Goal: Task Accomplishment & Management: Complete application form

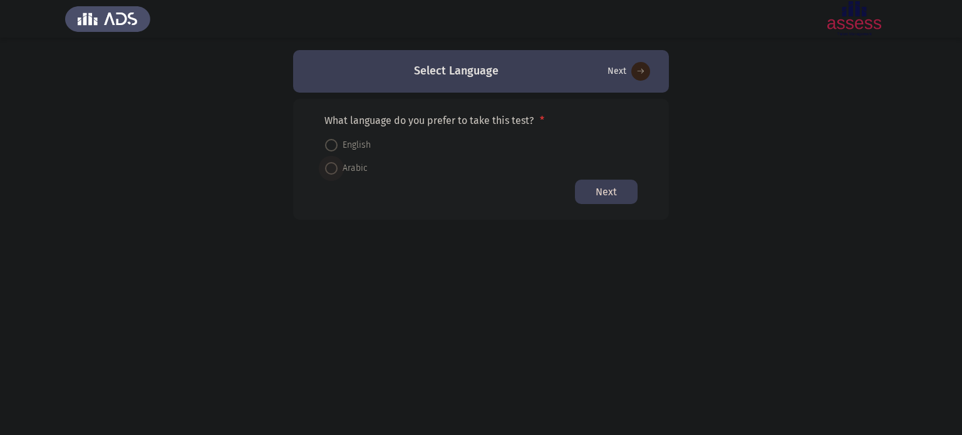
click at [331, 168] on span at bounding box center [331, 168] width 0 height 0
click at [331, 167] on input "Arabic" at bounding box center [331, 168] width 13 height 13
radio input "true"
click at [599, 188] on button "Next" at bounding box center [606, 191] width 63 height 24
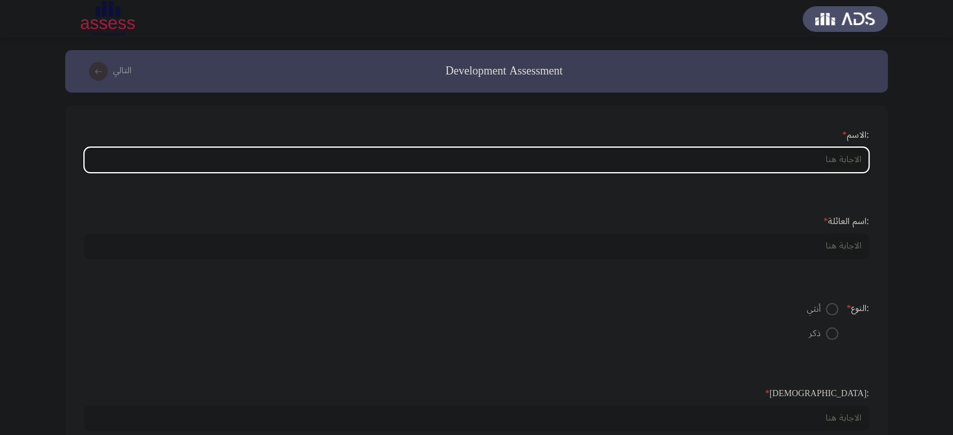
click at [685, 158] on input ":الاسم *" at bounding box center [476, 160] width 785 height 26
type input "غ"
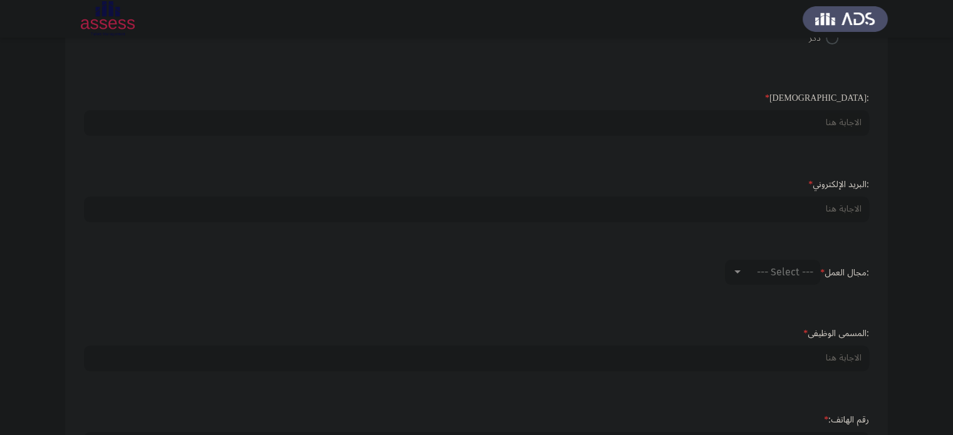
scroll to position [297, 0]
type input "ياس"
click at [738, 270] on div at bounding box center [736, 271] width 11 height 10
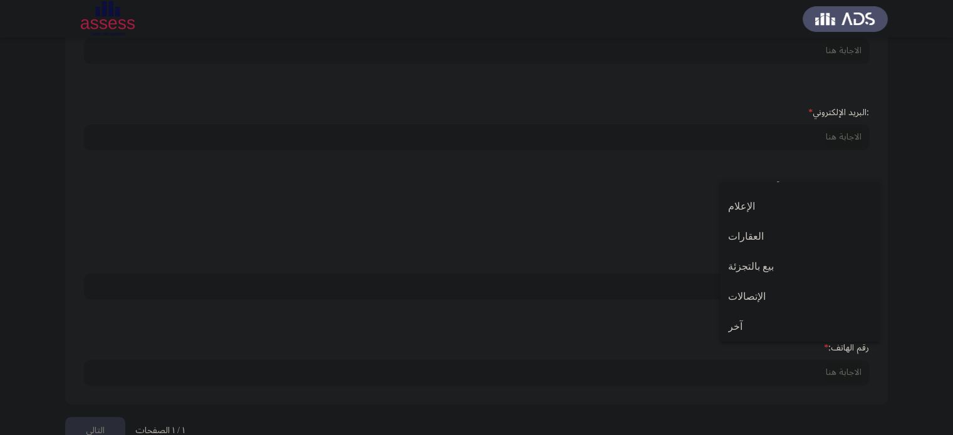
click at [641, 250] on div at bounding box center [476, 217] width 953 height 435
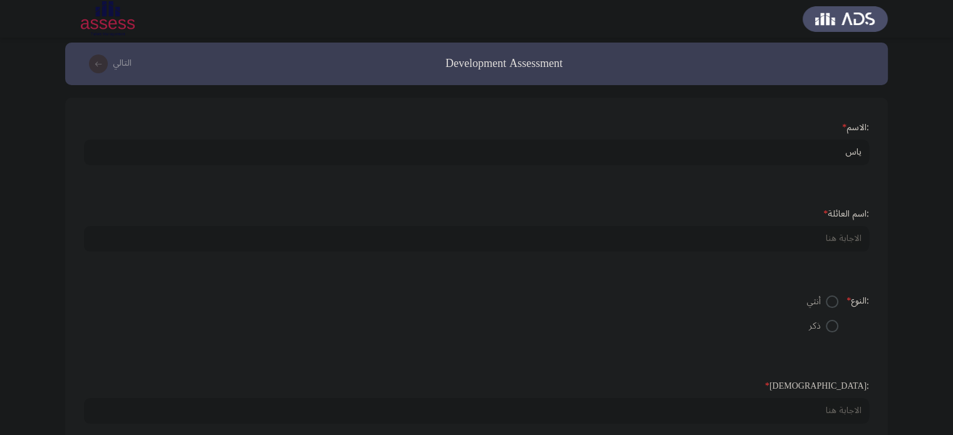
scroll to position [9, 0]
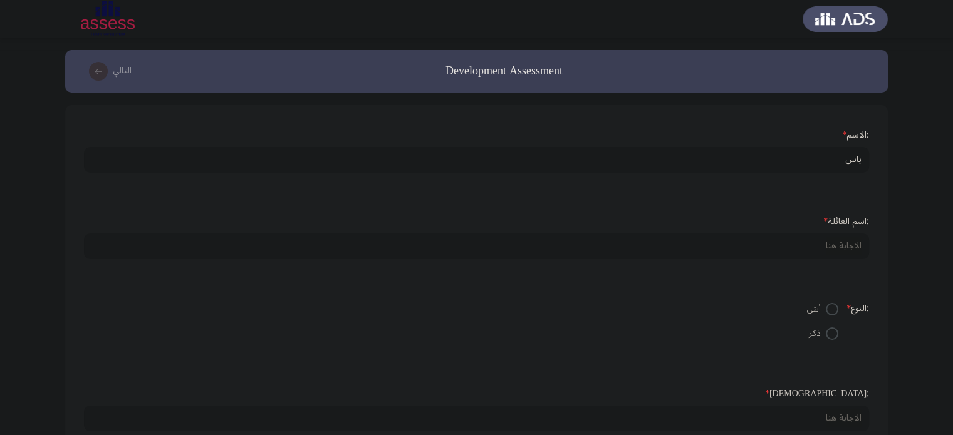
click at [98, 75] on icon "load next page" at bounding box center [98, 71] width 19 height 19
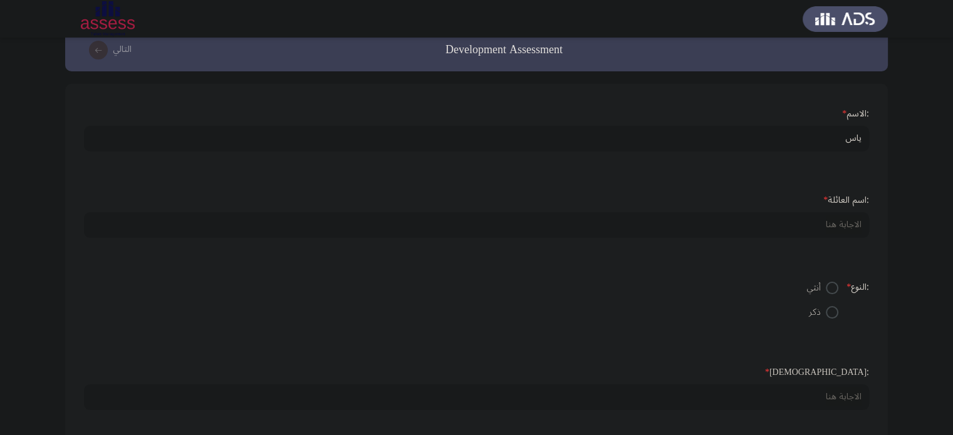
scroll to position [22, 0]
click at [789, 142] on input "ياس" at bounding box center [476, 138] width 785 height 26
type input "[PERSON_NAME]"
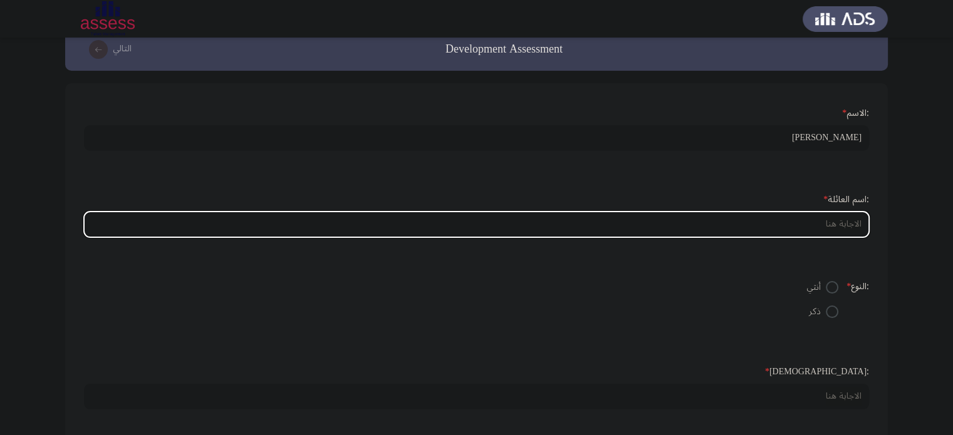
click at [822, 226] on input ":اسم العائلة *" at bounding box center [476, 225] width 785 height 26
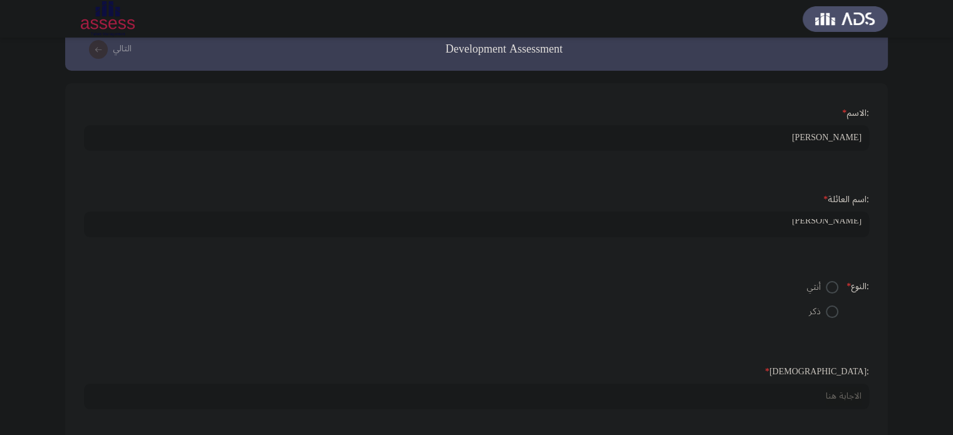
scroll to position [4, 0]
type input "[PERSON_NAME]"
click at [829, 307] on span at bounding box center [831, 312] width 13 height 13
click at [829, 307] on input "ذكر" at bounding box center [831, 312] width 13 height 13
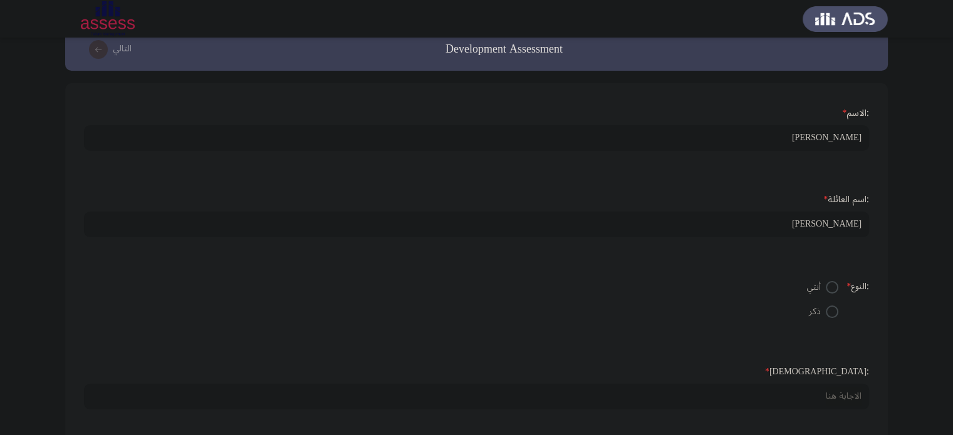
radio input "true"
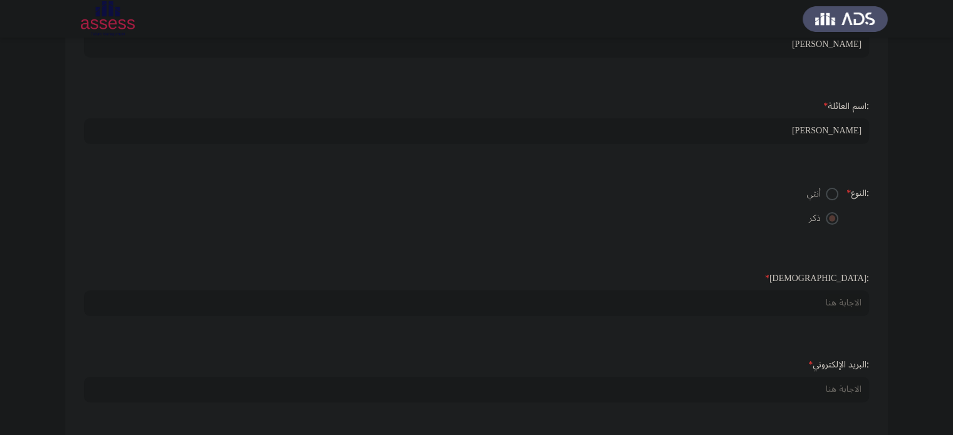
scroll to position [120, 0]
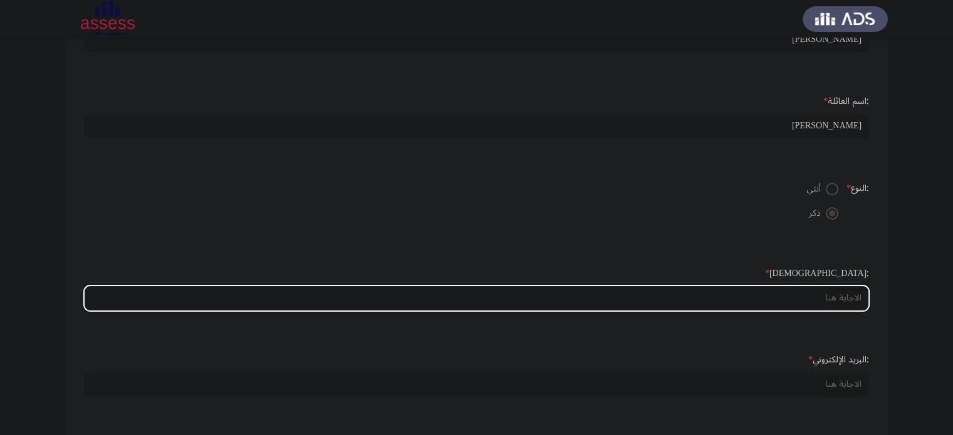
click at [822, 297] on input ":السن *" at bounding box center [476, 299] width 785 height 26
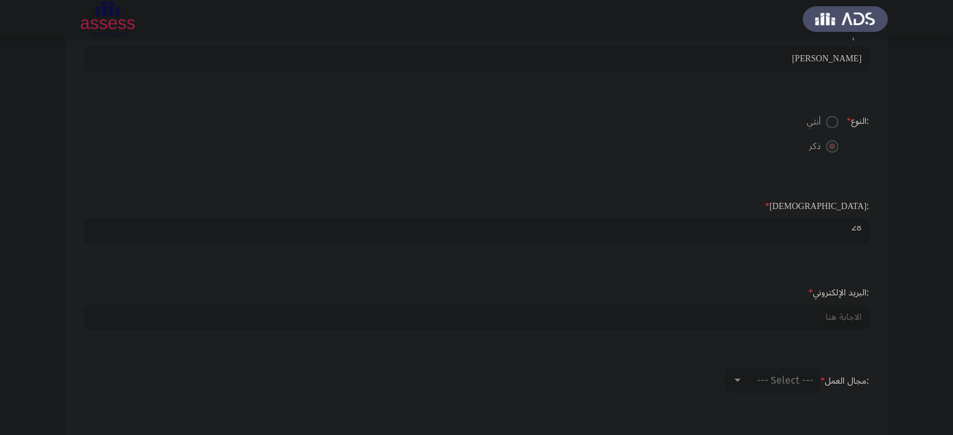
scroll to position [189, 0]
type input "28"
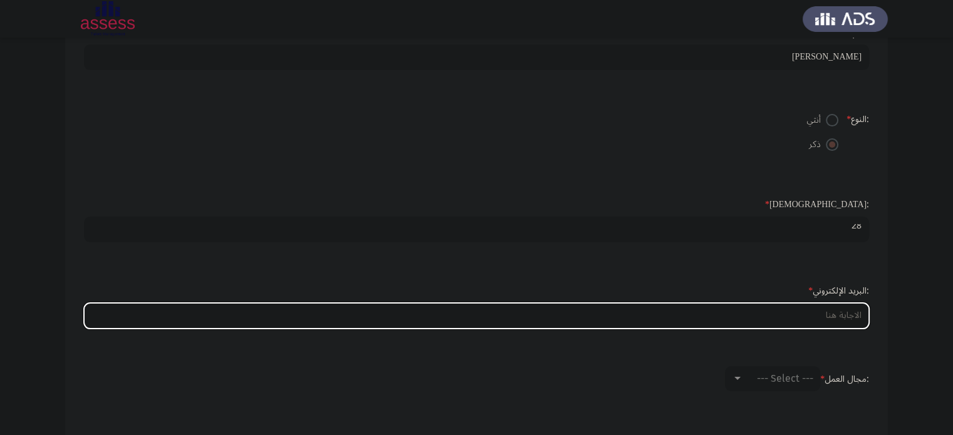
scroll to position [0, 0]
click at [810, 314] on input ":البريد الإلكتروني *" at bounding box center [476, 316] width 785 height 26
paste input "[URL][DOMAIN_NAME][SECURITY_DATA]"
type input "[URL][DOMAIN_NAME][SECURITY_DATA]"
paste input "[DOMAIN_NAME][EMAIL_ADDRESS][DOMAIN_NAME]"
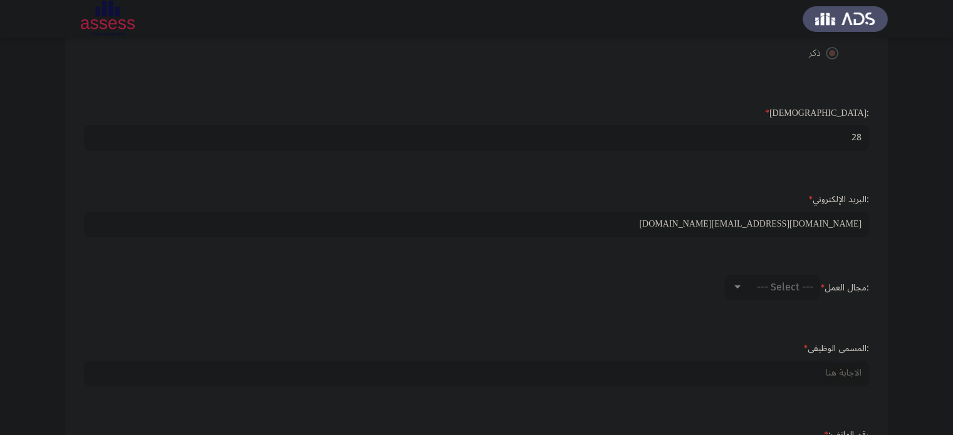
scroll to position [282, 0]
type input "[DOMAIN_NAME][EMAIL_ADDRESS][DOMAIN_NAME]"
click at [739, 282] on div at bounding box center [736, 286] width 11 height 10
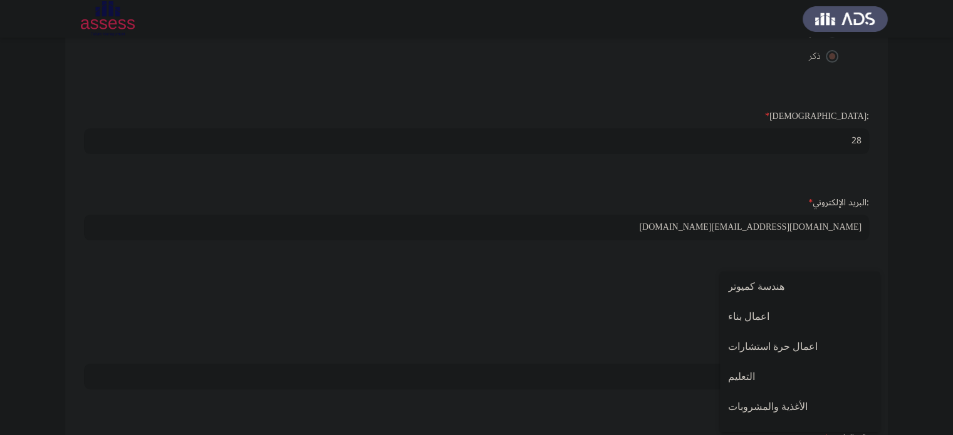
scroll to position [163, 0]
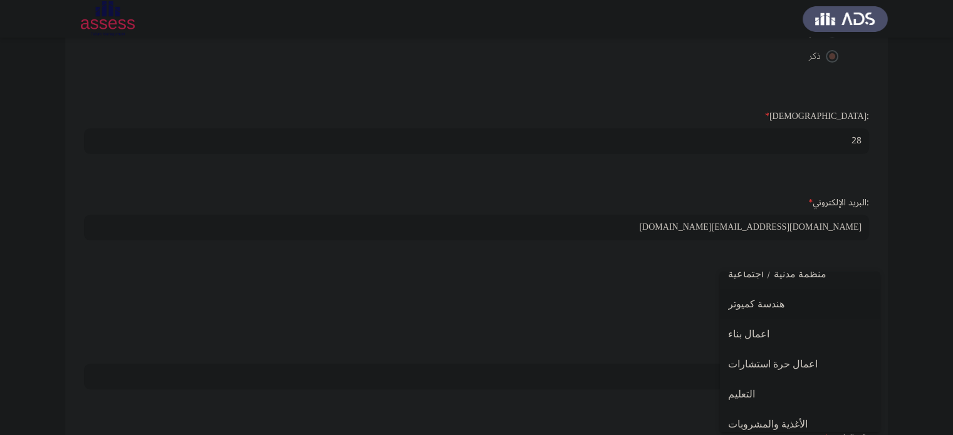
click at [737, 311] on span "هندسة كميوتر" at bounding box center [799, 304] width 143 height 30
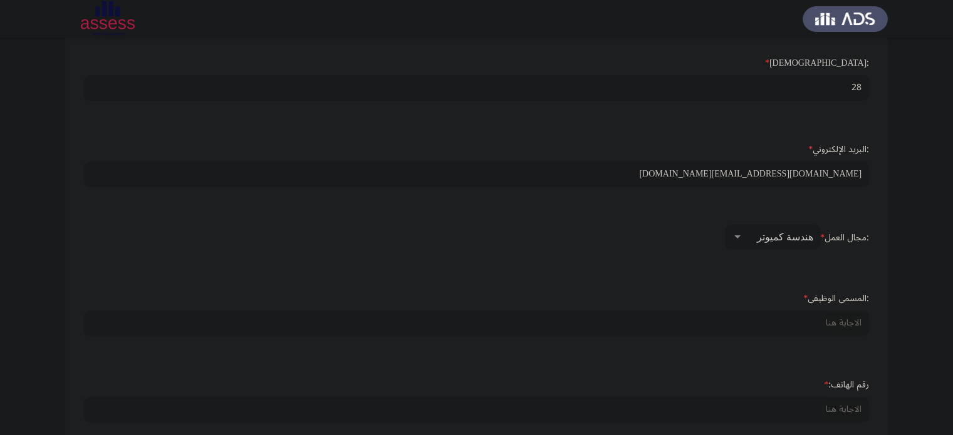
scroll to position [332, 0]
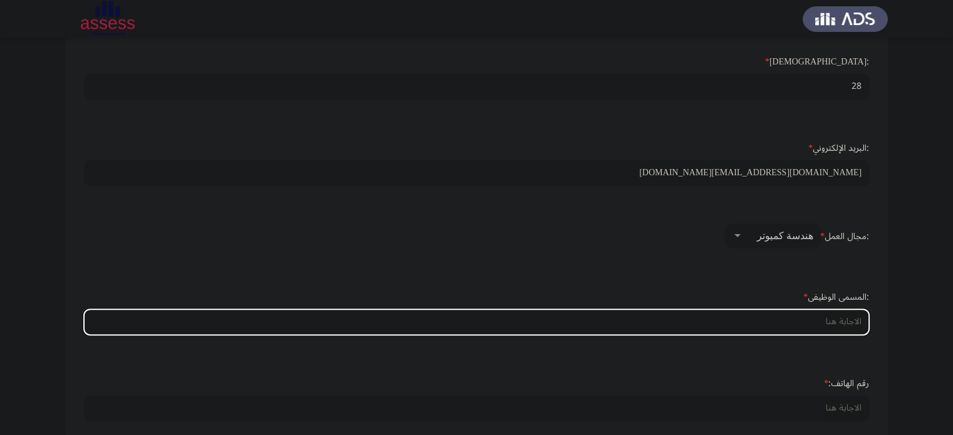
click at [755, 328] on input ":المسمى الوظيفى *" at bounding box center [476, 322] width 785 height 26
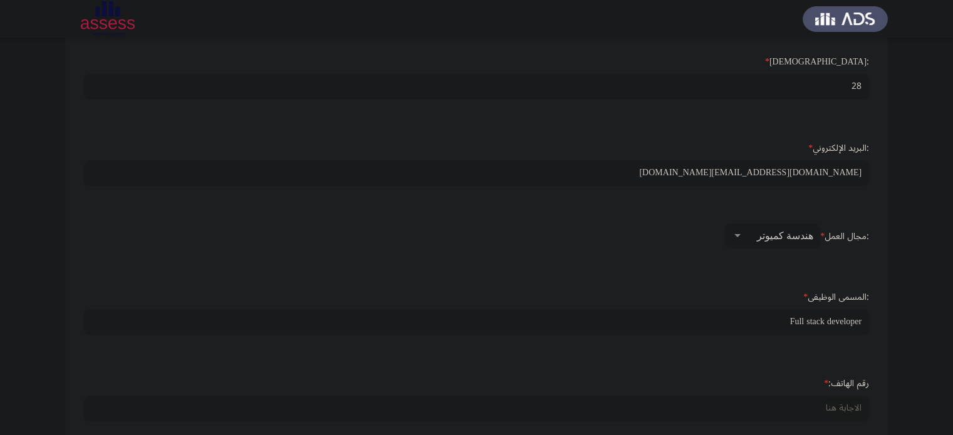
scroll to position [394, 0]
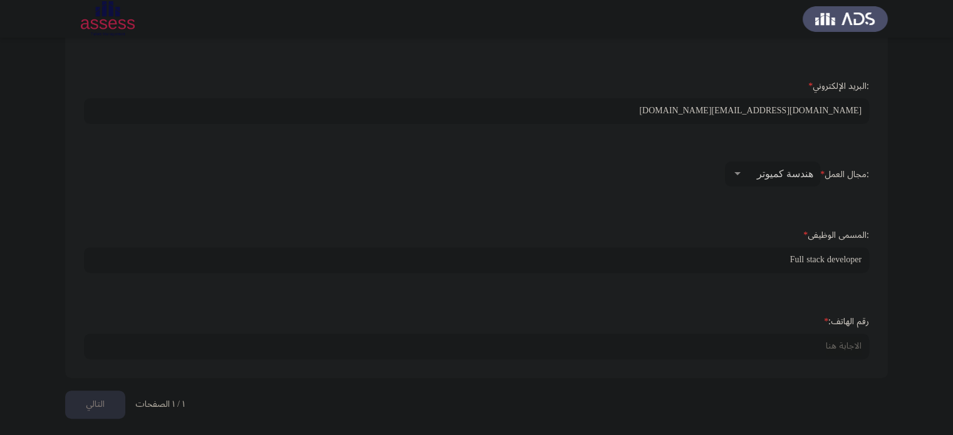
type input "Full stack developer"
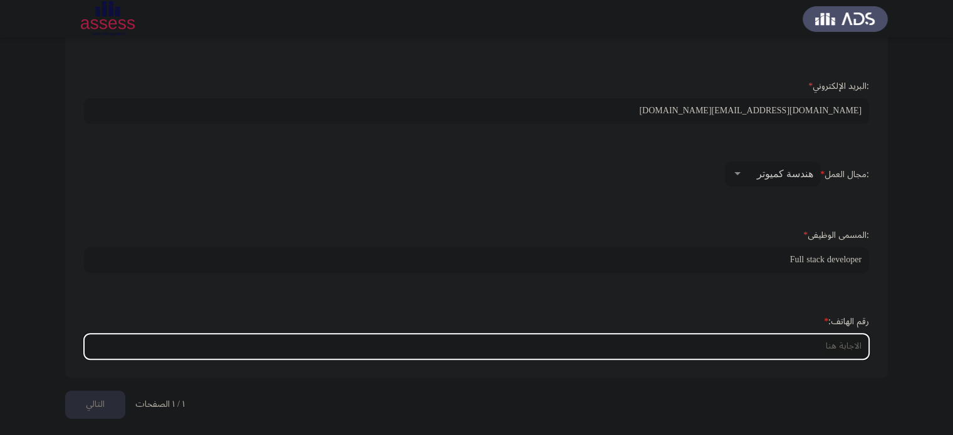
click at [772, 335] on input "رقم الهاتف: *" at bounding box center [476, 347] width 785 height 26
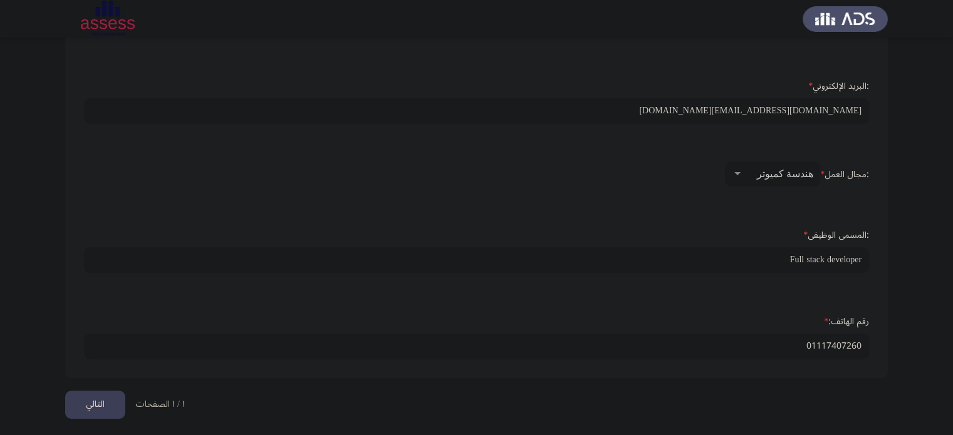
type input "01117407260"
click at [90, 400] on button "التالي" at bounding box center [95, 405] width 60 height 28
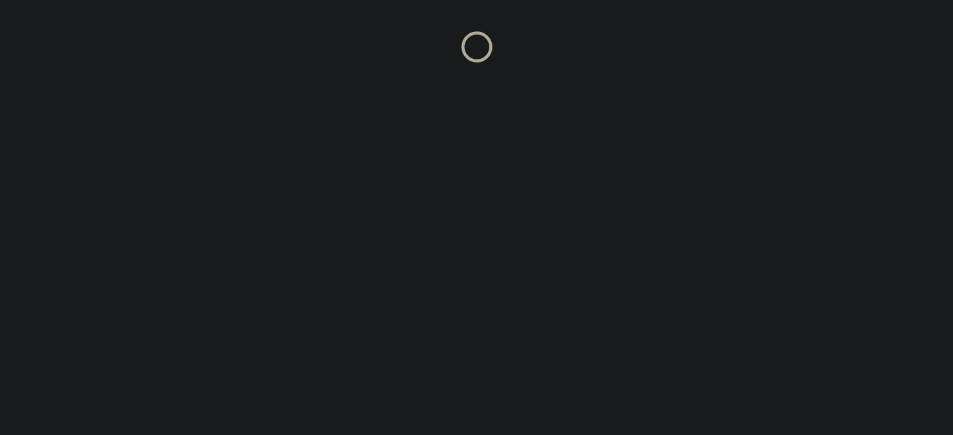
scroll to position [0, 0]
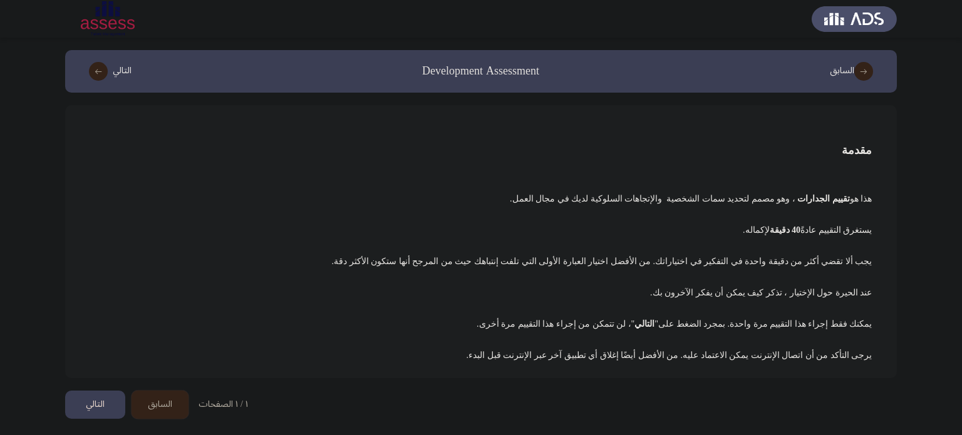
click at [99, 404] on button "التالي" at bounding box center [95, 405] width 60 height 28
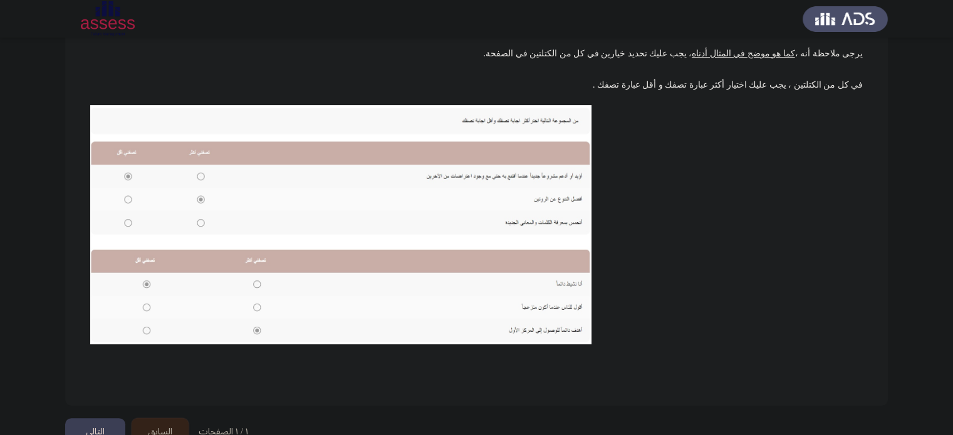
scroll to position [210, 0]
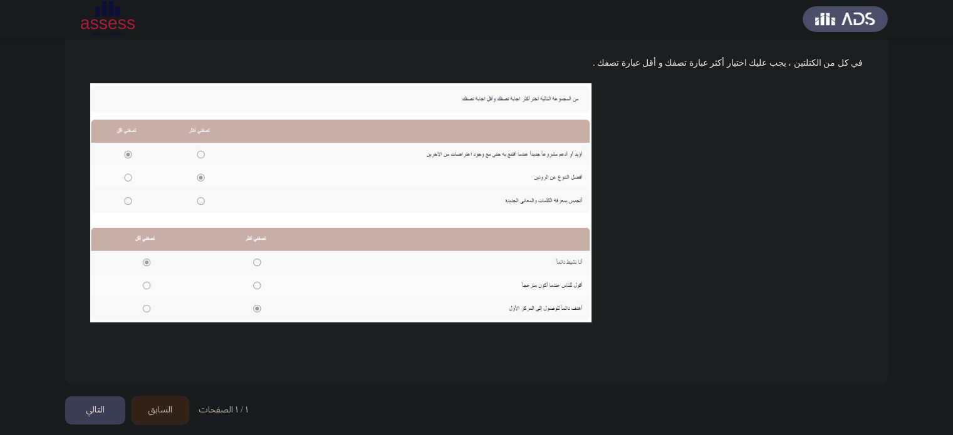
click at [91, 405] on button "التالي" at bounding box center [95, 410] width 60 height 28
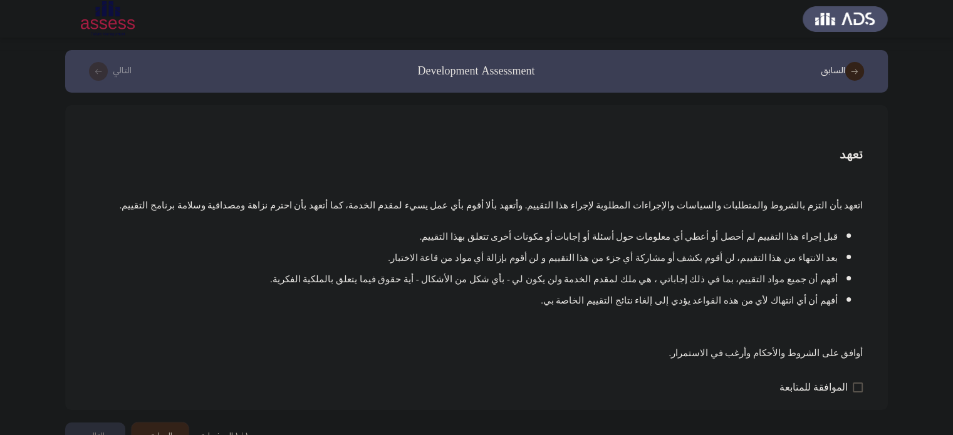
scroll to position [25, 0]
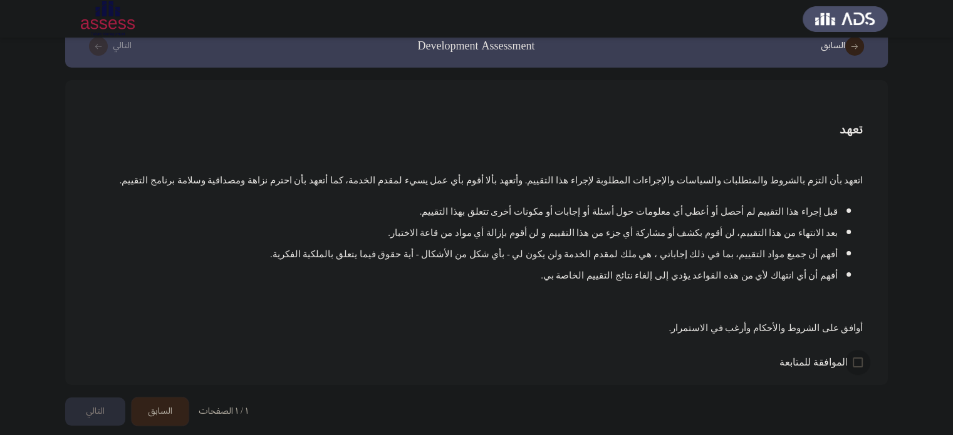
click at [861, 359] on span at bounding box center [857, 363] width 10 height 10
click at [857, 368] on input "الموافقة للمتابعة" at bounding box center [857, 368] width 1 height 1
checkbox input "true"
click at [103, 409] on button "التالي" at bounding box center [95, 412] width 60 height 28
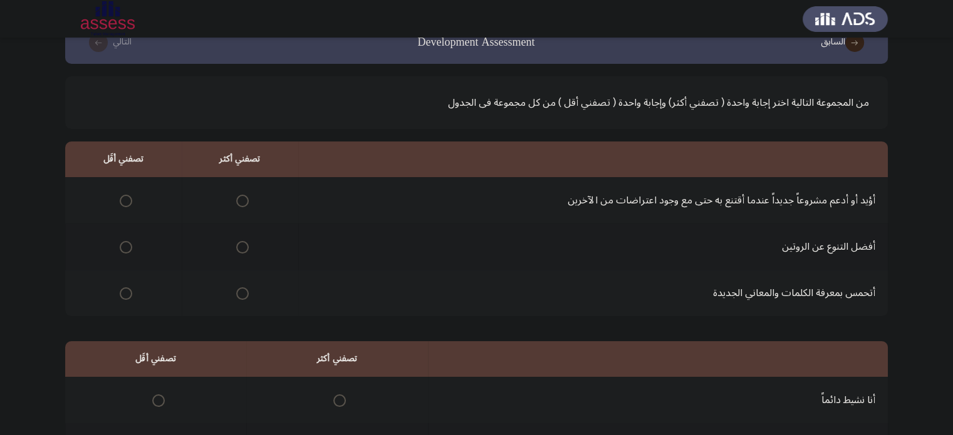
scroll to position [29, 0]
click at [238, 201] on span "Select an option" at bounding box center [242, 200] width 13 height 13
click at [238, 201] on input "Select an option" at bounding box center [242, 200] width 13 height 13
click at [238, 291] on span "Select an option" at bounding box center [242, 293] width 13 height 13
click at [238, 291] on input "Select an option" at bounding box center [242, 293] width 13 height 13
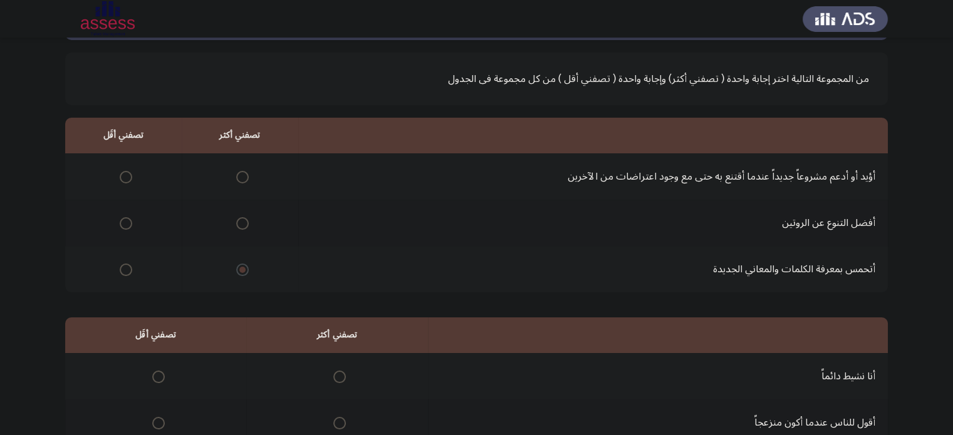
scroll to position [55, 0]
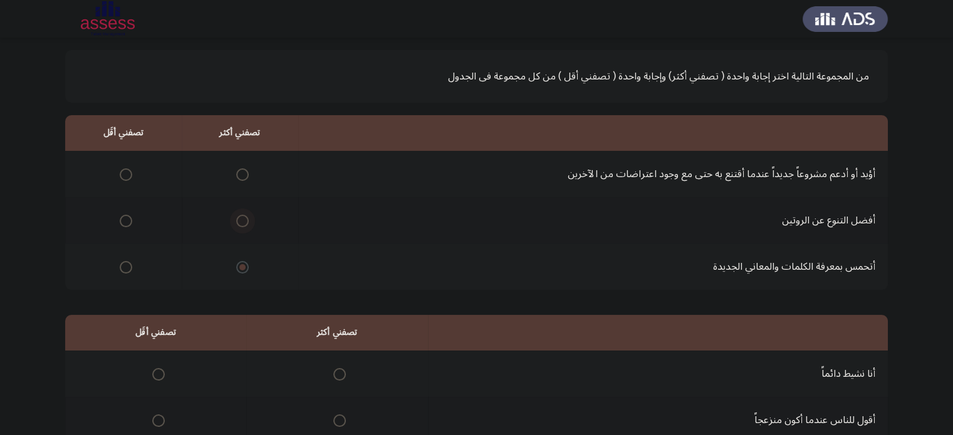
click at [241, 224] on span "Select an option" at bounding box center [242, 221] width 13 height 13
click at [241, 224] on input "Select an option" at bounding box center [242, 221] width 13 height 13
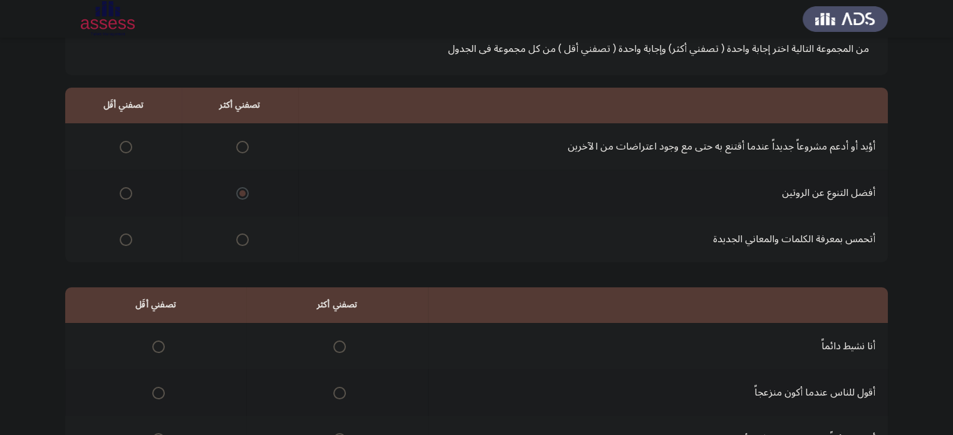
scroll to position [87, 0]
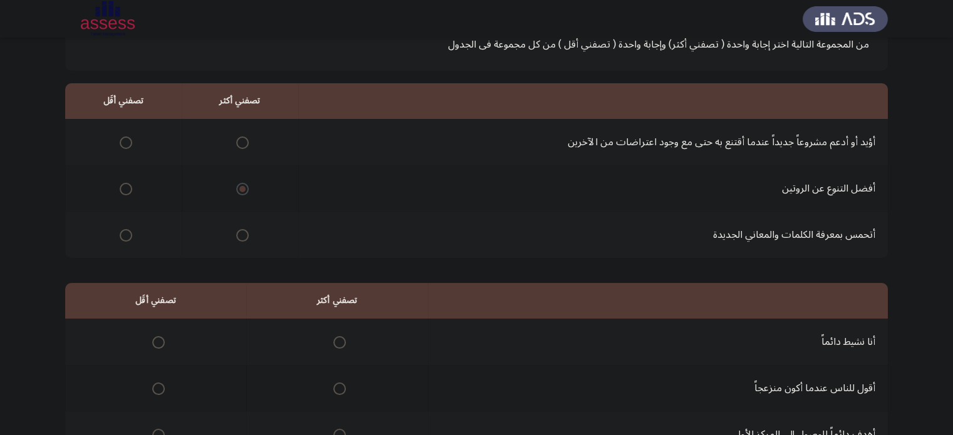
click at [238, 234] on span "Select an option" at bounding box center [242, 235] width 13 height 13
click at [238, 234] on input "Select an option" at bounding box center [242, 235] width 13 height 13
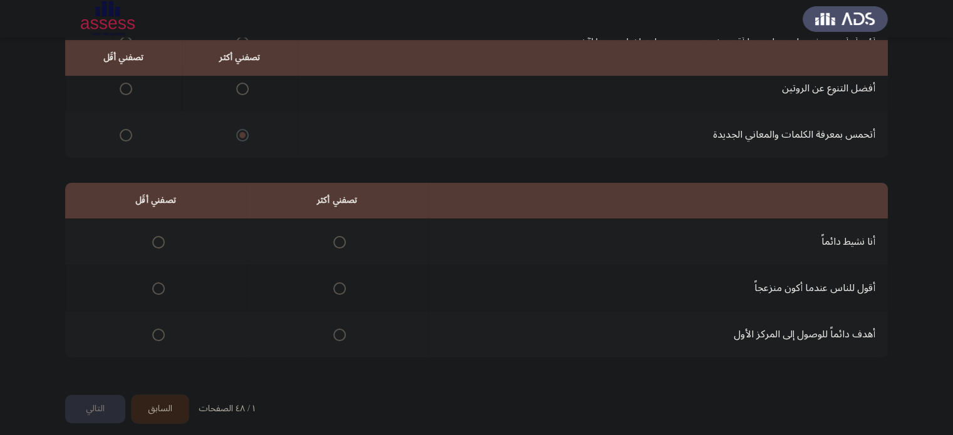
scroll to position [190, 0]
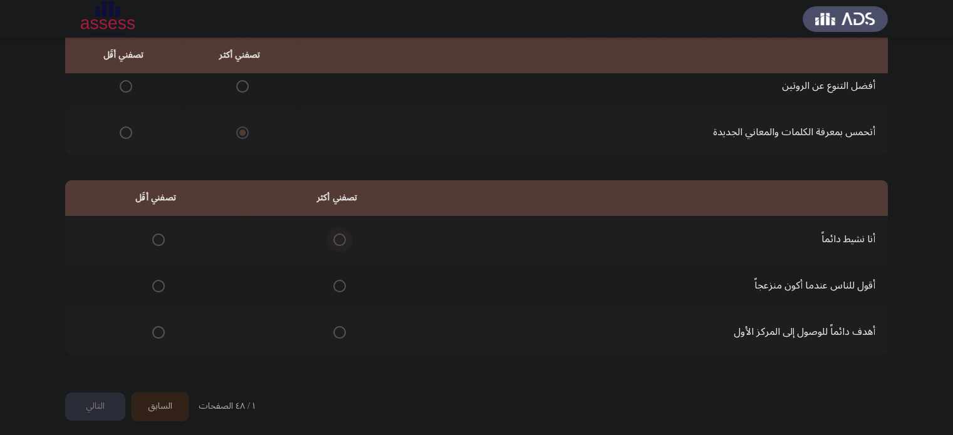
click at [333, 238] on span "Select an option" at bounding box center [339, 240] width 13 height 13
click at [333, 238] on input "Select an option" at bounding box center [339, 240] width 13 height 13
click at [153, 238] on span "Select an option" at bounding box center [158, 240] width 13 height 13
click at [153, 238] on input "Select an option" at bounding box center [158, 240] width 13 height 13
click at [157, 289] on span "Select an option" at bounding box center [158, 286] width 13 height 13
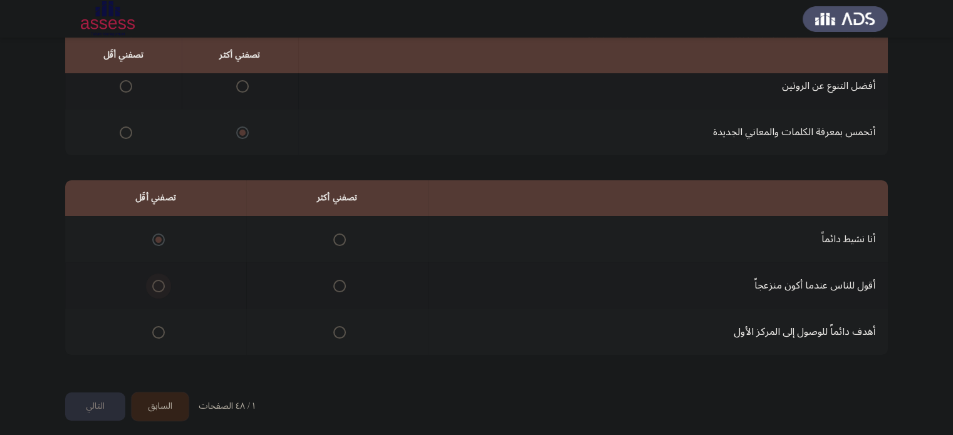
click at [157, 289] on input "Select an option" at bounding box center [158, 286] width 13 height 13
click at [337, 285] on span "Select an option" at bounding box center [339, 286] width 13 height 13
click at [337, 285] on input "Select an option" at bounding box center [339, 286] width 13 height 13
click at [336, 330] on span "Select an option" at bounding box center [339, 332] width 13 height 13
click at [336, 330] on input "Select an option" at bounding box center [339, 332] width 13 height 13
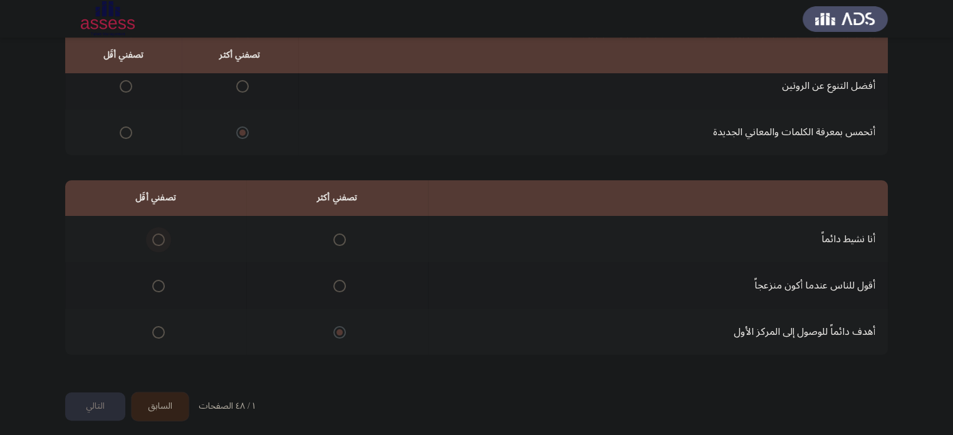
click at [154, 240] on span "Select an option" at bounding box center [158, 240] width 13 height 13
click at [154, 240] on input "Select an option" at bounding box center [158, 240] width 13 height 13
click at [158, 287] on span "Select an option" at bounding box center [158, 286] width 13 height 13
click at [158, 287] on input "Select an option" at bounding box center [158, 286] width 13 height 13
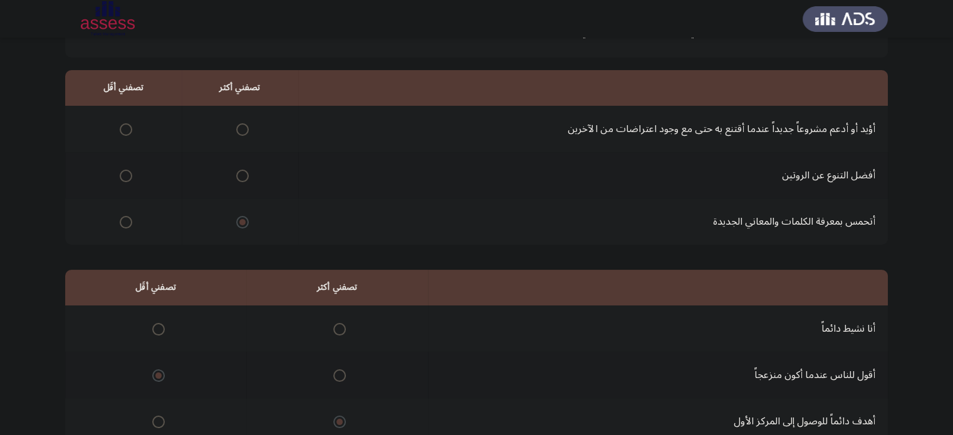
scroll to position [73, 0]
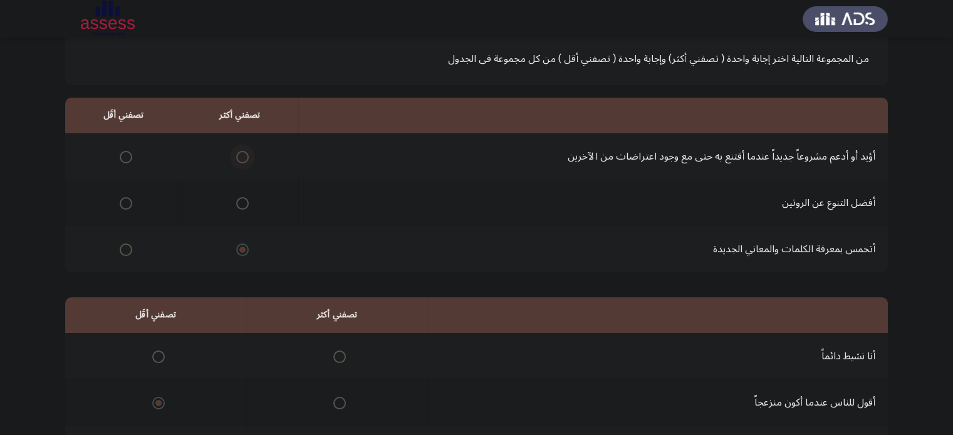
click at [240, 155] on span "Select an option" at bounding box center [242, 157] width 13 height 13
click at [240, 155] on input "Select an option" at bounding box center [242, 157] width 13 height 13
click at [125, 247] on span "Select an option" at bounding box center [126, 250] width 13 height 13
click at [125, 247] on input "Select an option" at bounding box center [126, 250] width 13 height 13
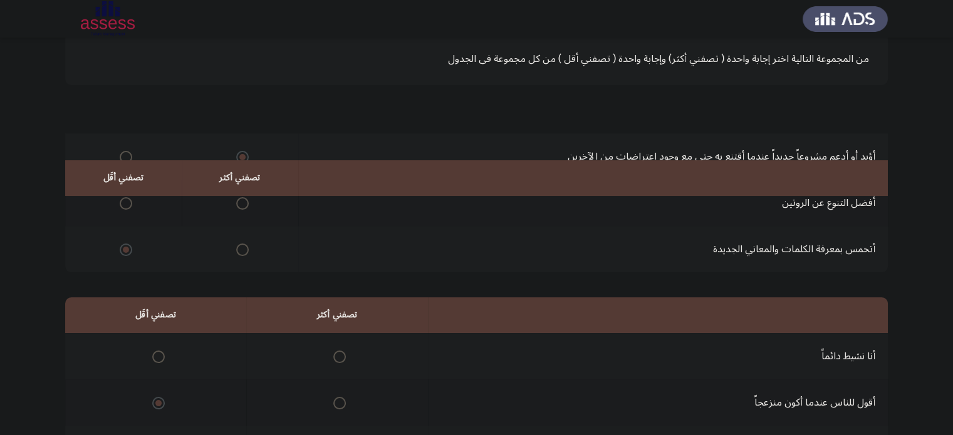
scroll to position [195, 0]
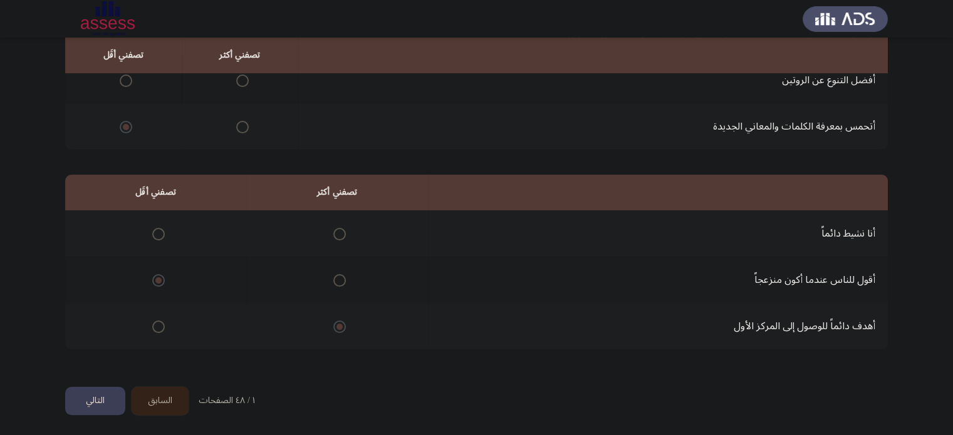
click at [100, 398] on button "التالي" at bounding box center [95, 401] width 60 height 28
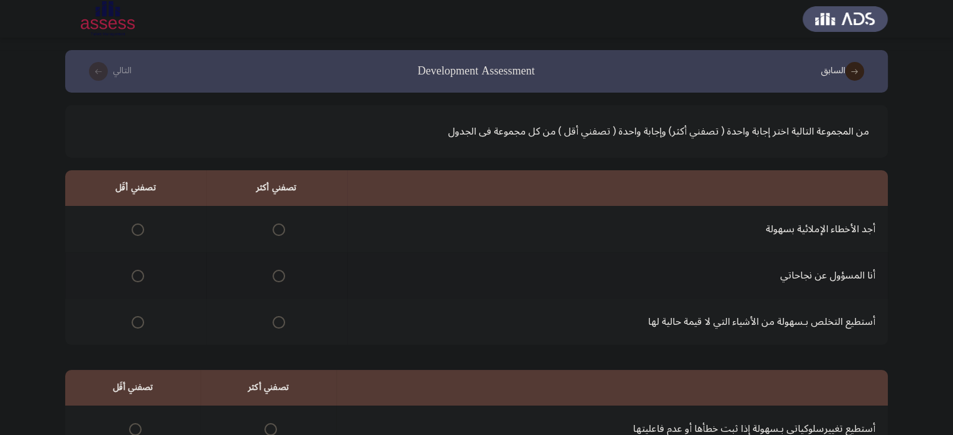
scroll to position [5, 0]
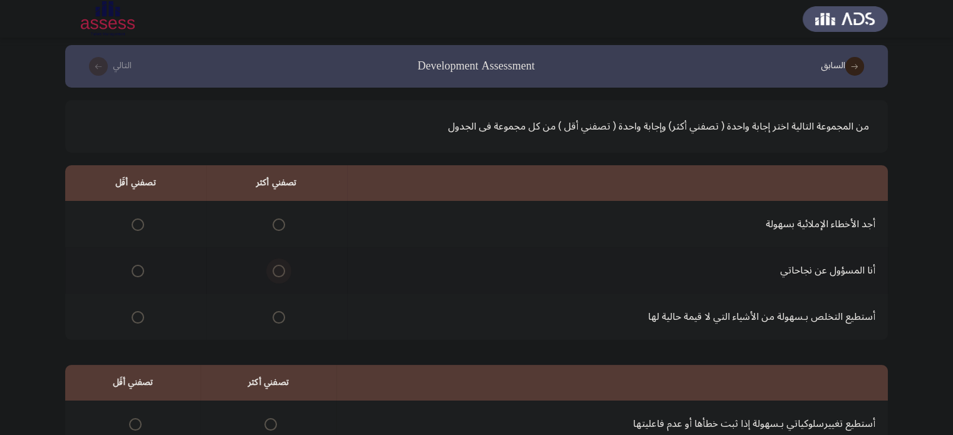
click at [272, 271] on span "Select an option" at bounding box center [278, 271] width 13 height 13
click at [272, 271] on input "Select an option" at bounding box center [278, 271] width 13 height 13
click at [135, 317] on span "Select an option" at bounding box center [138, 317] width 13 height 13
click at [135, 317] on input "Select an option" at bounding box center [138, 317] width 13 height 13
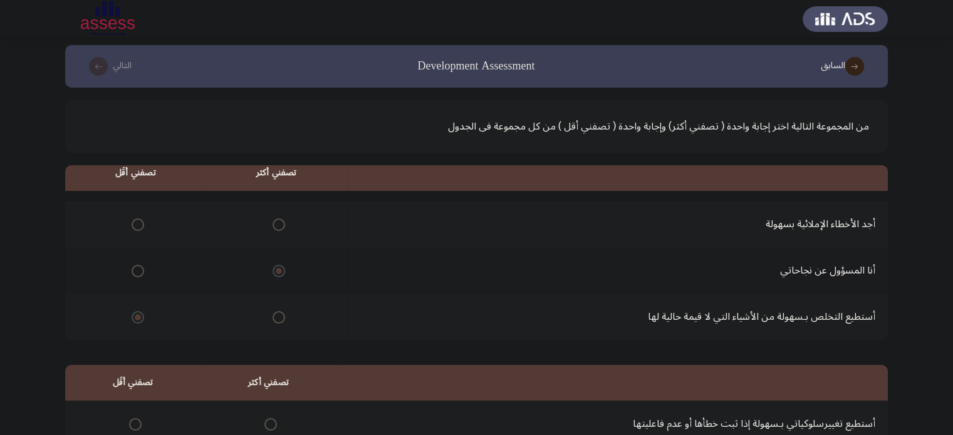
scroll to position [148, 0]
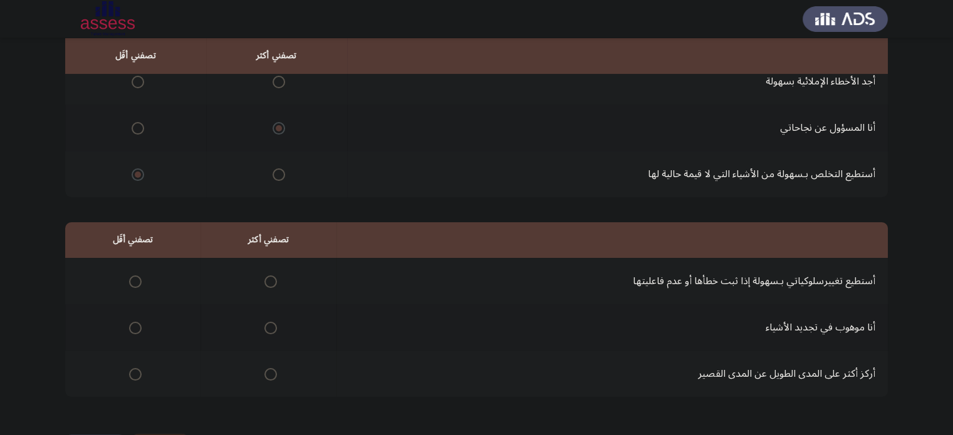
click at [260, 280] on label "Select an option" at bounding box center [268, 282] width 18 height 13
click at [264, 280] on input "Select an option" at bounding box center [270, 282] width 13 height 13
click at [130, 378] on span "Select an option" at bounding box center [135, 374] width 13 height 13
click at [130, 378] on input "Select an option" at bounding box center [135, 374] width 13 height 13
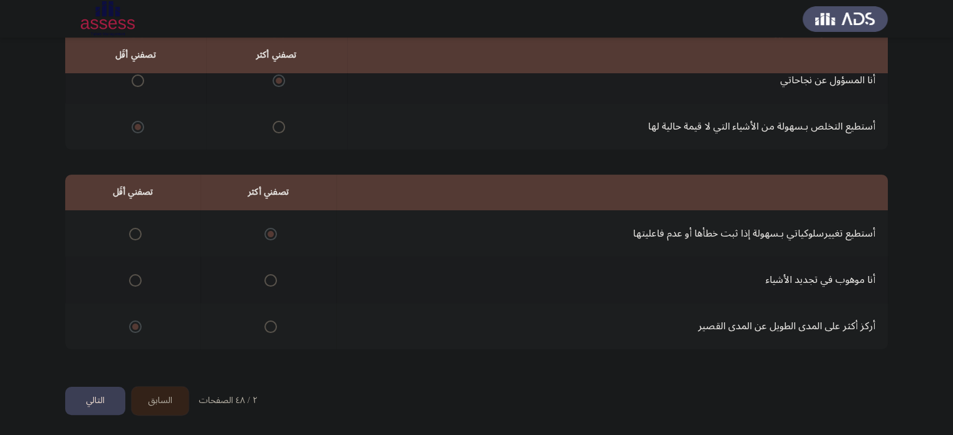
scroll to position [195, 0]
click at [87, 395] on button "التالي" at bounding box center [95, 402] width 60 height 28
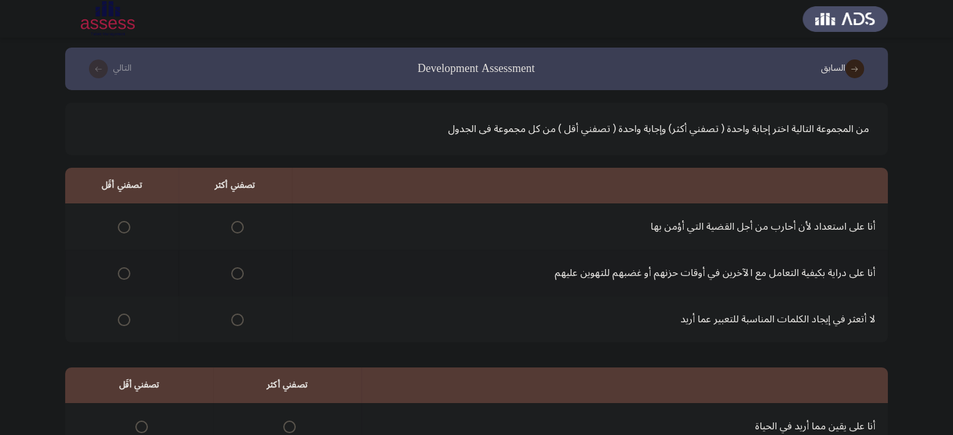
scroll to position [3, 0]
click at [120, 322] on span "Select an option" at bounding box center [124, 320] width 13 height 13
click at [120, 322] on input "Select an option" at bounding box center [124, 320] width 13 height 13
click at [234, 226] on span "Select an option" at bounding box center [237, 227] width 13 height 13
click at [234, 226] on input "Select an option" at bounding box center [237, 227] width 13 height 13
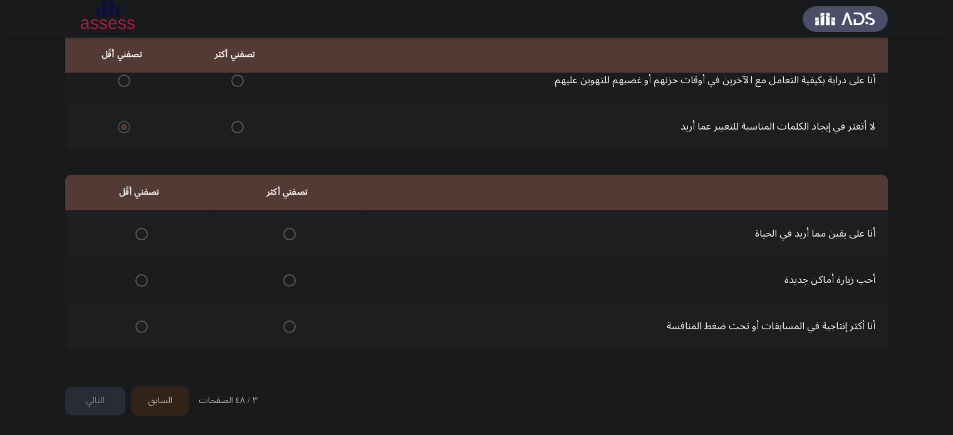
scroll to position [195, 0]
click at [293, 323] on span "Select an option" at bounding box center [289, 327] width 13 height 13
click at [293, 323] on input "Select an option" at bounding box center [289, 327] width 13 height 13
click at [138, 235] on span "Select an option" at bounding box center [141, 235] width 13 height 13
click at [138, 235] on input "Select an option" at bounding box center [141, 235] width 13 height 13
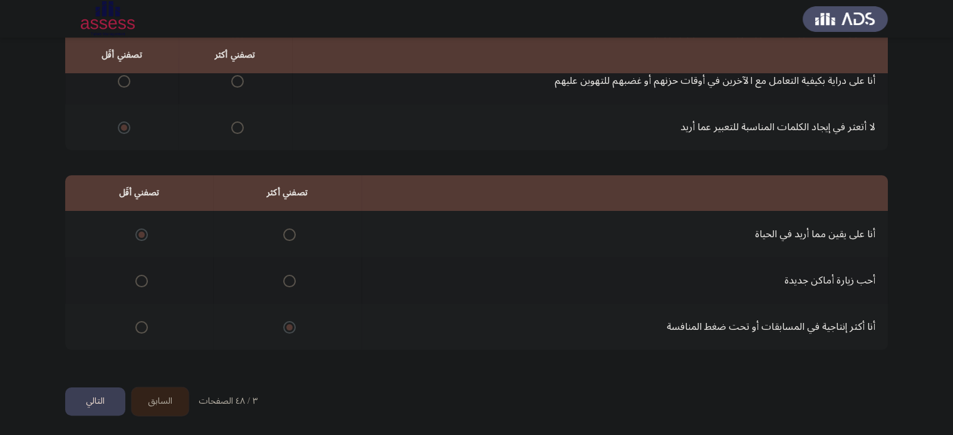
scroll to position [195, 0]
click at [95, 400] on button "التالي" at bounding box center [95, 401] width 60 height 28
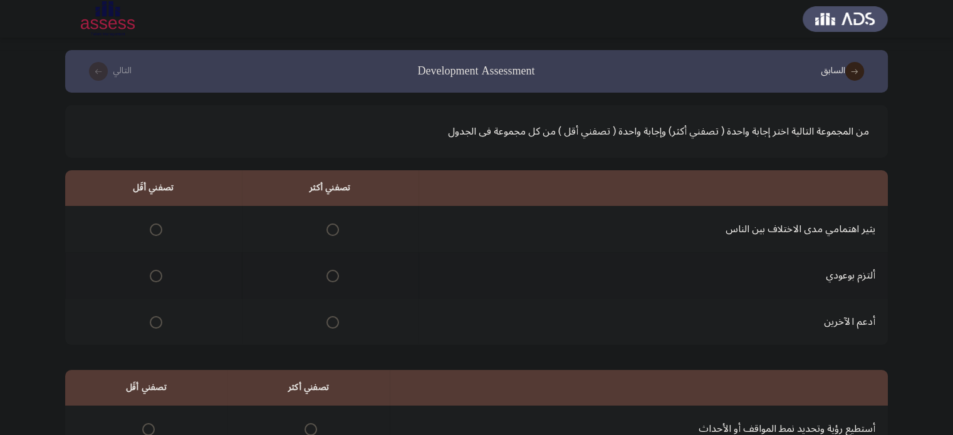
scroll to position [1, 0]
click at [330, 270] on span "Select an option" at bounding box center [332, 275] width 13 height 13
click at [330, 270] on input "Select an option" at bounding box center [332, 275] width 13 height 13
click at [150, 228] on span "Select an option" at bounding box center [156, 228] width 13 height 13
click at [150, 228] on input "Select an option" at bounding box center [156, 228] width 13 height 13
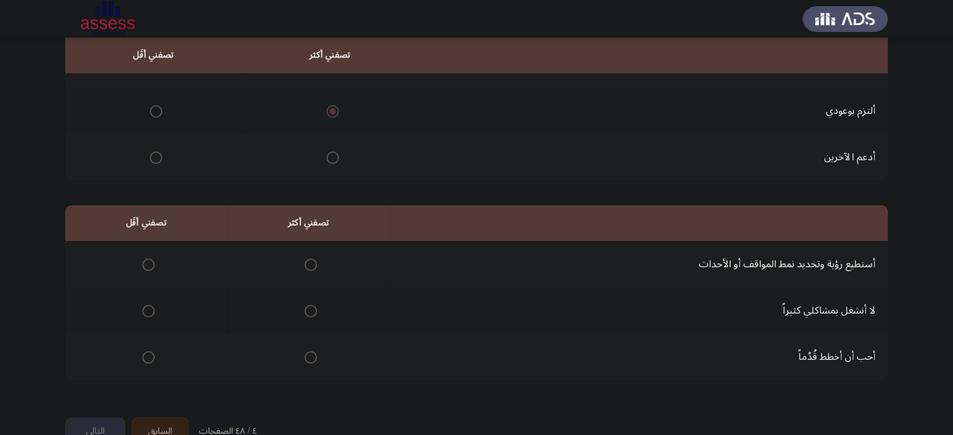
scroll to position [180, 0]
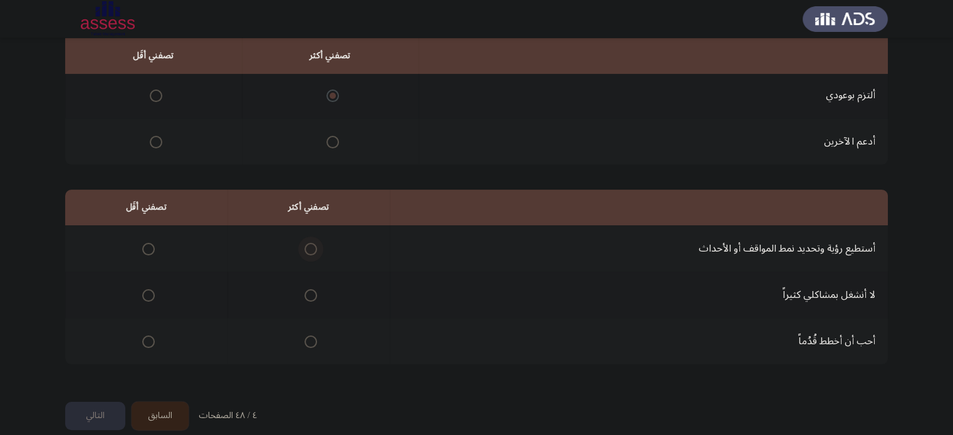
click at [304, 250] on span "Select an option" at bounding box center [310, 249] width 13 height 13
click at [304, 250] on input "Select an option" at bounding box center [310, 249] width 13 height 13
click at [144, 292] on span "Select an option" at bounding box center [148, 295] width 13 height 13
click at [144, 292] on input "Select an option" at bounding box center [148, 295] width 13 height 13
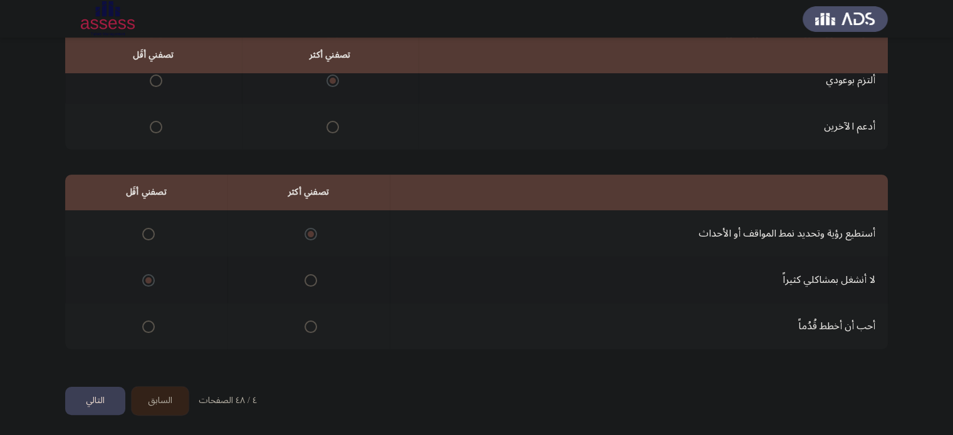
click at [101, 396] on button "التالي" at bounding box center [95, 401] width 60 height 28
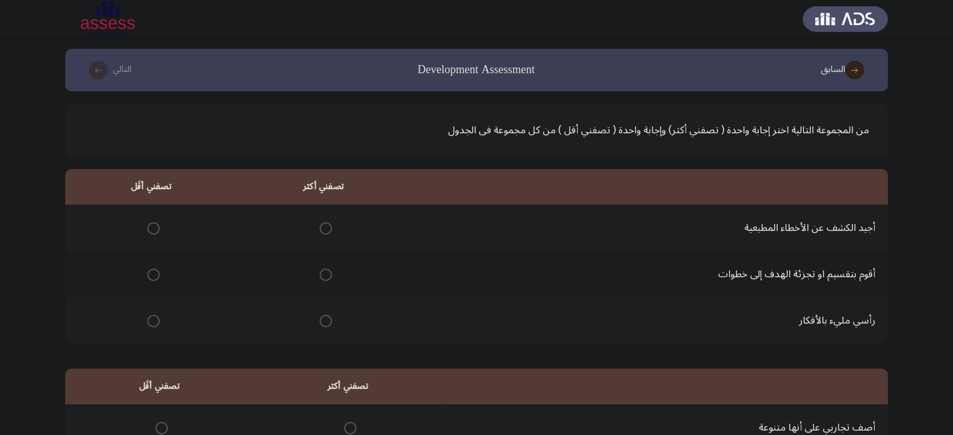
scroll to position [2, 0]
click at [323, 273] on span "Select an option" at bounding box center [325, 274] width 13 height 13
click at [323, 273] on input "Select an option" at bounding box center [325, 274] width 13 height 13
click at [148, 223] on span "Select an option" at bounding box center [153, 228] width 13 height 13
click at [148, 223] on input "Select an option" at bounding box center [153, 228] width 13 height 13
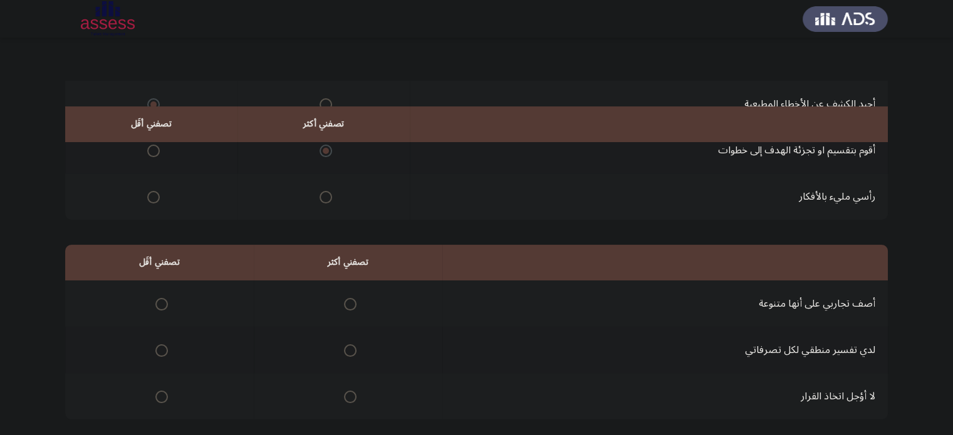
scroll to position [195, 0]
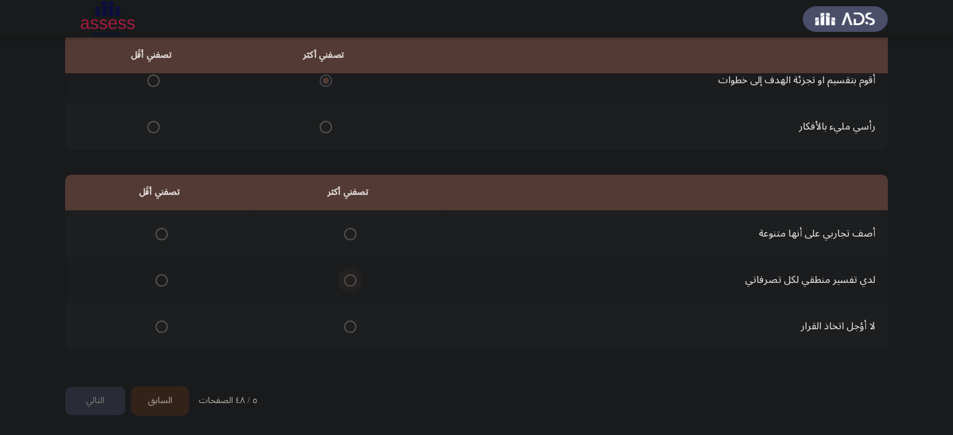
click at [345, 276] on span "Select an option" at bounding box center [350, 280] width 13 height 13
click at [345, 276] on input "Select an option" at bounding box center [350, 280] width 13 height 13
click at [160, 236] on span "Select an option" at bounding box center [161, 234] width 13 height 13
click at [160, 236] on input "Select an option" at bounding box center [161, 234] width 13 height 13
click at [101, 398] on button "التالي" at bounding box center [95, 401] width 60 height 28
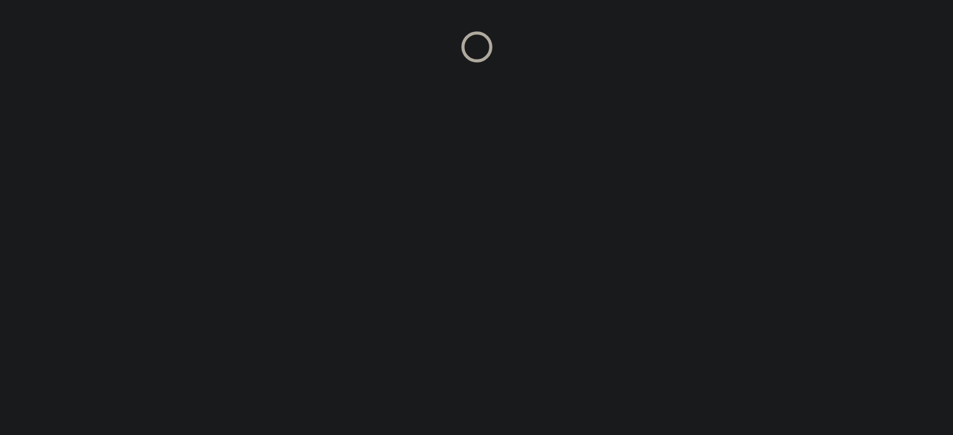
scroll to position [0, 0]
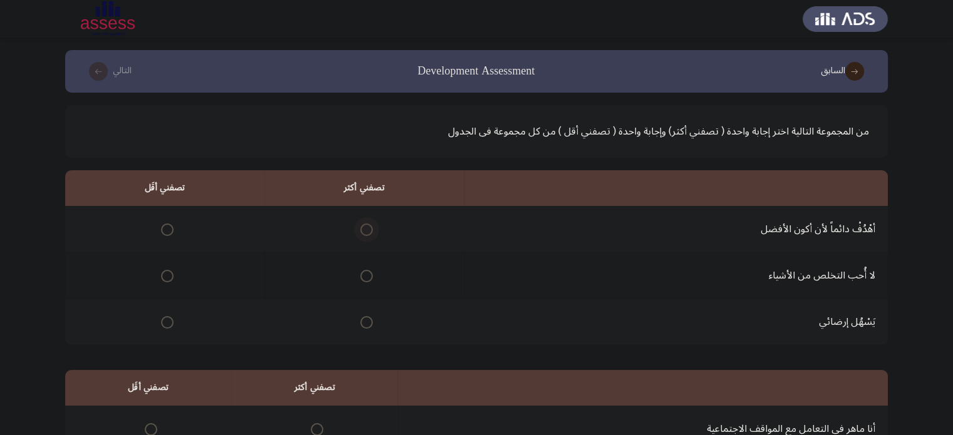
click at [364, 232] on span "Select an option" at bounding box center [366, 230] width 13 height 13
click at [364, 232] on input "Select an option" at bounding box center [366, 230] width 13 height 13
click at [163, 277] on span "Select an option" at bounding box center [167, 276] width 13 height 13
click at [163, 277] on input "Select an option" at bounding box center [167, 276] width 13 height 13
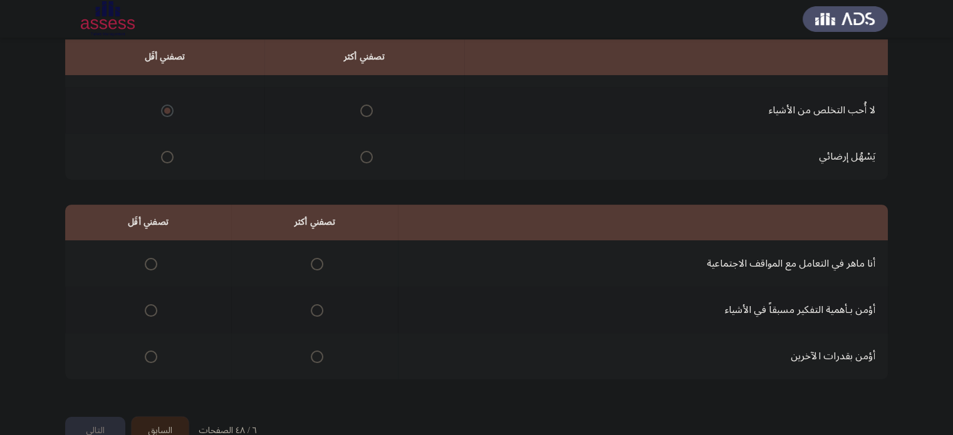
scroll to position [167, 0]
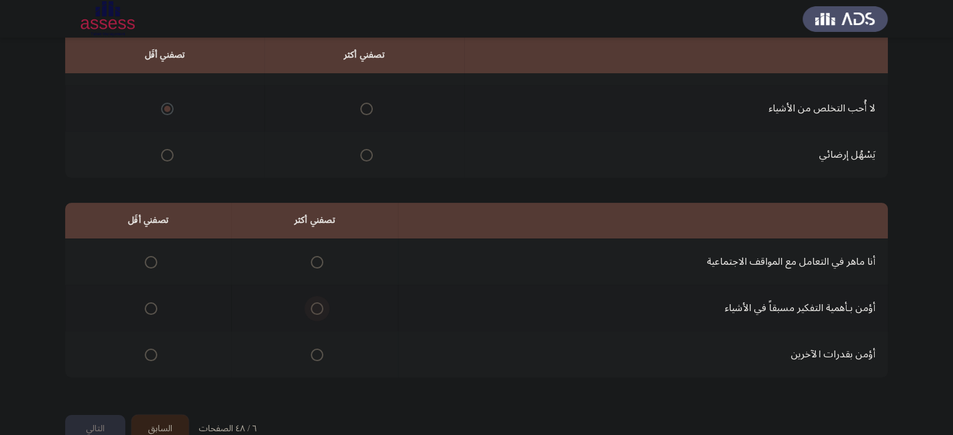
click at [315, 306] on span "Select an option" at bounding box center [317, 308] width 13 height 13
click at [315, 306] on input "Select an option" at bounding box center [317, 308] width 13 height 13
click at [147, 257] on span "Select an option" at bounding box center [151, 262] width 13 height 13
click at [147, 257] on input "Select an option" at bounding box center [151, 262] width 13 height 13
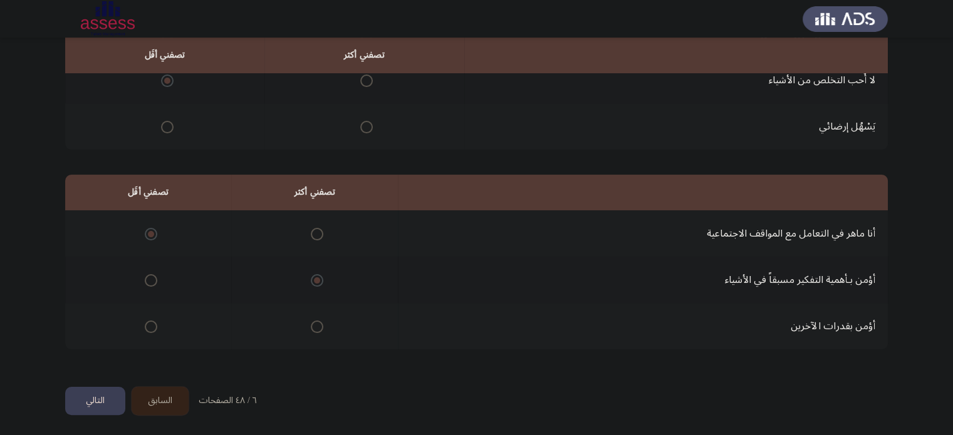
click at [98, 398] on button "التالي" at bounding box center [95, 401] width 60 height 28
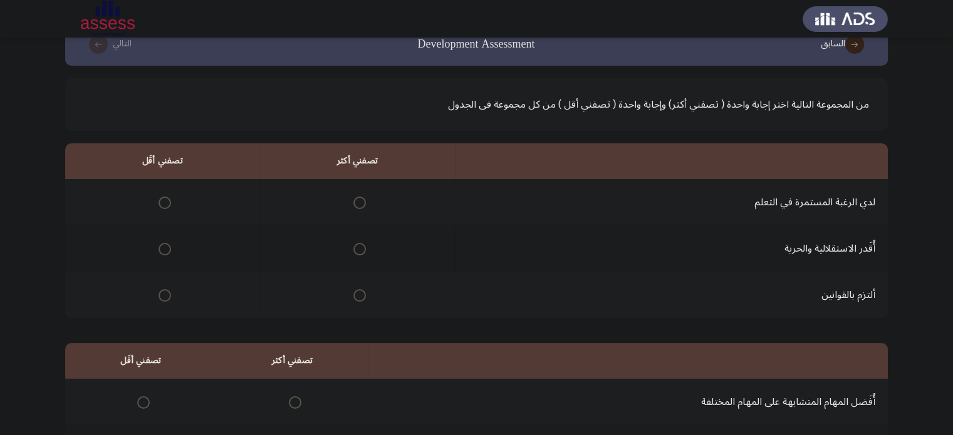
scroll to position [28, 0]
click at [358, 200] on span "Select an option" at bounding box center [359, 202] width 13 height 13
click at [358, 200] on input "Select an option" at bounding box center [359, 202] width 13 height 13
click at [356, 289] on span "Select an option" at bounding box center [359, 295] width 13 height 13
click at [356, 289] on input "Select an option" at bounding box center [359, 295] width 13 height 13
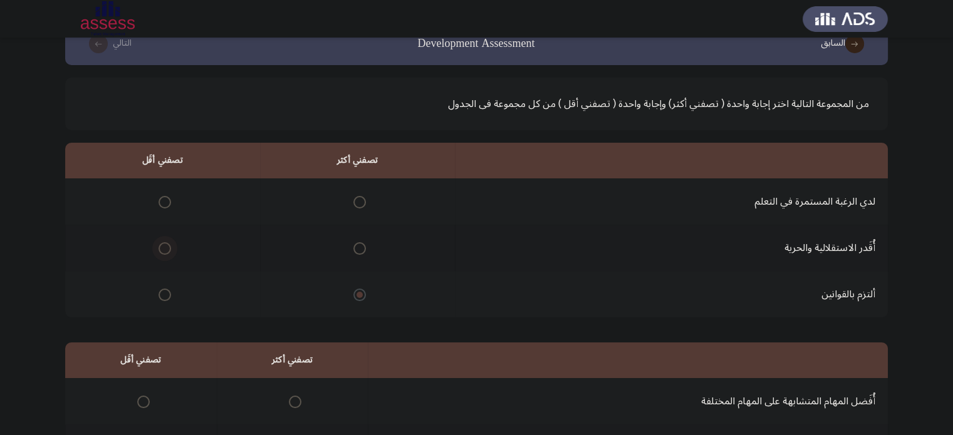
click at [162, 249] on span "Select an option" at bounding box center [164, 248] width 13 height 13
click at [162, 249] on input "Select an option" at bounding box center [164, 248] width 13 height 13
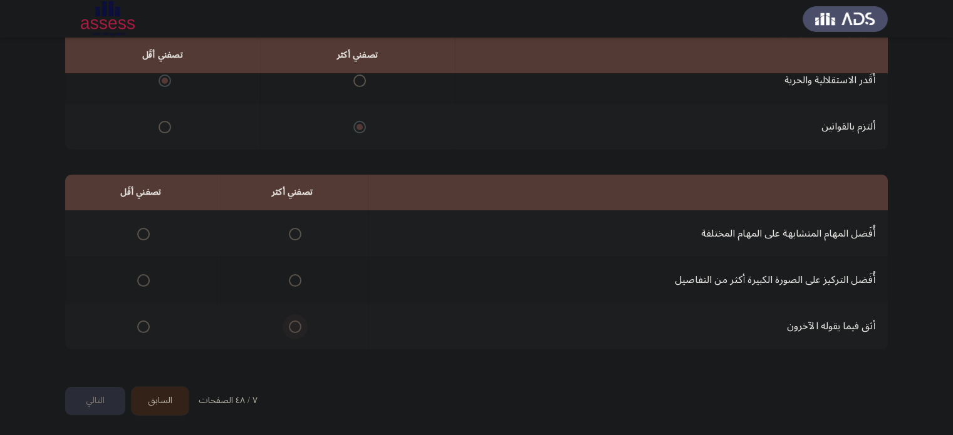
click at [291, 326] on span "Select an option" at bounding box center [295, 327] width 13 height 13
click at [291, 326] on input "Select an option" at bounding box center [295, 327] width 13 height 13
click at [135, 233] on label "Select an option" at bounding box center [141, 234] width 18 height 13
click at [137, 233] on input "Select an option" at bounding box center [143, 234] width 13 height 13
click at [103, 388] on button "التالي" at bounding box center [95, 401] width 60 height 28
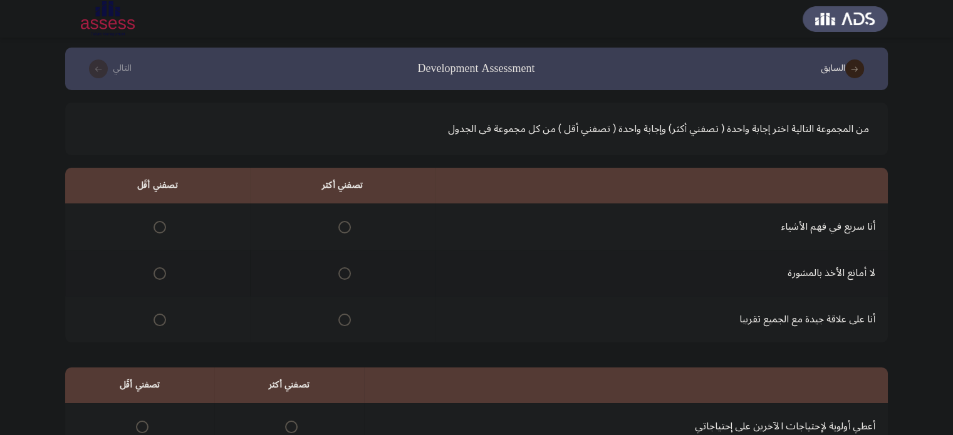
scroll to position [13, 0]
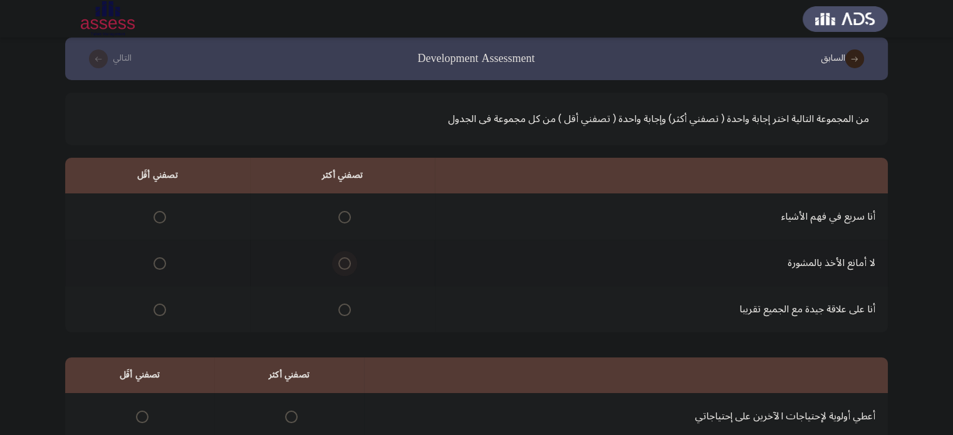
click at [338, 258] on span "Select an option" at bounding box center [344, 263] width 13 height 13
click at [338, 258] on input "Select an option" at bounding box center [344, 263] width 13 height 13
click at [155, 305] on span "Select an option" at bounding box center [159, 310] width 13 height 13
click at [155, 305] on input "Select an option" at bounding box center [159, 310] width 13 height 13
click at [341, 309] on span "Select an option" at bounding box center [344, 310] width 13 height 13
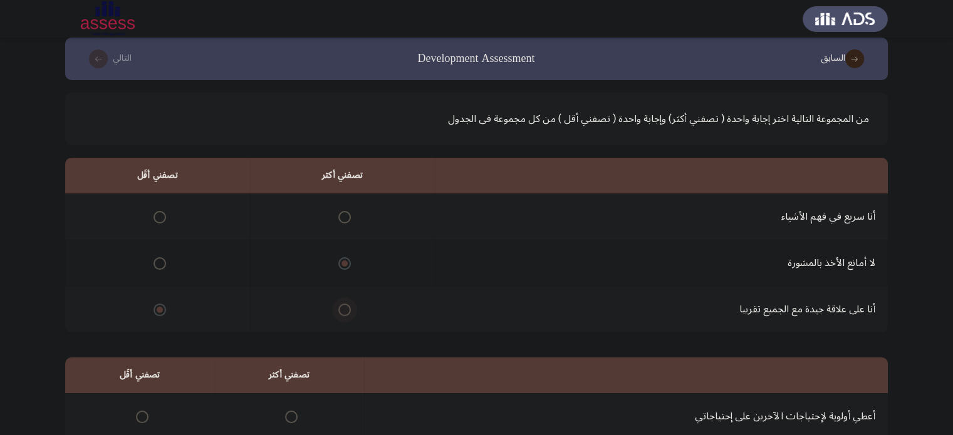
click at [341, 309] on input "Select an option" at bounding box center [344, 310] width 13 height 13
click at [157, 215] on span "Select an option" at bounding box center [159, 217] width 13 height 13
click at [157, 215] on input "Select an option" at bounding box center [159, 217] width 13 height 13
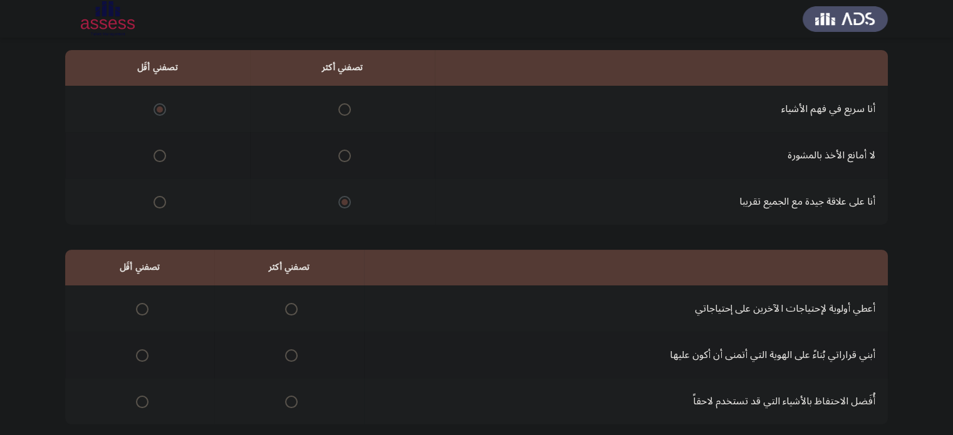
scroll to position [195, 0]
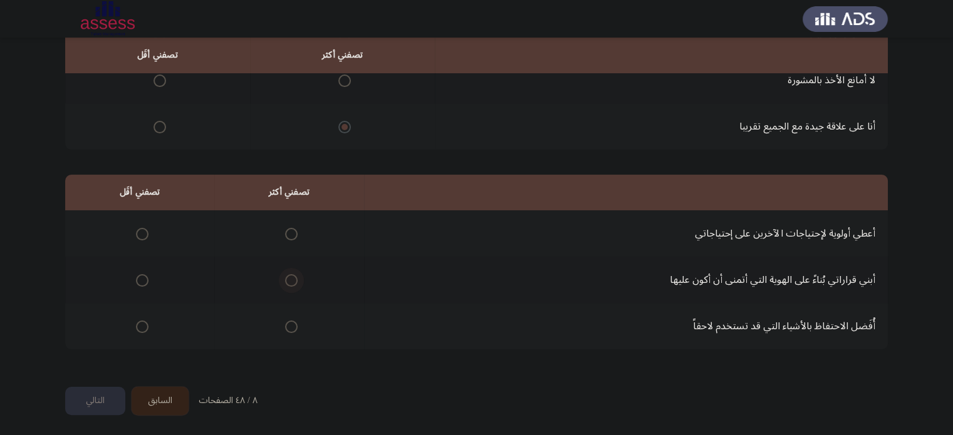
click at [287, 280] on span "Select an option" at bounding box center [291, 280] width 13 height 13
click at [287, 280] on input "Select an option" at bounding box center [291, 280] width 13 height 13
click at [133, 326] on label "Select an option" at bounding box center [140, 327] width 18 height 13
click at [136, 326] on input "Select an option" at bounding box center [142, 327] width 13 height 13
click at [111, 398] on button "التالي" at bounding box center [95, 401] width 60 height 28
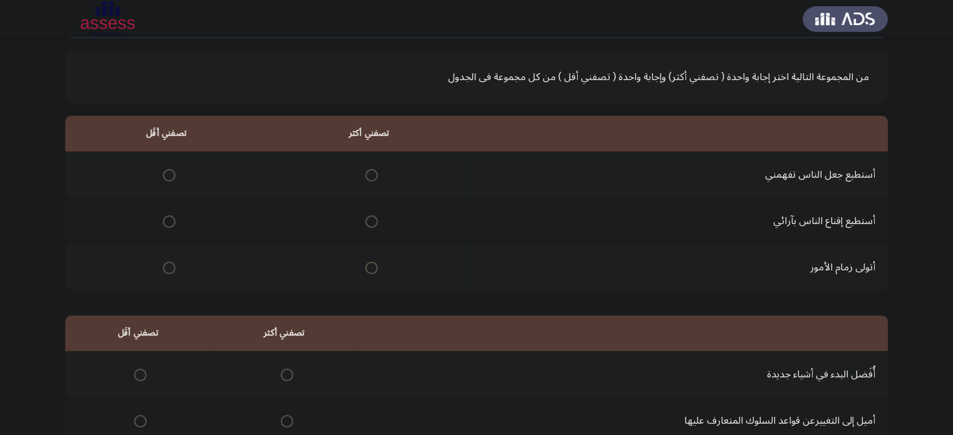
scroll to position [55, 0]
click at [366, 267] on span "Select an option" at bounding box center [371, 267] width 13 height 13
click at [366, 267] on input "Select an option" at bounding box center [371, 267] width 13 height 13
click at [161, 222] on label "Select an option" at bounding box center [167, 221] width 18 height 13
click at [163, 222] on input "Select an option" at bounding box center [169, 221] width 13 height 13
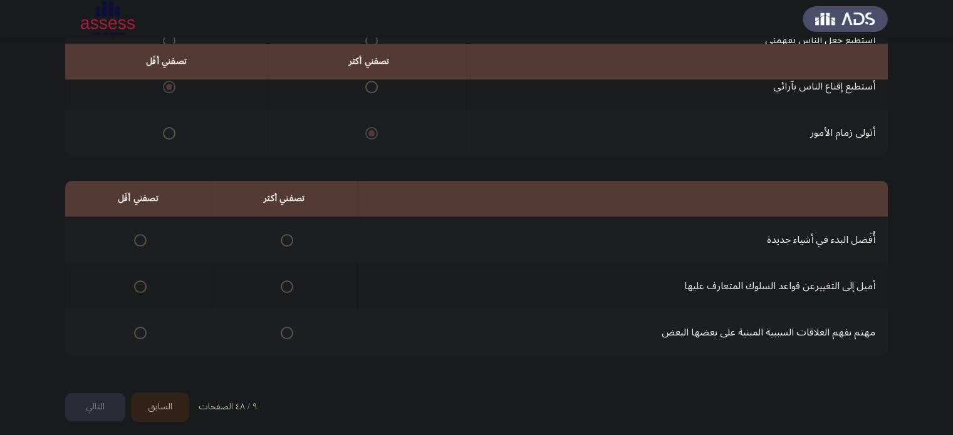
scroll to position [195, 0]
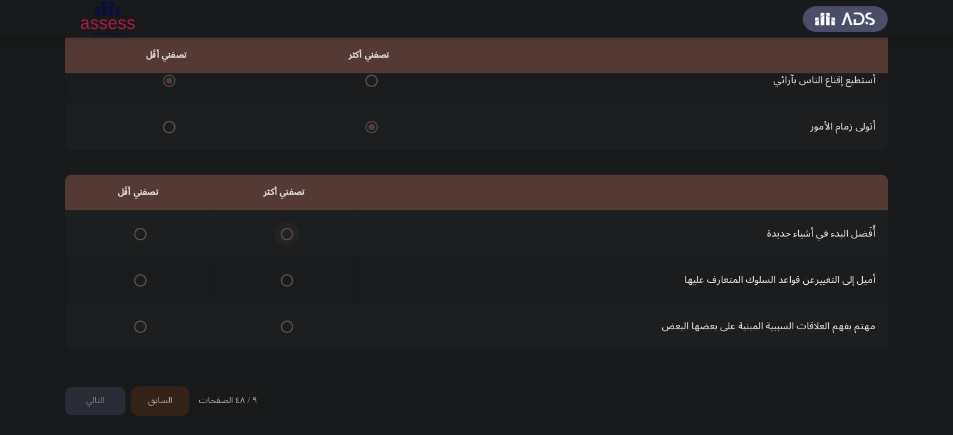
click at [282, 236] on span "Select an option" at bounding box center [287, 234] width 13 height 13
click at [282, 236] on input "Select an option" at bounding box center [287, 234] width 13 height 13
click at [133, 276] on label "Select an option" at bounding box center [138, 280] width 18 height 13
click at [134, 276] on input "Select an option" at bounding box center [140, 280] width 13 height 13
click at [92, 401] on button "التالي" at bounding box center [95, 401] width 60 height 28
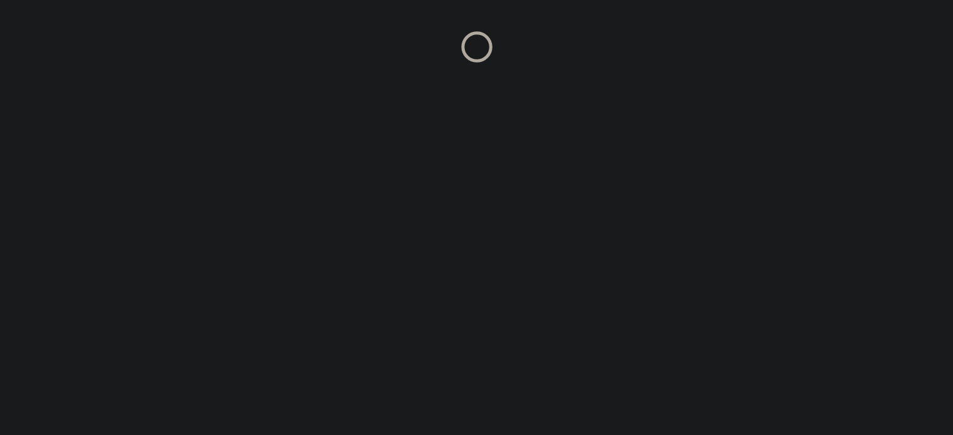
scroll to position [0, 0]
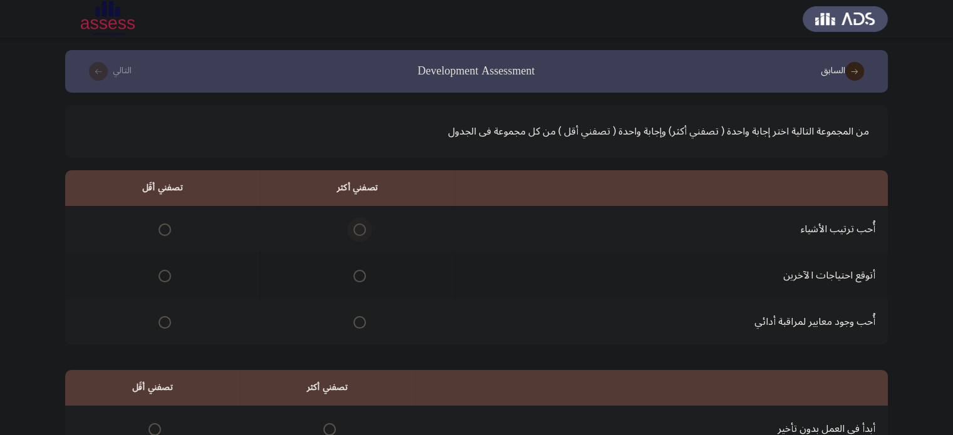
click at [354, 227] on span "Select an option" at bounding box center [359, 230] width 13 height 13
click at [354, 227] on input "Select an option" at bounding box center [359, 230] width 13 height 13
click at [165, 276] on span "Select an option" at bounding box center [164, 276] width 13 height 13
click at [165, 276] on input "Select an option" at bounding box center [164, 276] width 13 height 13
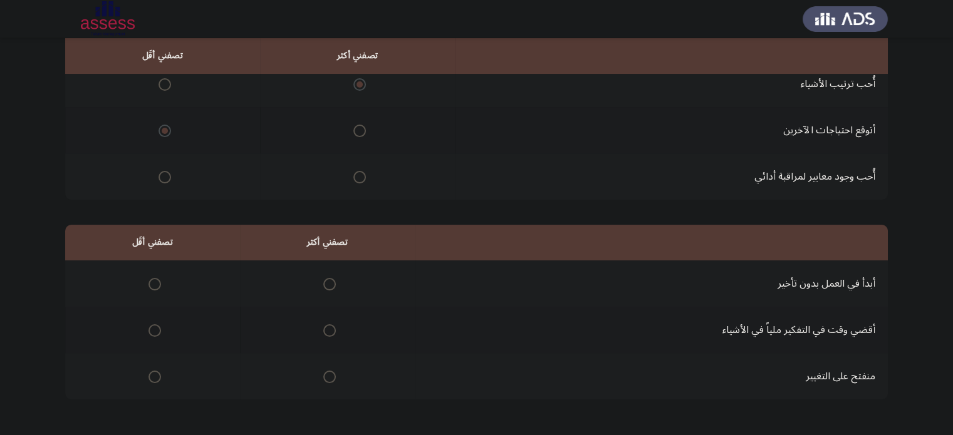
scroll to position [182, 0]
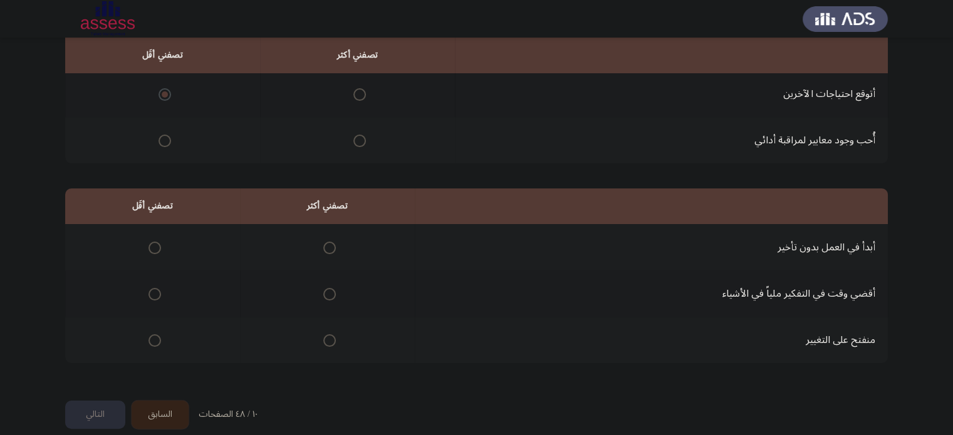
click at [328, 254] on mat-radio-group "Select an option" at bounding box center [327, 247] width 18 height 21
click at [328, 249] on span "Select an option" at bounding box center [329, 248] width 13 height 13
click at [328, 249] on input "Select an option" at bounding box center [329, 248] width 13 height 13
click at [150, 292] on span "Select an option" at bounding box center [154, 294] width 13 height 13
click at [150, 292] on input "Select an option" at bounding box center [154, 294] width 13 height 13
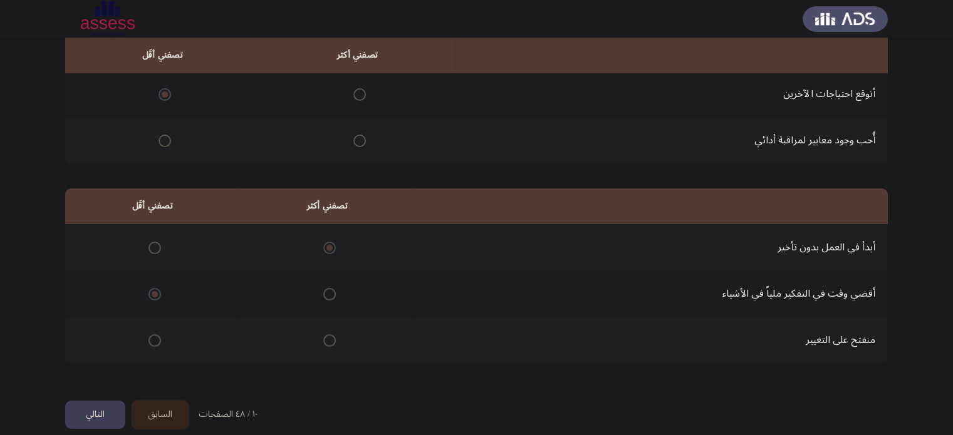
click at [101, 412] on button "التالي" at bounding box center [95, 415] width 60 height 28
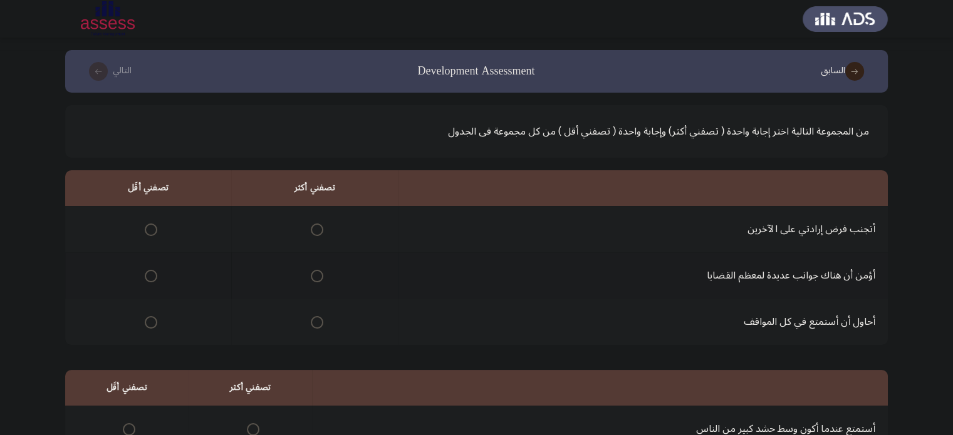
scroll to position [41, 0]
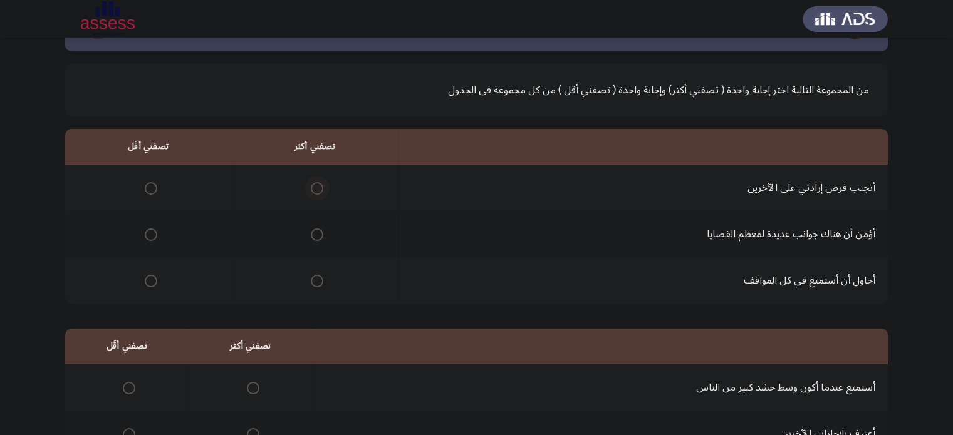
click at [313, 192] on span "Select an option" at bounding box center [317, 188] width 13 height 13
click at [313, 192] on input "Select an option" at bounding box center [317, 188] width 13 height 13
click at [142, 280] on label "Select an option" at bounding box center [149, 281] width 18 height 13
click at [145, 280] on input "Select an option" at bounding box center [151, 281] width 13 height 13
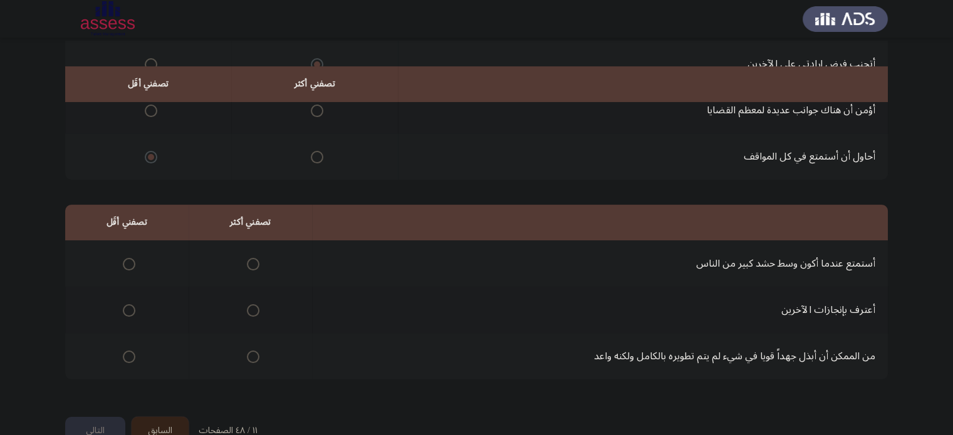
scroll to position [195, 0]
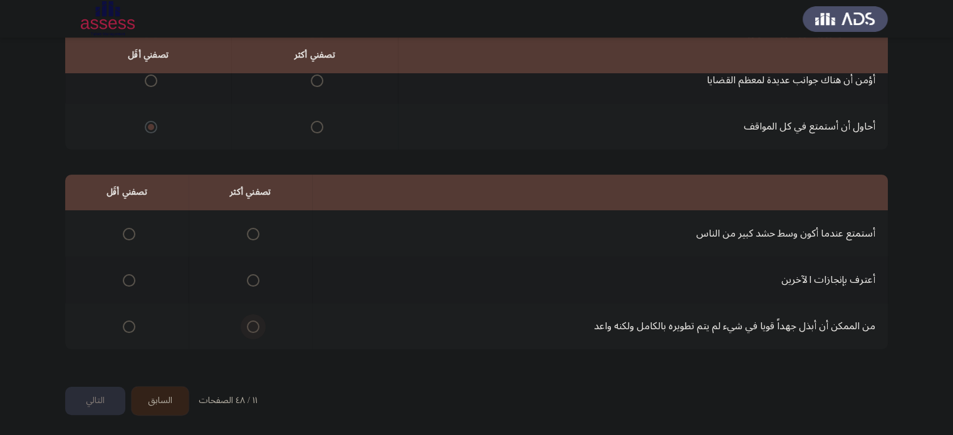
click at [253, 325] on span "Select an option" at bounding box center [253, 327] width 13 height 13
click at [253, 325] on input "Select an option" at bounding box center [253, 327] width 13 height 13
click at [128, 235] on span "Select an option" at bounding box center [129, 234] width 13 height 13
click at [128, 235] on input "Select an option" at bounding box center [129, 234] width 13 height 13
click at [100, 396] on button "التالي" at bounding box center [95, 401] width 60 height 28
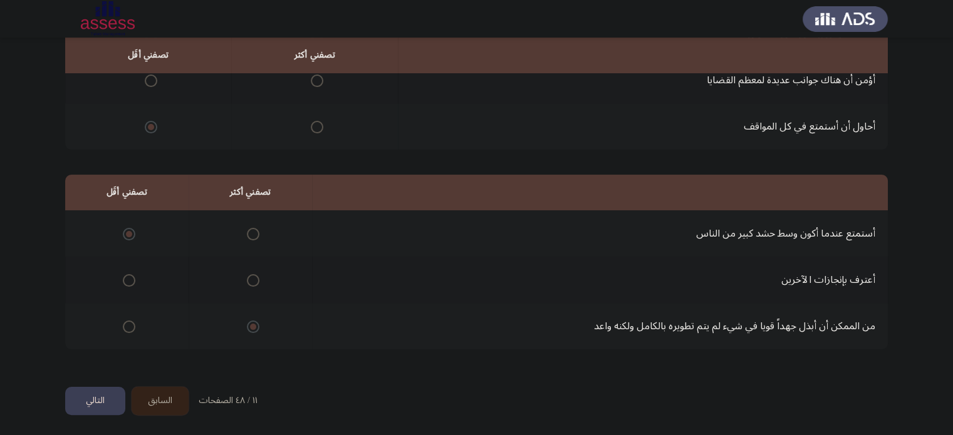
scroll to position [0, 0]
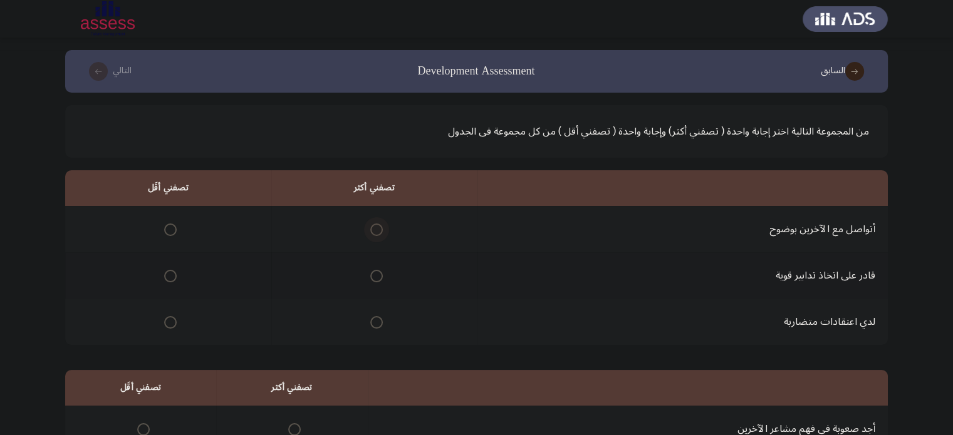
click at [376, 230] on span "Select an option" at bounding box center [376, 230] width 13 height 13
click at [376, 230] on input "Select an option" at bounding box center [376, 230] width 13 height 13
click at [172, 328] on span "Select an option" at bounding box center [170, 322] width 13 height 13
click at [172, 328] on input "Select an option" at bounding box center [170, 322] width 13 height 13
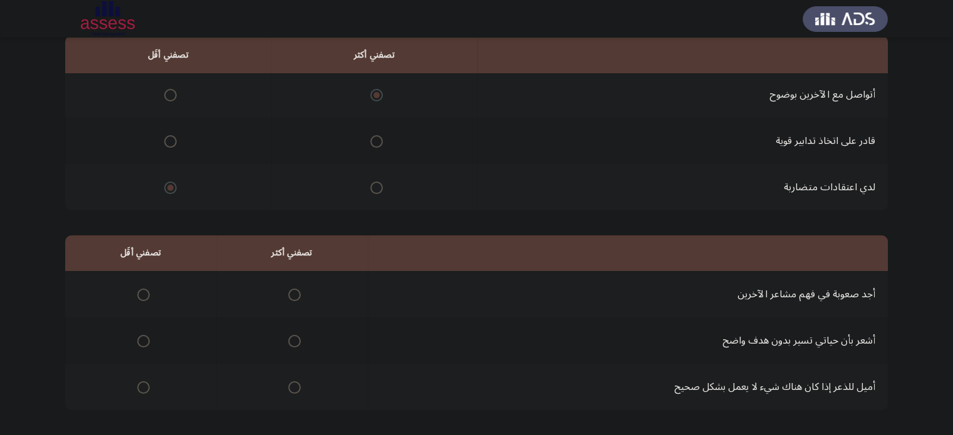
scroll to position [178, 0]
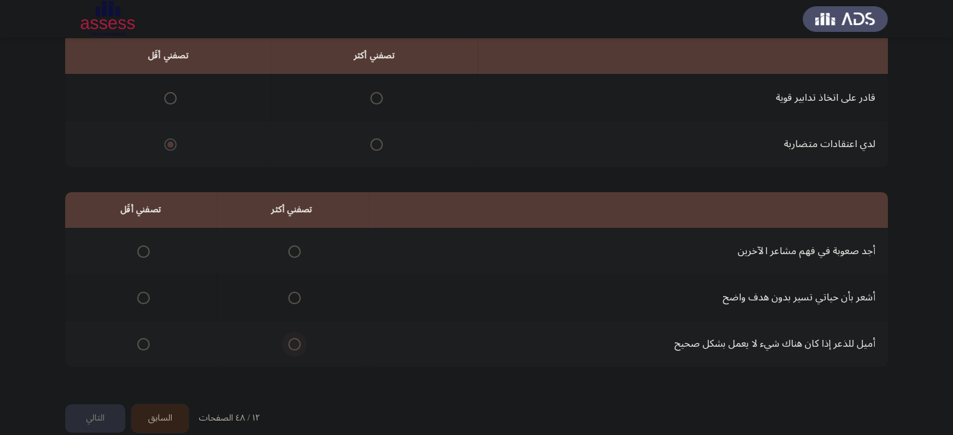
click at [291, 345] on span "Select an option" at bounding box center [294, 344] width 13 height 13
click at [291, 345] on input "Select an option" at bounding box center [294, 344] width 13 height 13
click at [143, 294] on span "Select an option" at bounding box center [143, 298] width 13 height 13
click at [143, 294] on input "Select an option" at bounding box center [143, 298] width 13 height 13
click at [100, 418] on button "التالي" at bounding box center [95, 419] width 60 height 28
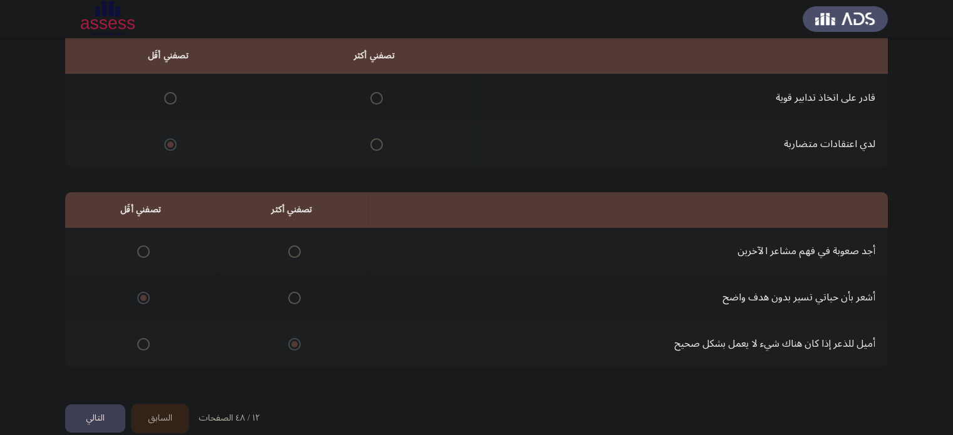
scroll to position [0, 0]
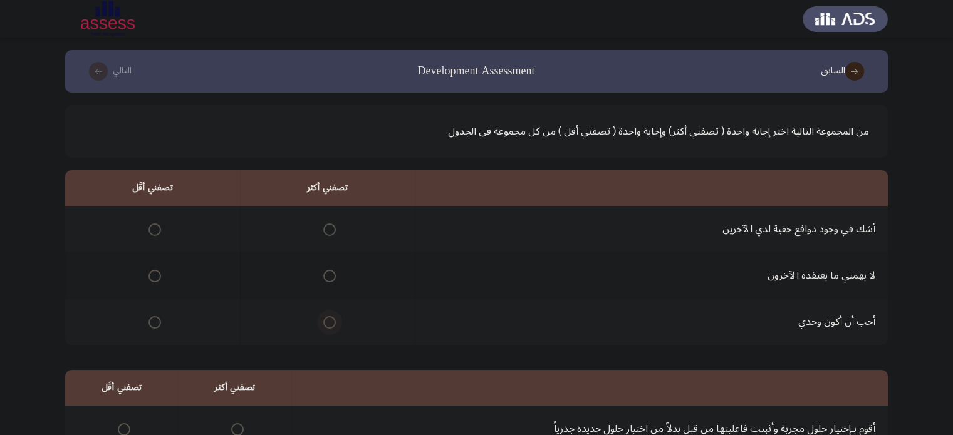
click at [329, 321] on span "Select an option" at bounding box center [329, 322] width 13 height 13
click at [329, 321] on input "Select an option" at bounding box center [329, 322] width 13 height 13
click at [150, 275] on span "Select an option" at bounding box center [154, 276] width 13 height 13
click at [150, 275] on input "Select an option" at bounding box center [154, 276] width 13 height 13
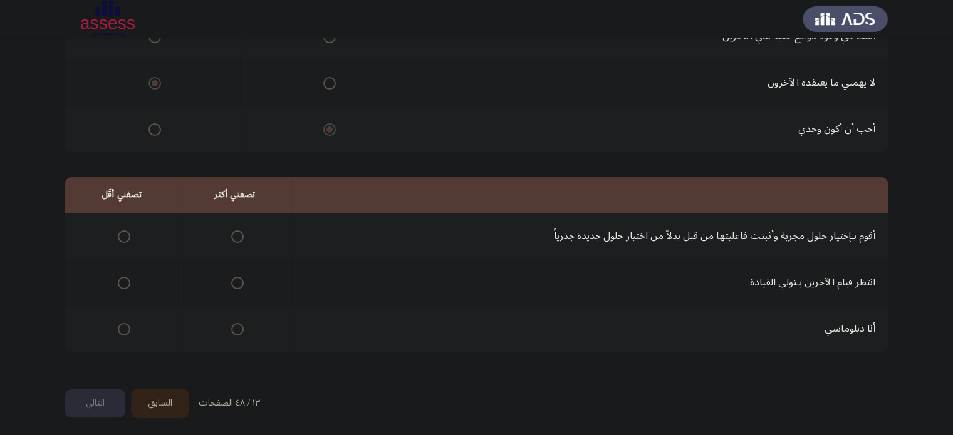
scroll to position [195, 0]
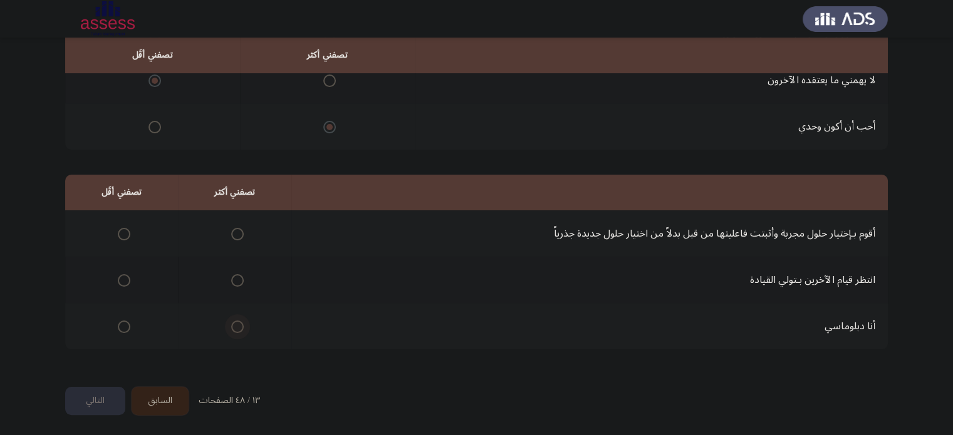
click at [234, 323] on span "Select an option" at bounding box center [237, 327] width 13 height 13
click at [234, 323] on input "Select an option" at bounding box center [237, 327] width 13 height 13
click at [123, 276] on span "Select an option" at bounding box center [124, 280] width 13 height 13
click at [123, 276] on input "Select an option" at bounding box center [124, 280] width 13 height 13
click at [88, 400] on button "التالي" at bounding box center [95, 401] width 60 height 28
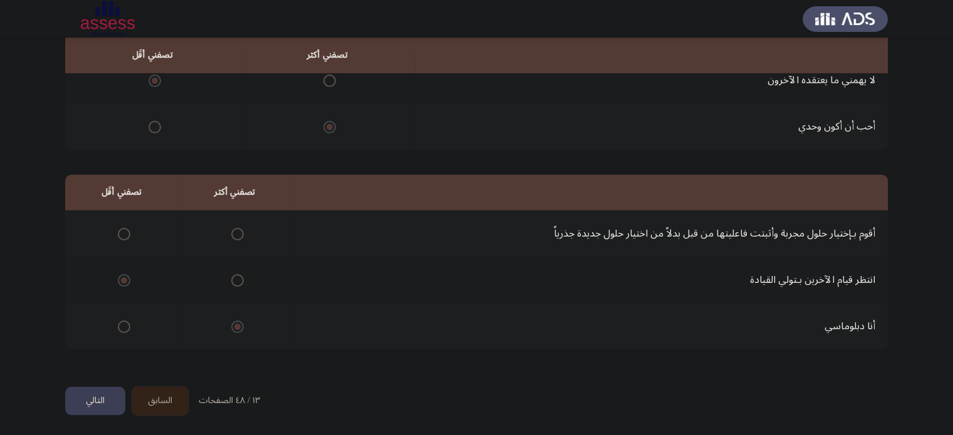
scroll to position [0, 0]
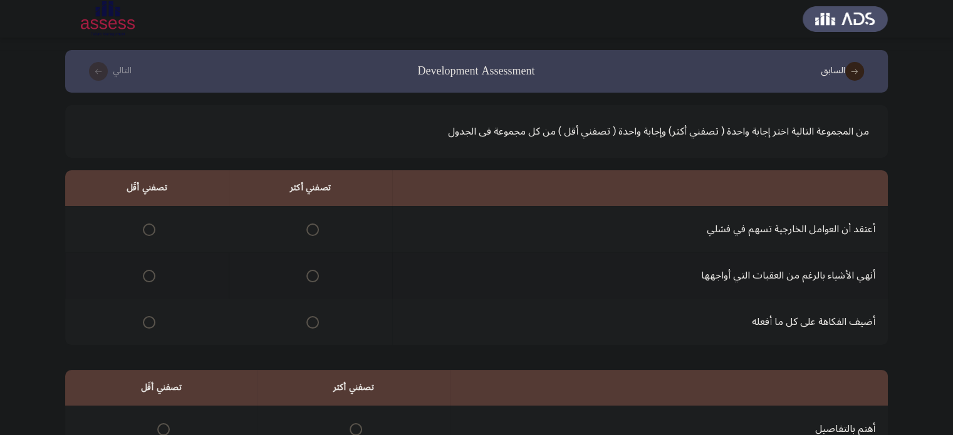
click at [314, 277] on span "Select an option" at bounding box center [312, 276] width 13 height 13
click at [314, 277] on input "Select an option" at bounding box center [312, 276] width 13 height 13
click at [147, 227] on span "Select an option" at bounding box center [149, 230] width 13 height 13
click at [147, 227] on input "Select an option" at bounding box center [149, 230] width 13 height 13
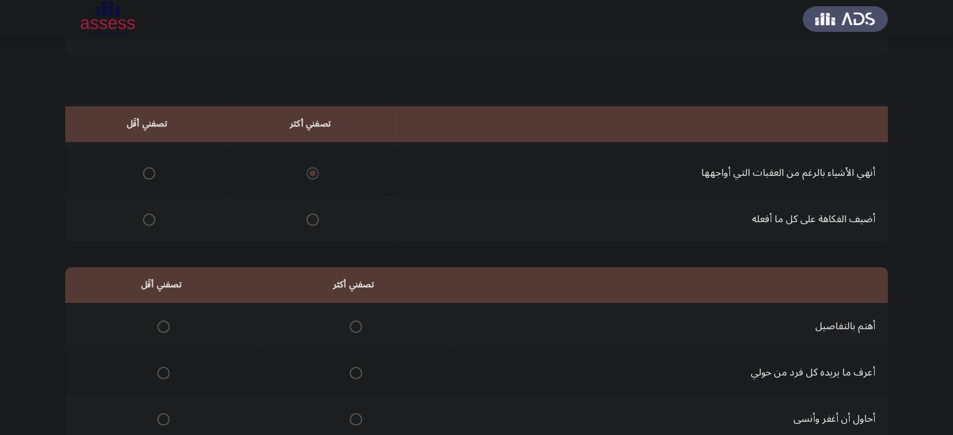
scroll to position [195, 0]
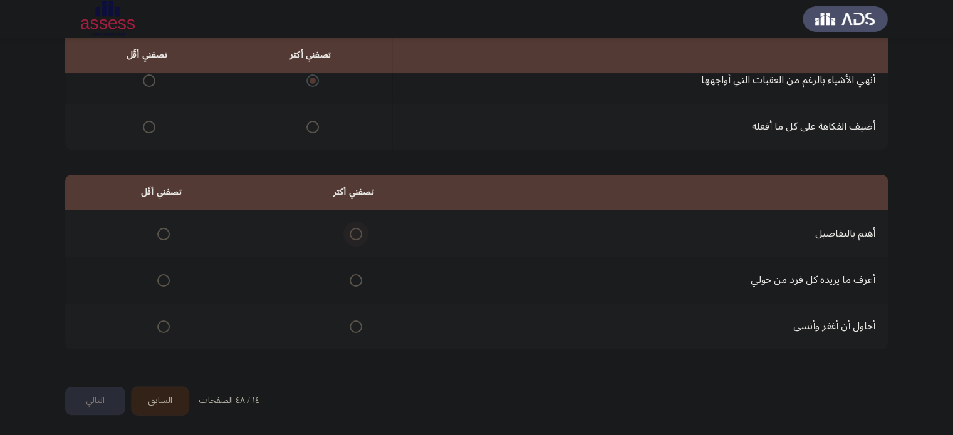
click at [353, 229] on span "Select an option" at bounding box center [355, 234] width 13 height 13
click at [353, 229] on input "Select an option" at bounding box center [355, 234] width 13 height 13
click at [163, 282] on span "Select an option" at bounding box center [163, 280] width 13 height 13
click at [163, 282] on input "Select an option" at bounding box center [163, 280] width 13 height 13
click at [90, 396] on button "التالي" at bounding box center [95, 401] width 60 height 28
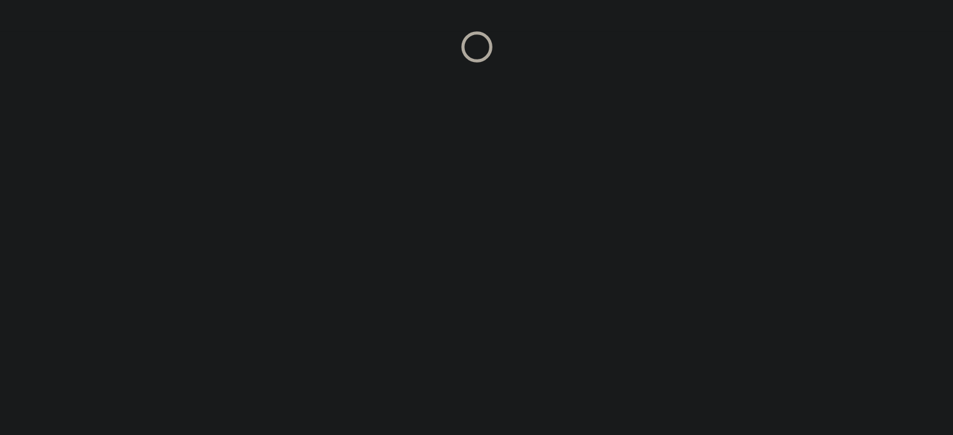
scroll to position [0, 0]
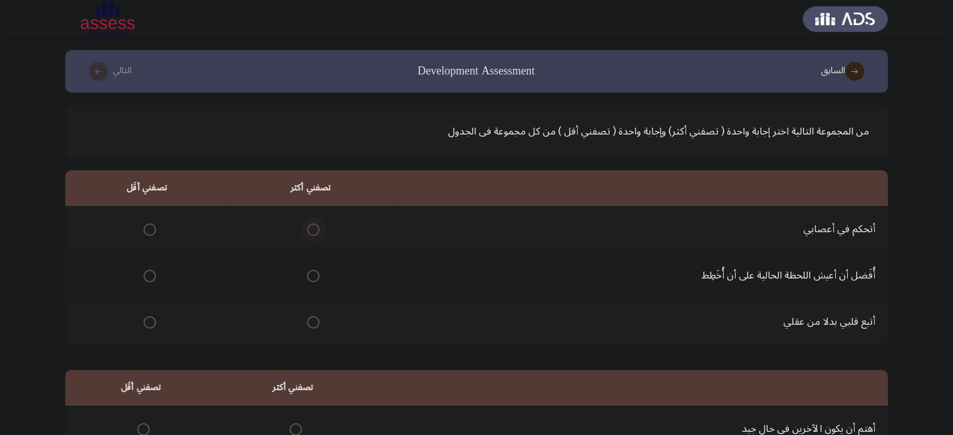
click at [307, 228] on span "Select an option" at bounding box center [313, 230] width 13 height 13
click at [307, 228] on input "Select an option" at bounding box center [313, 230] width 13 height 13
click at [146, 323] on span "Select an option" at bounding box center [149, 322] width 13 height 13
click at [146, 323] on input "Select an option" at bounding box center [149, 322] width 13 height 13
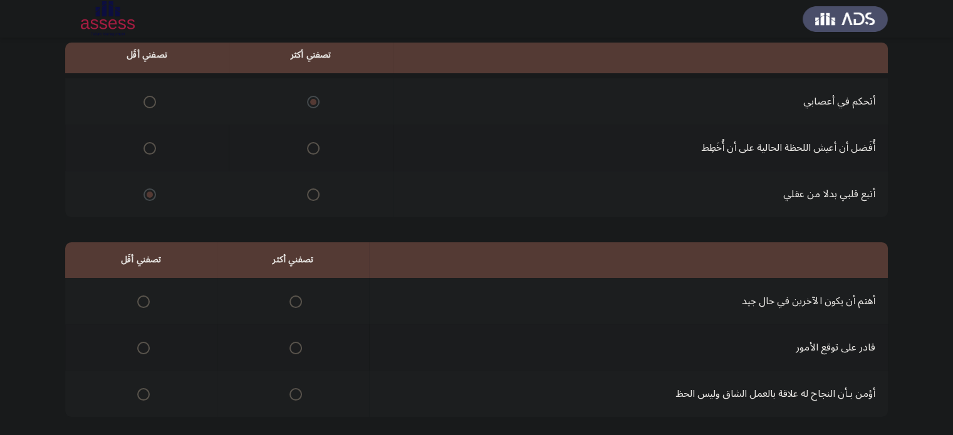
scroll to position [140, 0]
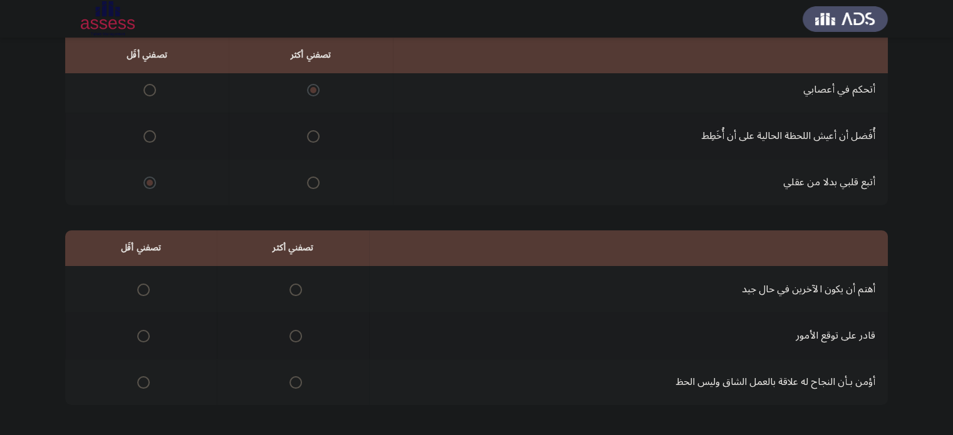
click at [291, 289] on span "Select an option" at bounding box center [295, 290] width 13 height 13
click at [291, 289] on input "Select an option" at bounding box center [295, 290] width 13 height 13
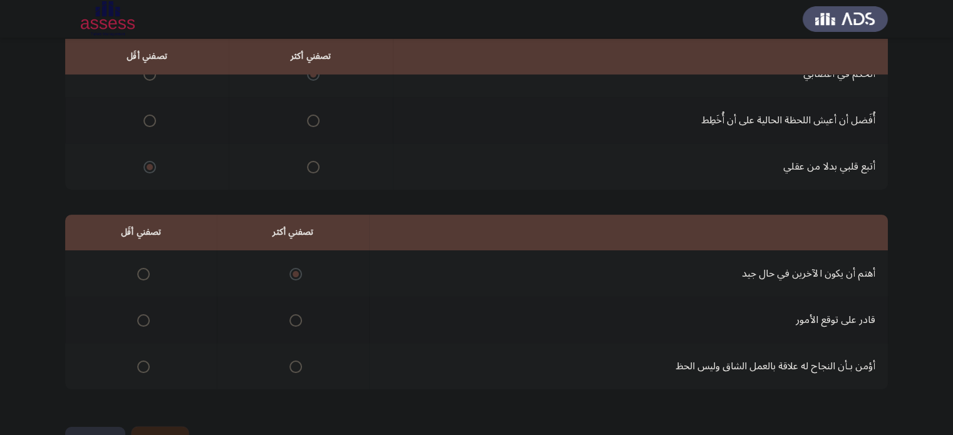
scroll to position [157, 0]
click at [289, 361] on span "Select an option" at bounding box center [295, 365] width 13 height 13
click at [289, 361] on input "Select an option" at bounding box center [295, 365] width 13 height 13
click at [142, 319] on span "Select an option" at bounding box center [143, 319] width 13 height 13
click at [142, 319] on input "Select an option" at bounding box center [143, 319] width 13 height 13
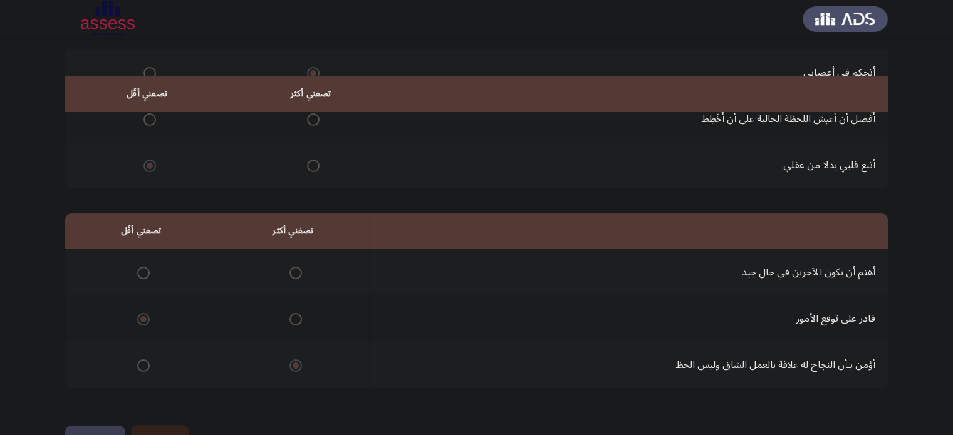
scroll to position [195, 0]
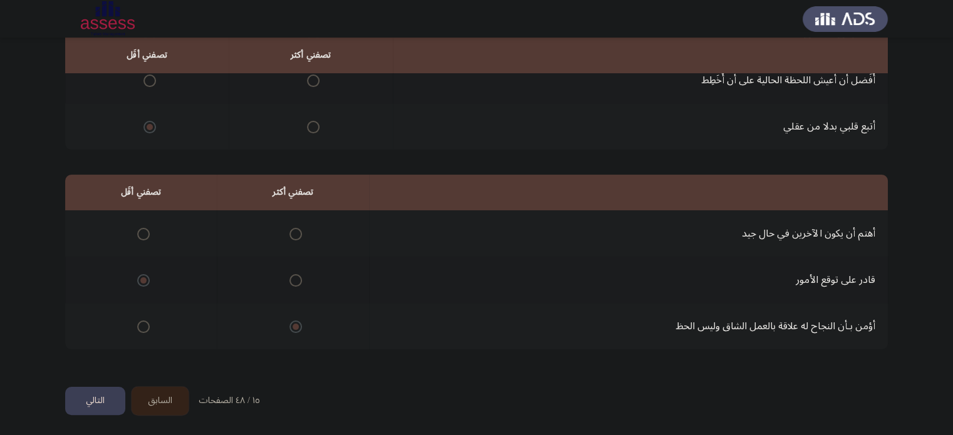
click at [100, 398] on button "التالي" at bounding box center [95, 401] width 60 height 28
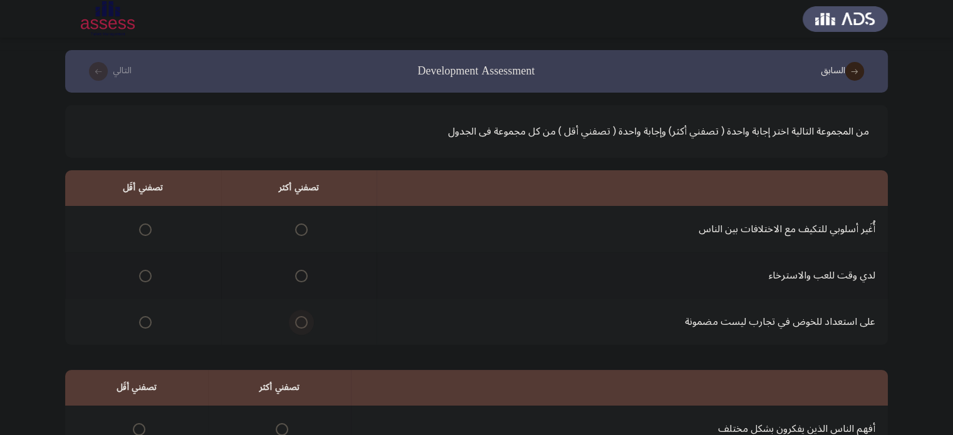
click at [300, 321] on span "Select an option" at bounding box center [301, 322] width 13 height 13
click at [300, 321] on input "Select an option" at bounding box center [301, 322] width 13 height 13
click at [299, 279] on span "Select an option" at bounding box center [301, 276] width 13 height 13
click at [299, 279] on input "Select an option" at bounding box center [301, 276] width 13 height 13
click at [140, 327] on span "Select an option" at bounding box center [145, 322] width 13 height 13
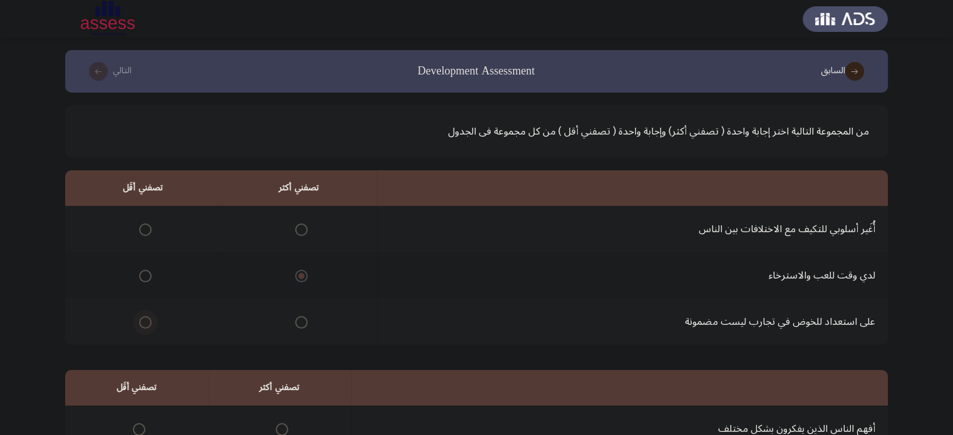
click at [140, 327] on input "Select an option" at bounding box center [145, 322] width 13 height 13
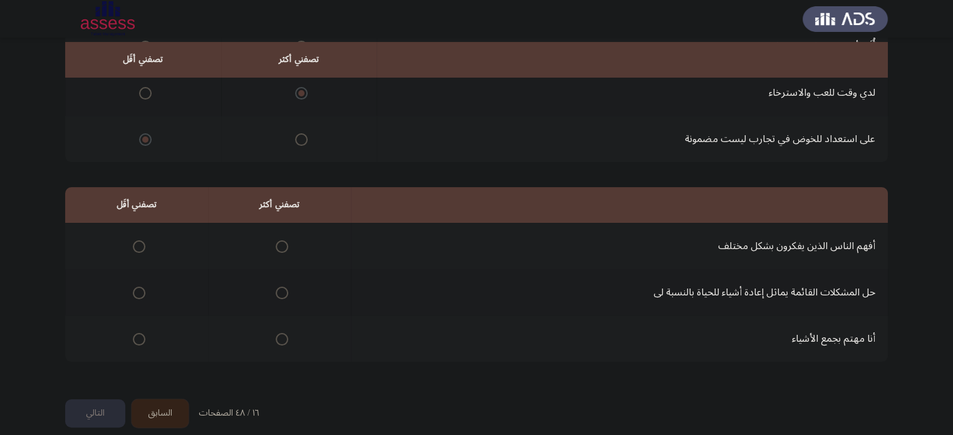
scroll to position [188, 0]
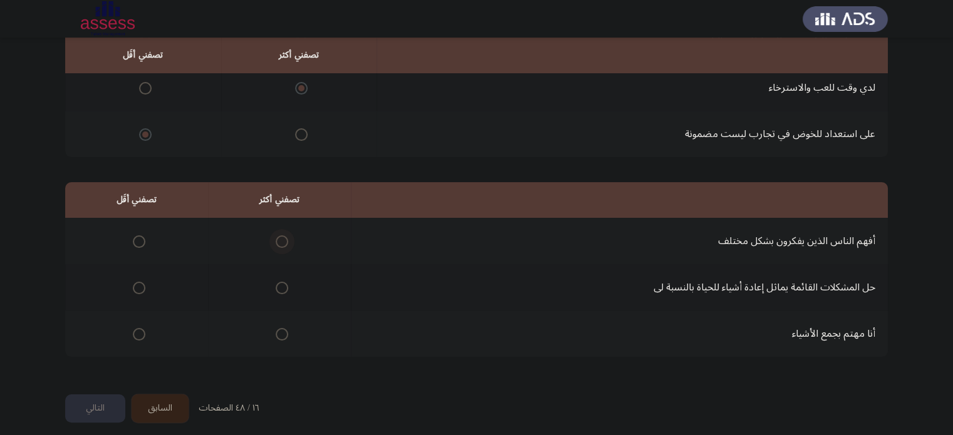
click at [276, 243] on span "Select an option" at bounding box center [282, 241] width 13 height 13
click at [276, 243] on input "Select an option" at bounding box center [282, 241] width 13 height 13
click at [135, 333] on span "Select an option" at bounding box center [139, 334] width 13 height 13
click at [135, 333] on input "Select an option" at bounding box center [139, 334] width 13 height 13
click at [103, 404] on button "التالي" at bounding box center [95, 409] width 60 height 28
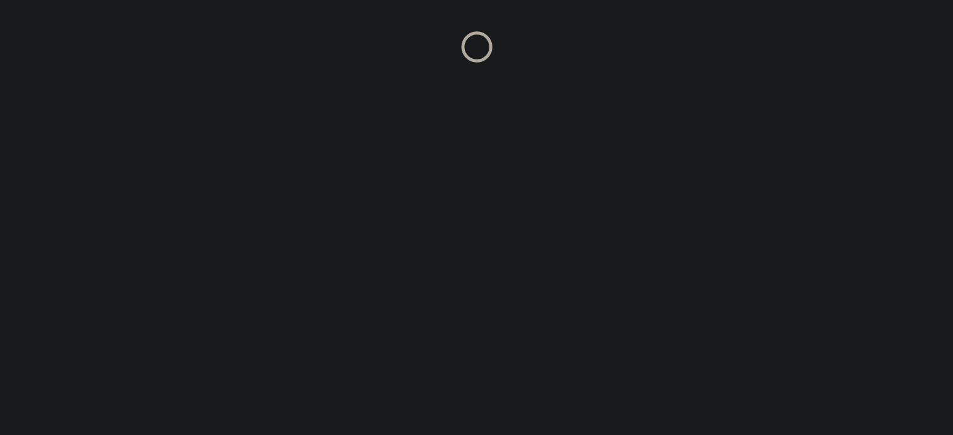
scroll to position [0, 0]
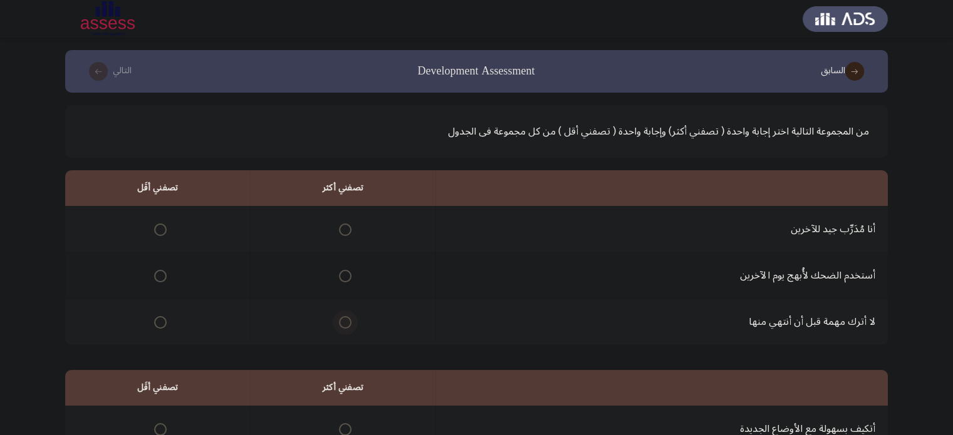
click at [346, 316] on span "Select an option" at bounding box center [345, 322] width 13 height 13
click at [346, 316] on input "Select an option" at bounding box center [345, 322] width 13 height 13
click at [162, 226] on span "Select an option" at bounding box center [160, 230] width 13 height 13
click at [162, 226] on input "Select an option" at bounding box center [160, 230] width 13 height 13
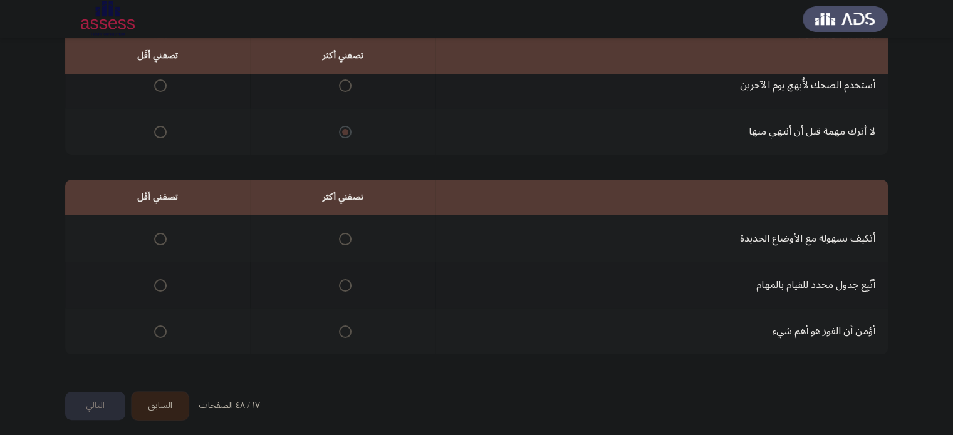
scroll to position [190, 0]
click at [343, 233] on span "Select an option" at bounding box center [345, 239] width 13 height 13
click at [343, 233] on input "Select an option" at bounding box center [345, 239] width 13 height 13
click at [156, 329] on span "Select an option" at bounding box center [160, 332] width 13 height 13
click at [156, 329] on input "Select an option" at bounding box center [160, 332] width 13 height 13
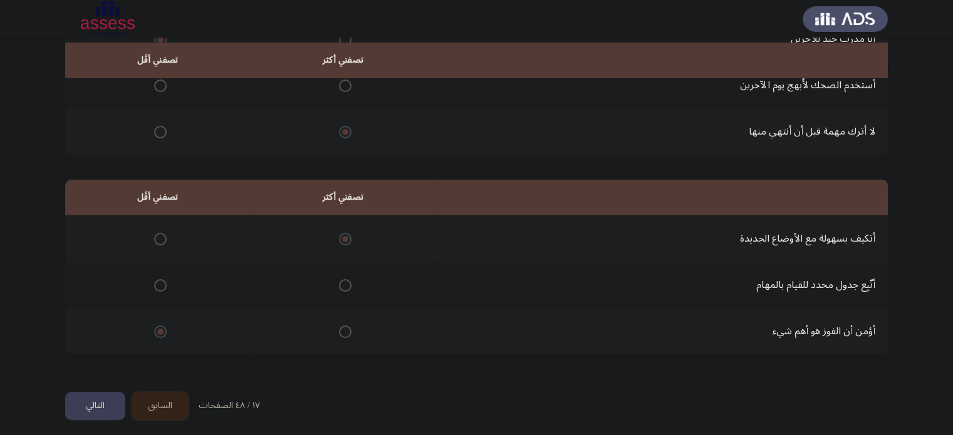
scroll to position [195, 0]
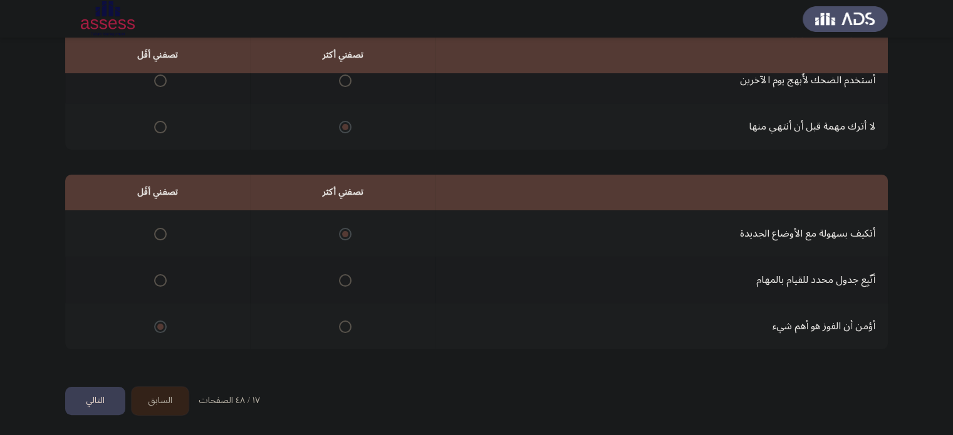
click at [103, 398] on button "التالي" at bounding box center [95, 401] width 60 height 28
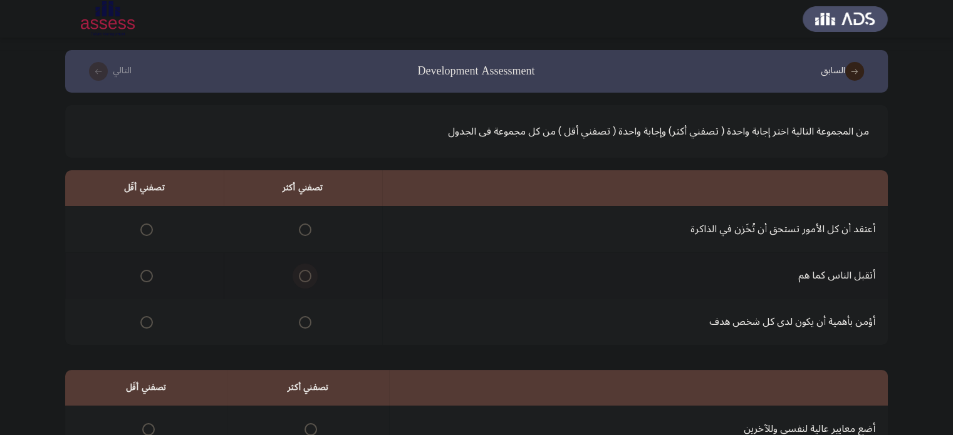
click at [302, 274] on span "Select an option" at bounding box center [305, 276] width 13 height 13
click at [302, 274] on input "Select an option" at bounding box center [305, 276] width 13 height 13
click at [149, 230] on span "Select an option" at bounding box center [146, 230] width 13 height 13
click at [149, 230] on input "Select an option" at bounding box center [146, 230] width 13 height 13
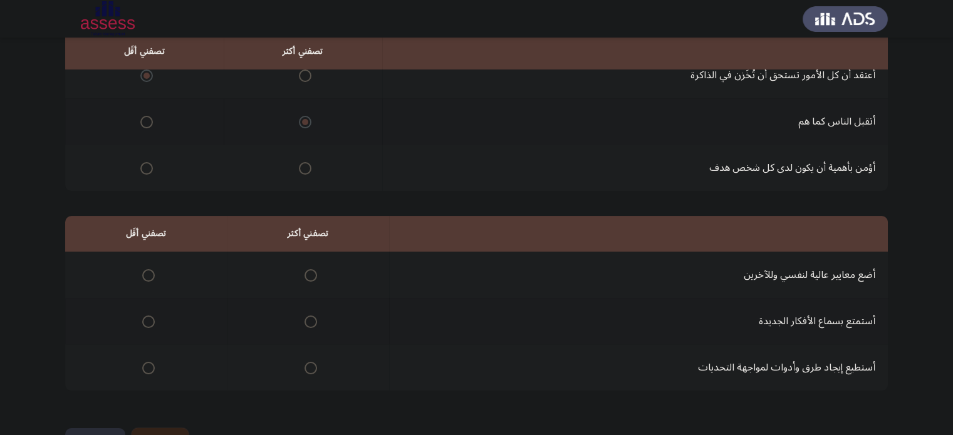
scroll to position [155, 0]
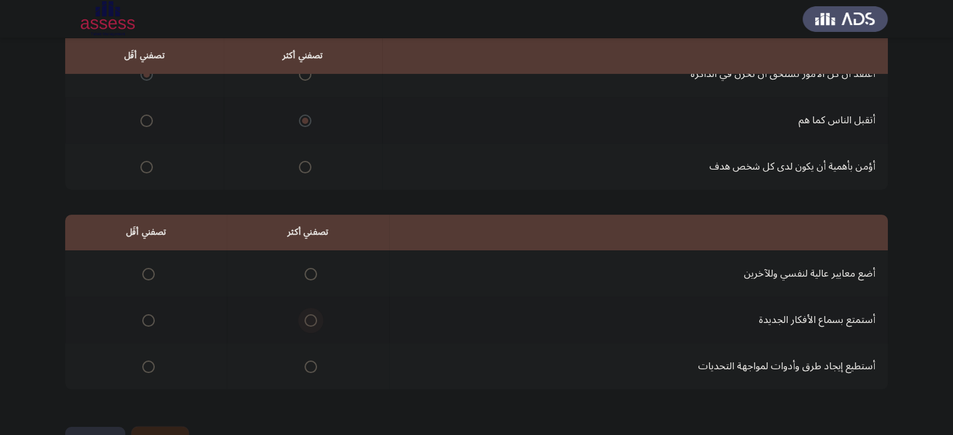
click at [304, 319] on span "Select an option" at bounding box center [310, 320] width 13 height 13
click at [304, 319] on input "Select an option" at bounding box center [310, 320] width 13 height 13
click at [147, 272] on span "Select an option" at bounding box center [148, 274] width 13 height 13
click at [147, 272] on input "Select an option" at bounding box center [148, 274] width 13 height 13
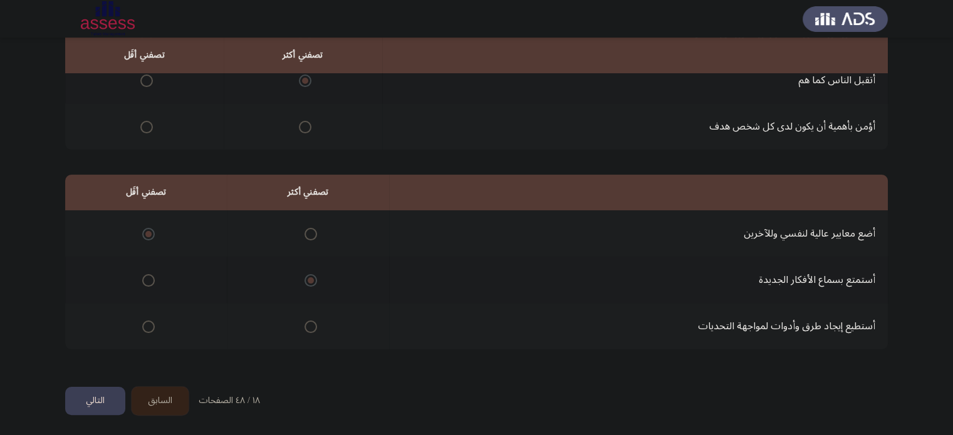
click at [107, 393] on button "التالي" at bounding box center [95, 401] width 60 height 28
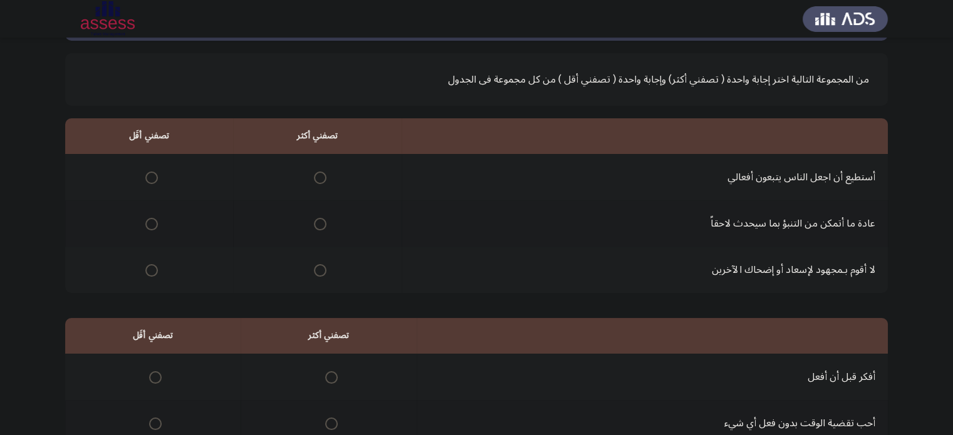
scroll to position [53, 0]
click at [318, 222] on span "Select an option" at bounding box center [320, 223] width 13 height 13
click at [318, 222] on input "Select an option" at bounding box center [320, 223] width 13 height 13
click at [153, 175] on span "Select an option" at bounding box center [151, 177] width 13 height 13
click at [153, 175] on input "Select an option" at bounding box center [151, 177] width 13 height 13
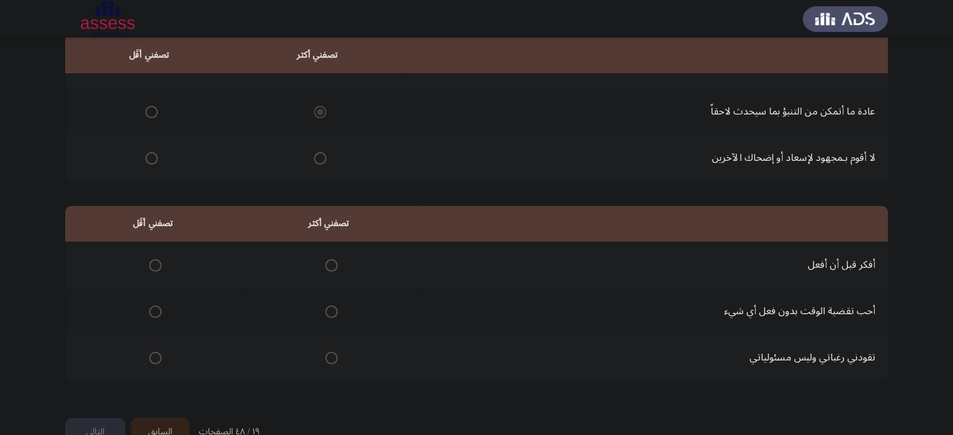
scroll to position [195, 0]
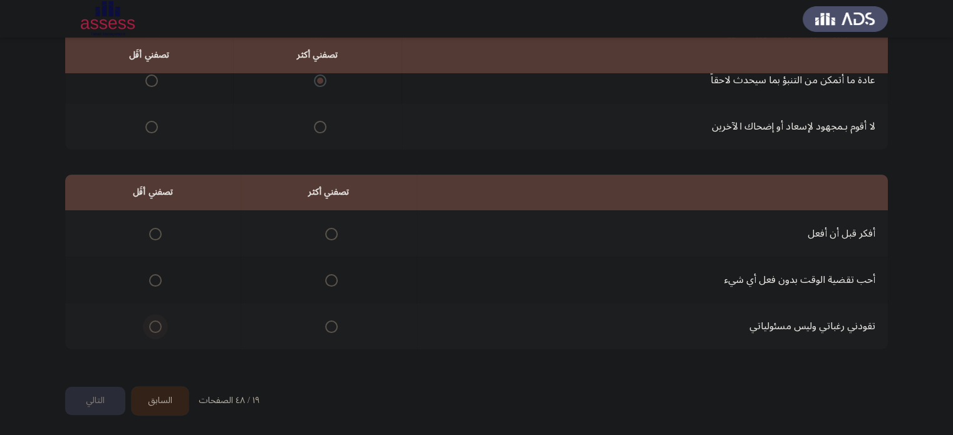
click at [157, 321] on span "Select an option" at bounding box center [155, 327] width 13 height 13
click at [157, 321] on input "Select an option" at bounding box center [155, 327] width 13 height 13
click at [326, 237] on span "Select an option" at bounding box center [331, 234] width 13 height 13
click at [326, 237] on input "Select an option" at bounding box center [331, 234] width 13 height 13
click at [103, 397] on button "التالي" at bounding box center [95, 401] width 60 height 28
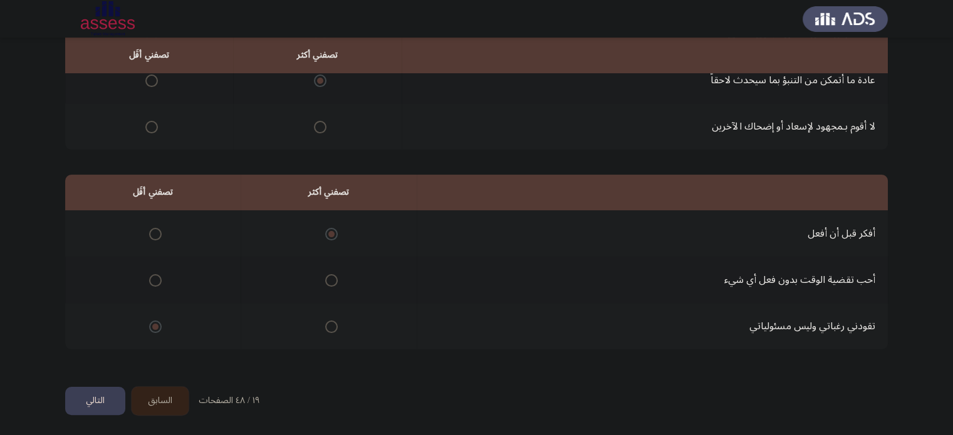
scroll to position [0, 0]
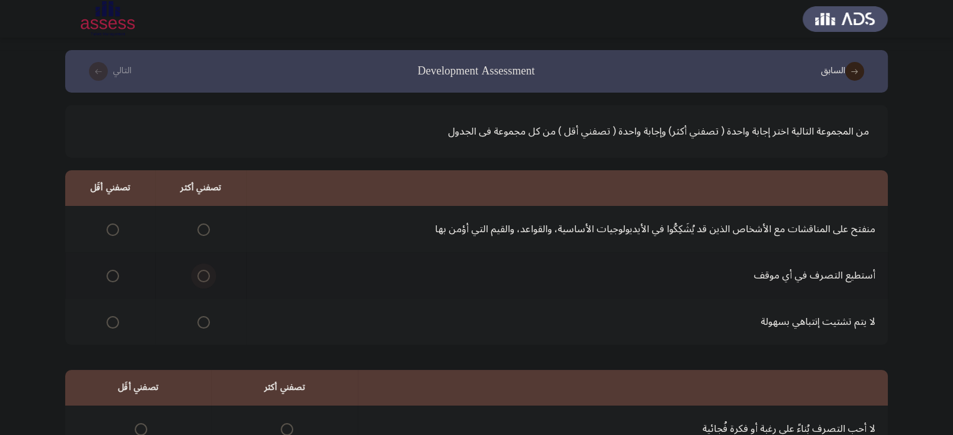
click at [202, 277] on span "Select an option" at bounding box center [203, 276] width 13 height 13
click at [202, 277] on input "Select an option" at bounding box center [203, 276] width 13 height 13
click at [112, 228] on span "Select an option" at bounding box center [112, 230] width 13 height 13
click at [112, 228] on input "Select an option" at bounding box center [112, 230] width 13 height 13
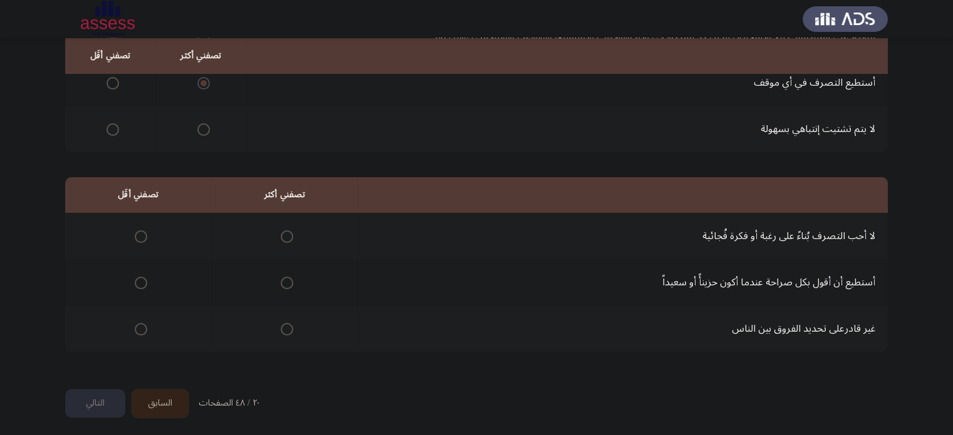
scroll to position [194, 0]
click at [138, 234] on span "Select an option" at bounding box center [141, 235] width 13 height 13
click at [138, 234] on input "Select an option" at bounding box center [141, 235] width 13 height 13
click at [283, 279] on span "Select an option" at bounding box center [287, 282] width 13 height 13
click at [283, 279] on input "Select an option" at bounding box center [287, 282] width 13 height 13
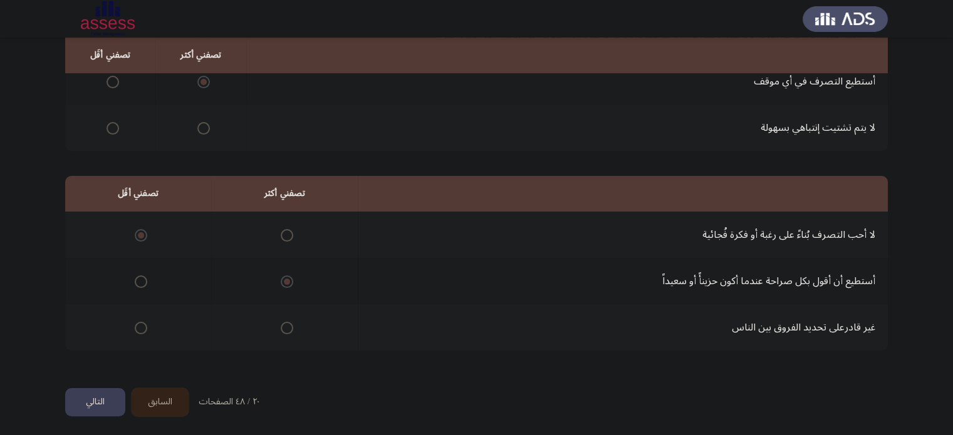
scroll to position [195, 0]
click at [92, 399] on button "التالي" at bounding box center [95, 401] width 60 height 28
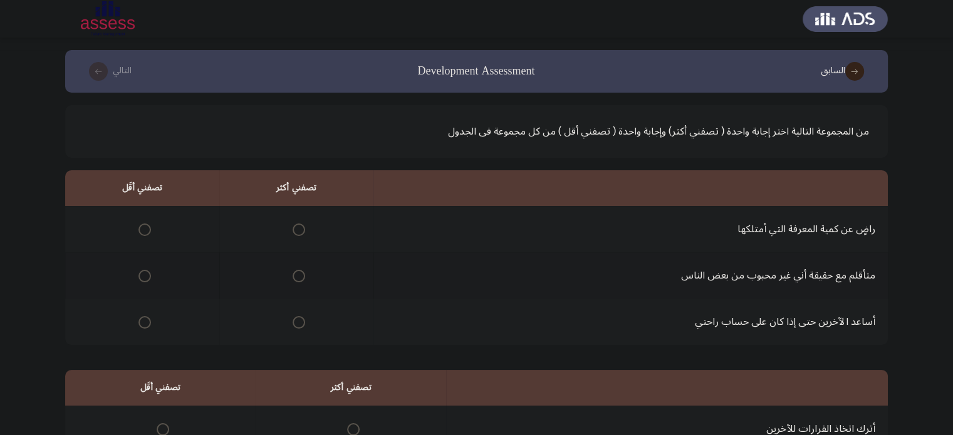
scroll to position [24, 0]
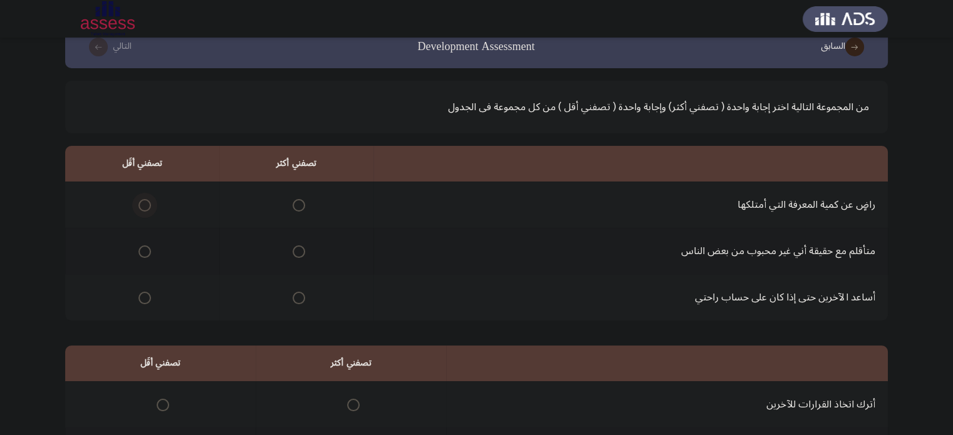
click at [139, 204] on span "Select an option" at bounding box center [144, 205] width 13 height 13
click at [139, 204] on input "Select an option" at bounding box center [144, 205] width 13 height 13
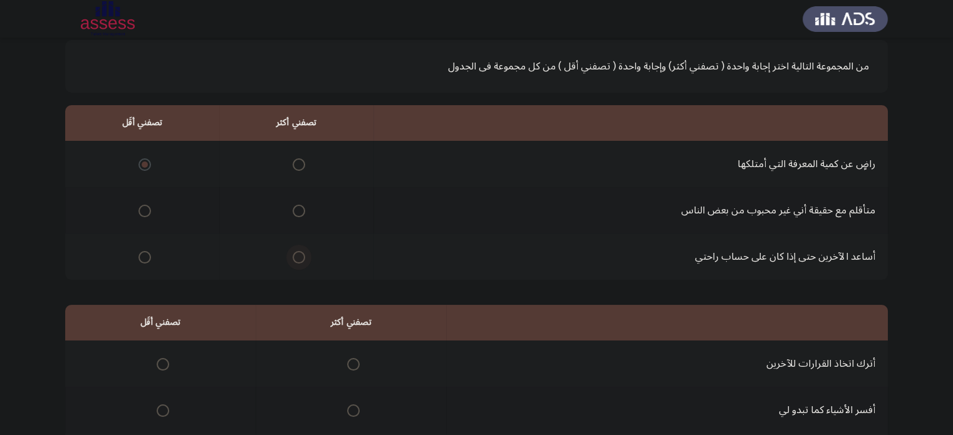
click at [294, 251] on span "Select an option" at bounding box center [298, 257] width 13 height 13
click at [294, 251] on input "Select an option" at bounding box center [298, 257] width 13 height 13
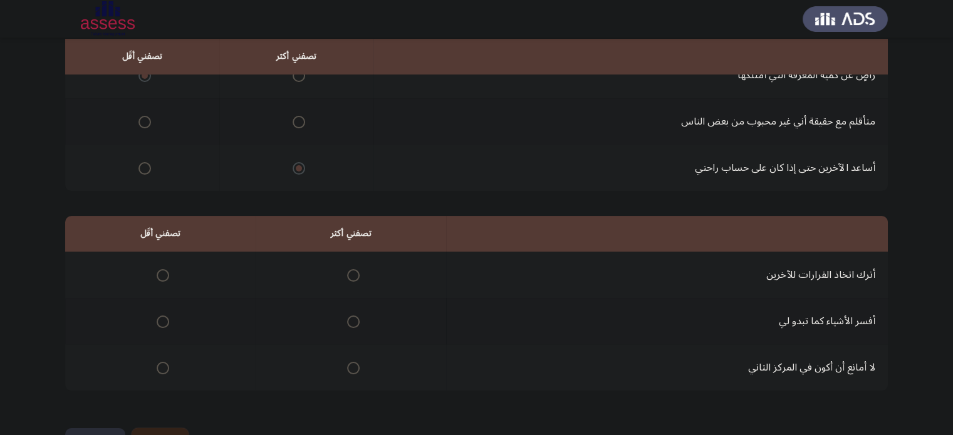
scroll to position [155, 0]
click at [348, 319] on span "Select an option" at bounding box center [353, 320] width 13 height 13
click at [348, 319] on input "Select an option" at bounding box center [353, 320] width 13 height 13
click at [161, 269] on span "Select an option" at bounding box center [163, 274] width 13 height 13
click at [161, 269] on input "Select an option" at bounding box center [163, 274] width 13 height 13
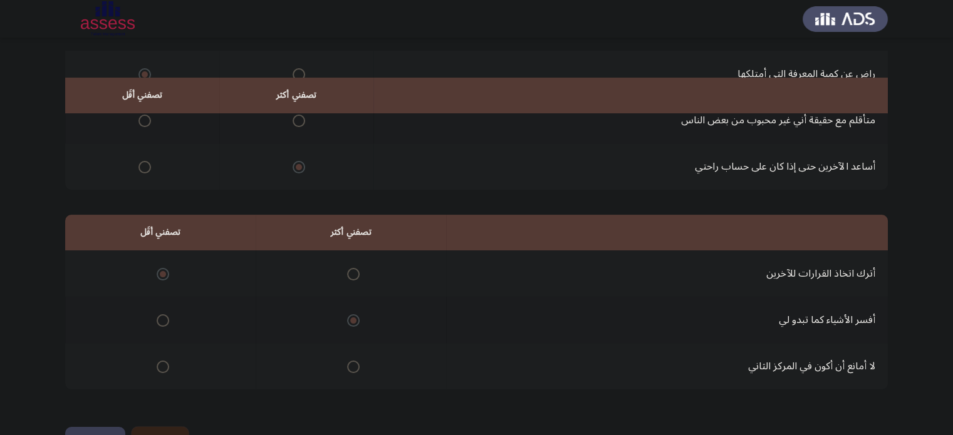
scroll to position [195, 0]
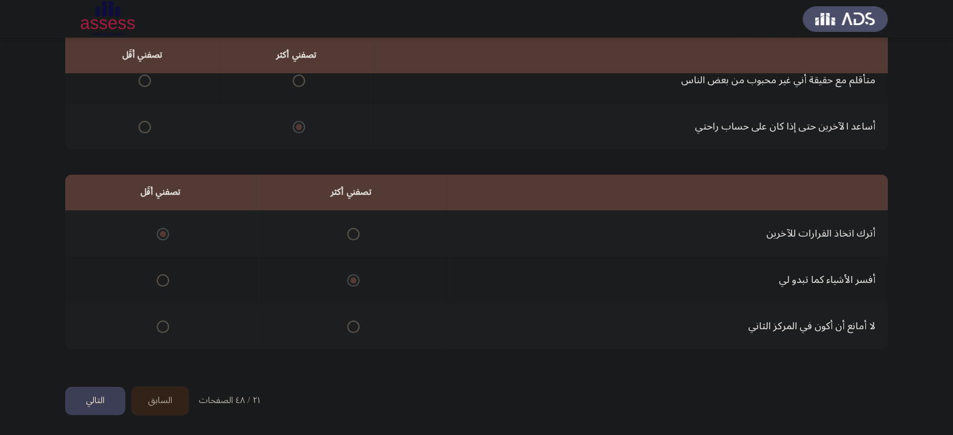
click at [95, 396] on button "التالي" at bounding box center [95, 401] width 60 height 28
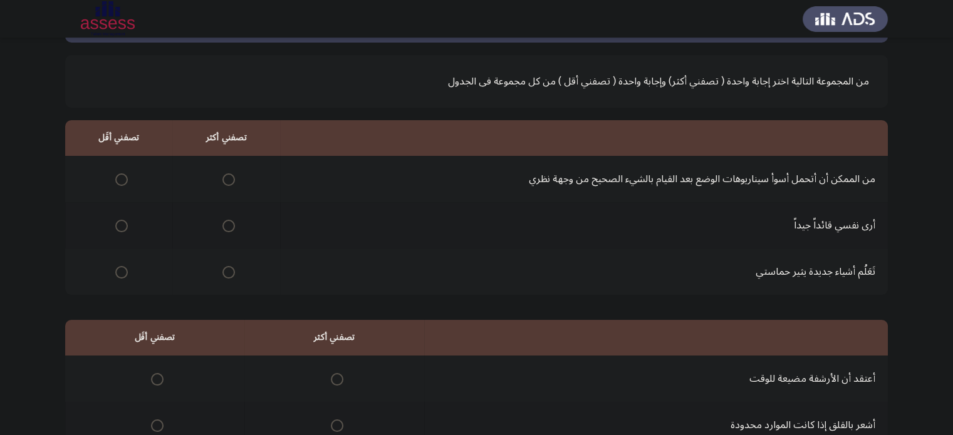
scroll to position [49, 0]
click at [228, 183] on span "Select an option" at bounding box center [228, 180] width 13 height 13
click at [228, 183] on input "Select an option" at bounding box center [228, 180] width 13 height 13
click at [120, 222] on span "Select an option" at bounding box center [121, 226] width 13 height 13
click at [120, 222] on input "Select an option" at bounding box center [121, 226] width 13 height 13
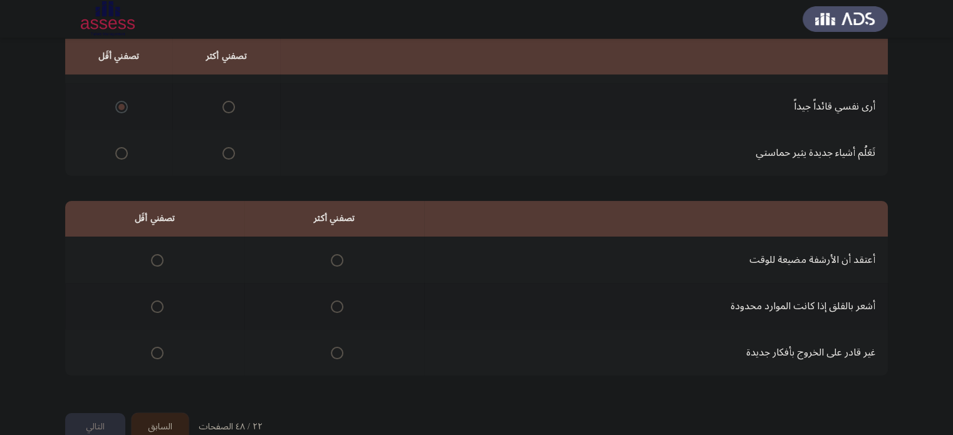
scroll to position [170, 0]
click at [331, 305] on span "Select an option" at bounding box center [337, 305] width 13 height 13
click at [331, 305] on input "Select an option" at bounding box center [337, 305] width 13 height 13
click at [152, 346] on span "Select an option" at bounding box center [157, 352] width 13 height 13
click at [152, 346] on input "Select an option" at bounding box center [157, 352] width 13 height 13
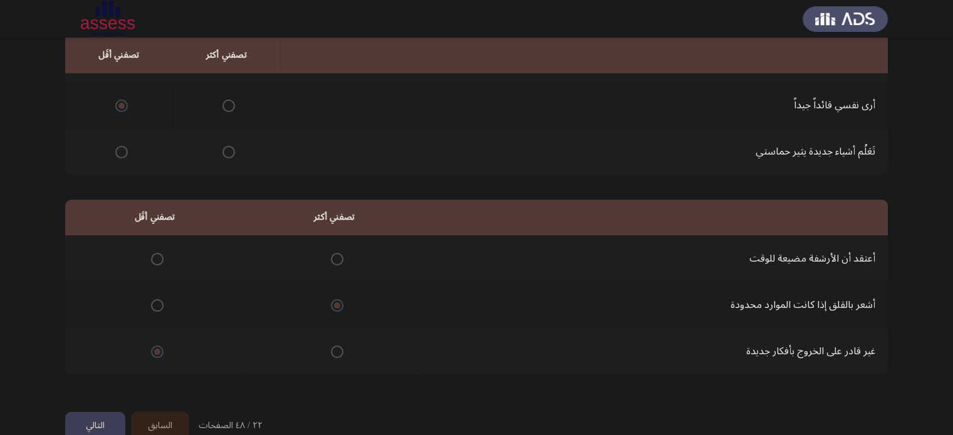
scroll to position [195, 0]
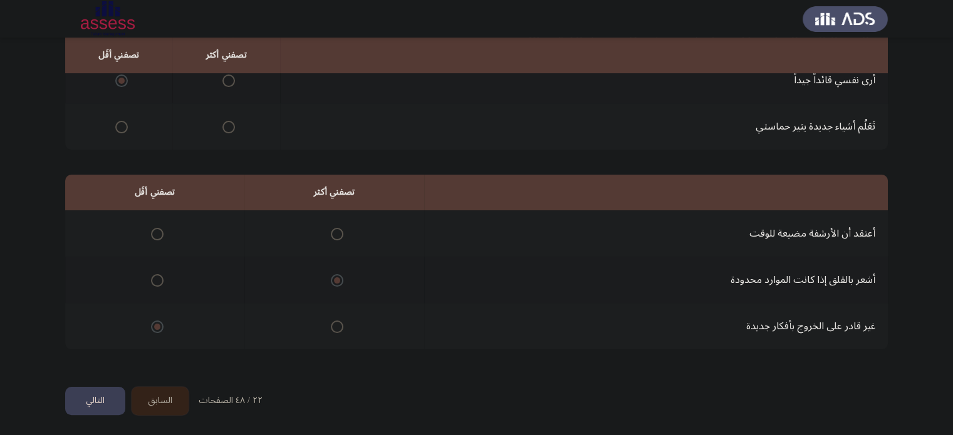
click at [80, 411] on button "التالي" at bounding box center [95, 401] width 60 height 28
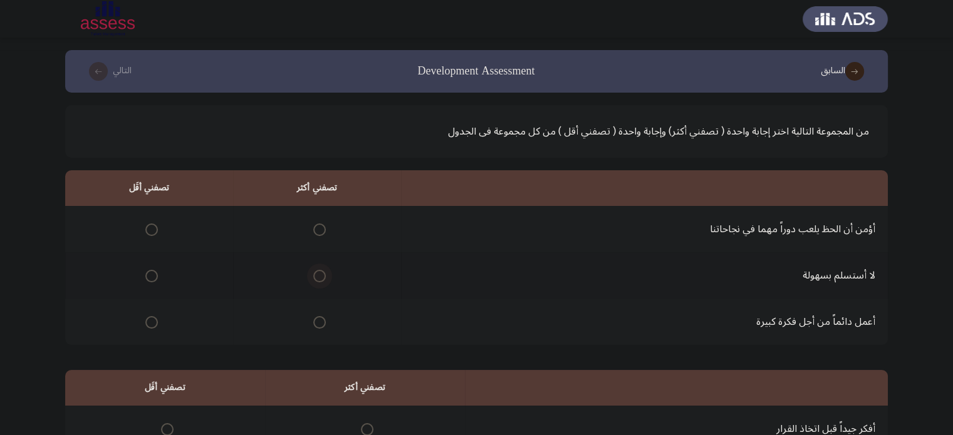
click at [315, 275] on span "Select an option" at bounding box center [319, 276] width 13 height 13
click at [315, 275] on input "Select an option" at bounding box center [319, 276] width 13 height 13
click at [150, 227] on span "Select an option" at bounding box center [151, 230] width 13 height 13
click at [150, 227] on input "Select an option" at bounding box center [151, 230] width 13 height 13
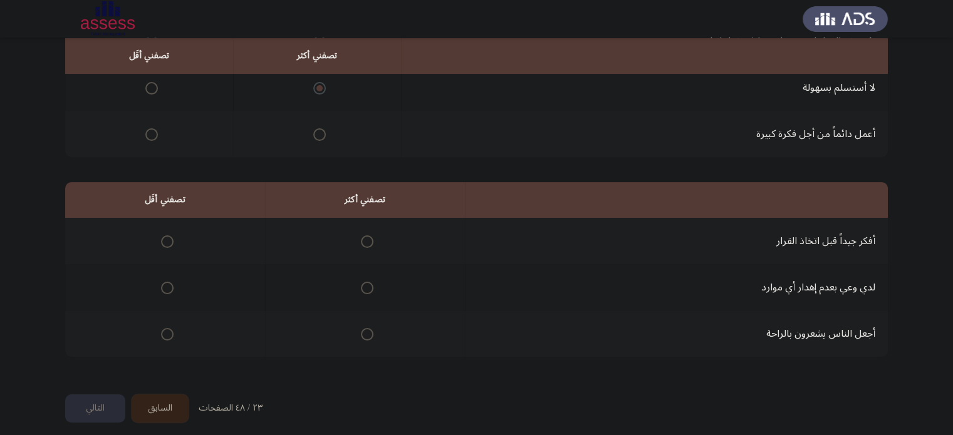
scroll to position [195, 0]
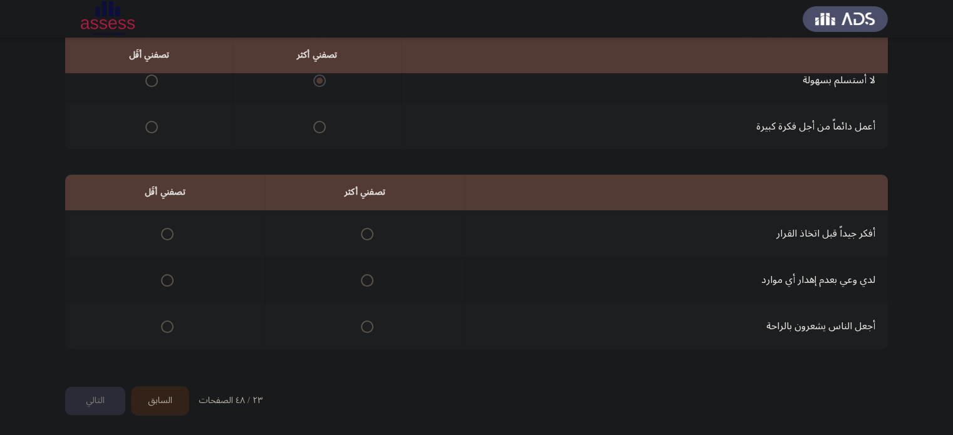
click at [364, 234] on span "Select an option" at bounding box center [367, 234] width 13 height 13
click at [364, 234] on input "Select an option" at bounding box center [367, 234] width 13 height 13
click at [158, 281] on label "Select an option" at bounding box center [165, 280] width 18 height 13
click at [161, 281] on input "Select an option" at bounding box center [167, 280] width 13 height 13
click at [88, 395] on button "التالي" at bounding box center [95, 401] width 60 height 28
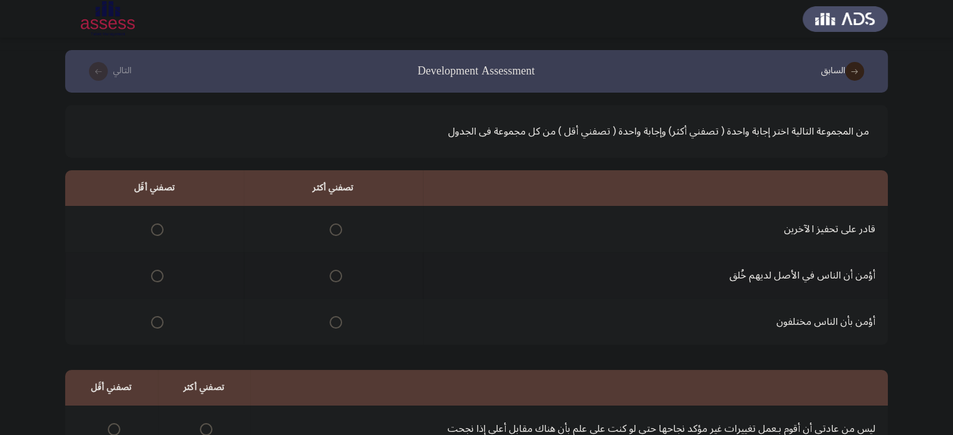
scroll to position [1, 0]
click at [335, 277] on span "Select an option" at bounding box center [335, 275] width 13 height 13
click at [335, 277] on input "Select an option" at bounding box center [335, 275] width 13 height 13
click at [155, 325] on span "Select an option" at bounding box center [157, 321] width 13 height 13
click at [155, 325] on input "Select an option" at bounding box center [157, 321] width 13 height 13
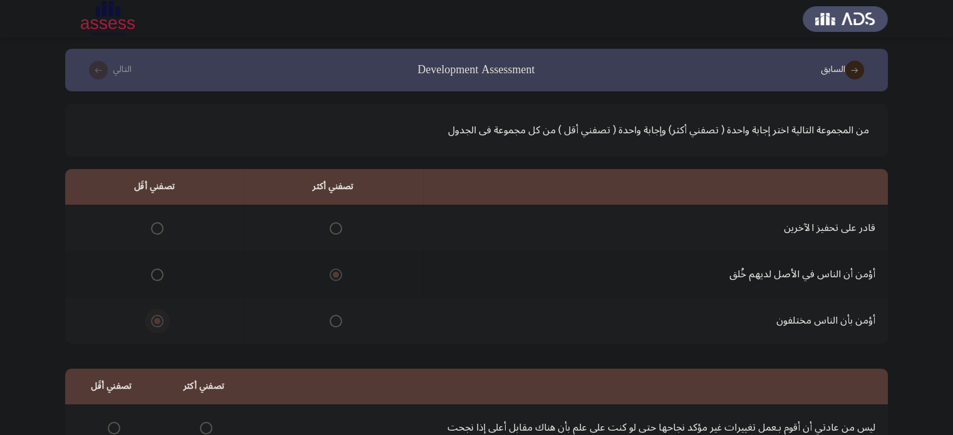
click at [155, 325] on span "Select an option" at bounding box center [157, 321] width 13 height 13
click at [155, 325] on input "Select an option" at bounding box center [157, 321] width 13 height 13
click at [163, 227] on th at bounding box center [154, 228] width 178 height 46
click at [155, 227] on span "Select an option" at bounding box center [157, 228] width 13 height 13
click at [155, 227] on input "Select an option" at bounding box center [157, 228] width 13 height 13
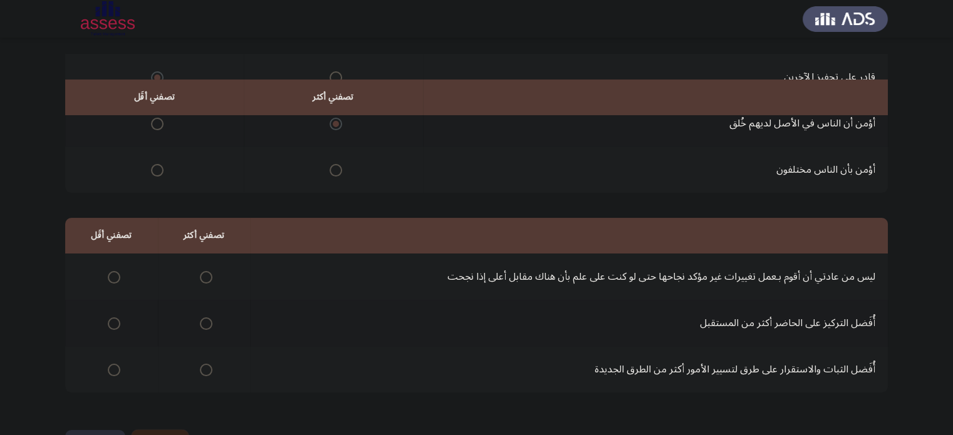
scroll to position [195, 0]
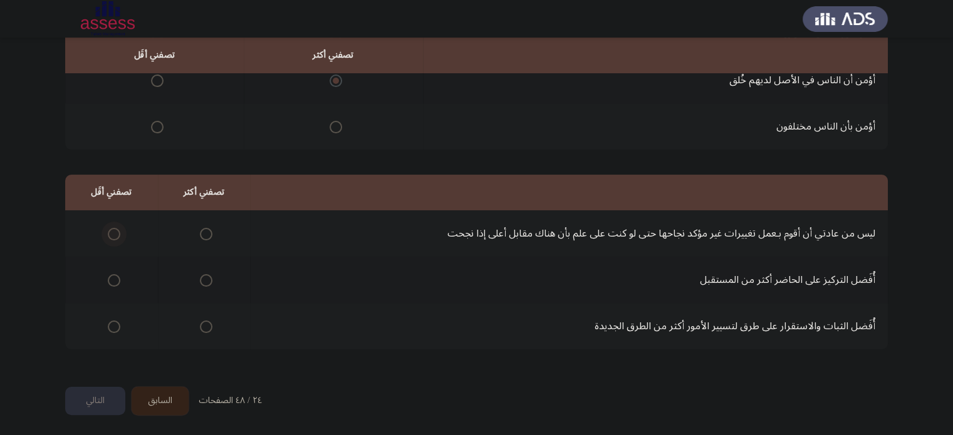
click at [104, 229] on label "Select an option" at bounding box center [112, 234] width 18 height 13
click at [108, 229] on input "Select an option" at bounding box center [114, 234] width 13 height 13
click at [203, 283] on span "Select an option" at bounding box center [206, 280] width 13 height 13
click at [203, 283] on input "Select an option" at bounding box center [206, 280] width 13 height 13
click at [96, 393] on button "التالي" at bounding box center [95, 401] width 60 height 28
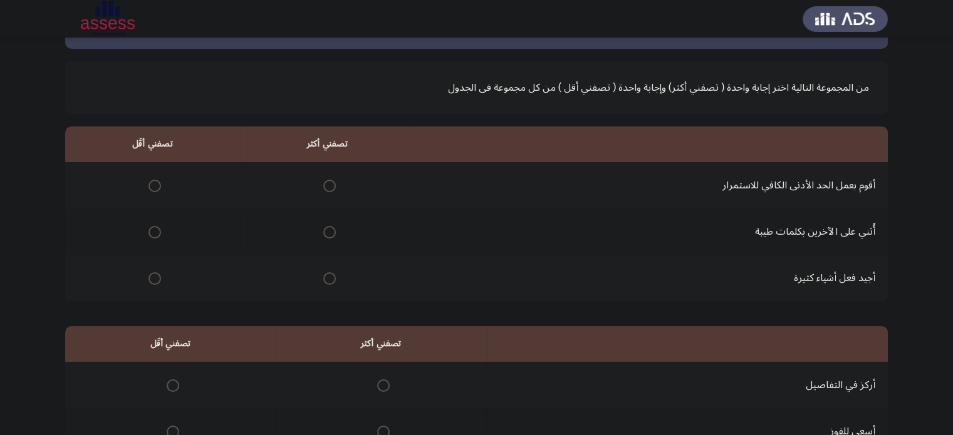
scroll to position [43, 0]
click at [325, 238] on span "Select an option" at bounding box center [329, 233] width 13 height 13
click at [325, 238] on input "Select an option" at bounding box center [329, 233] width 13 height 13
click at [152, 186] on span "Select an option" at bounding box center [154, 187] width 13 height 13
click at [152, 186] on input "Select an option" at bounding box center [154, 187] width 13 height 13
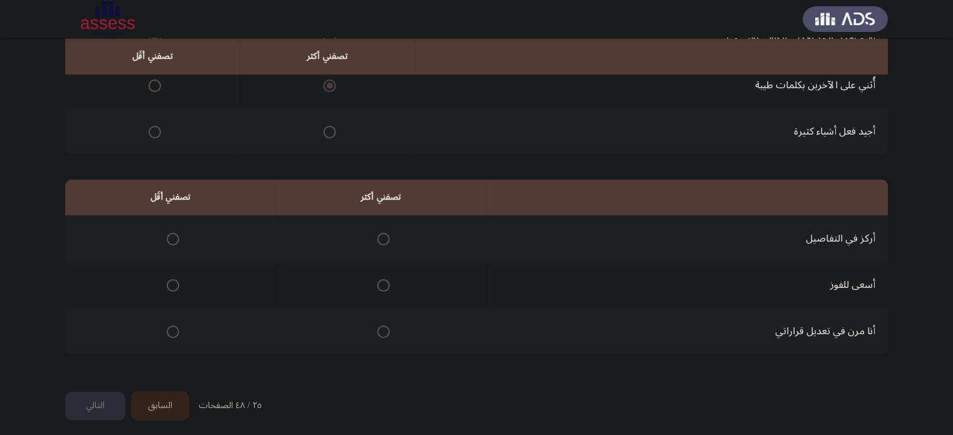
scroll to position [192, 0]
click at [378, 287] on span "Select an option" at bounding box center [383, 284] width 13 height 13
click at [378, 287] on input "Select an option" at bounding box center [383, 284] width 13 height 13
click at [168, 326] on span "Select an option" at bounding box center [173, 330] width 13 height 13
click at [168, 326] on input "Select an option" at bounding box center [173, 330] width 13 height 13
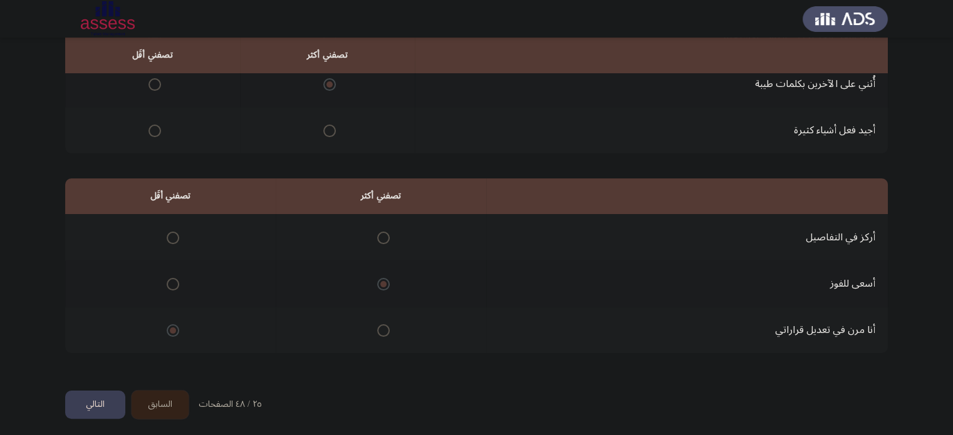
click at [90, 407] on button "التالي" at bounding box center [95, 405] width 60 height 28
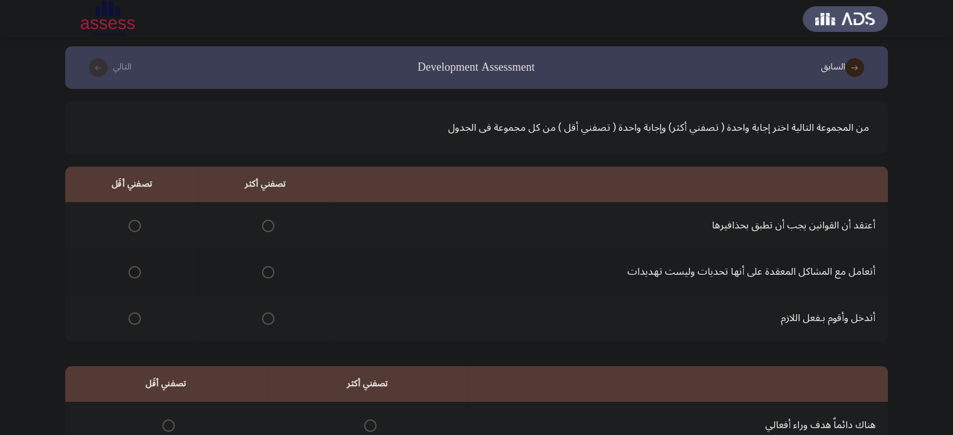
scroll to position [4, 0]
click at [271, 276] on span "Select an option" at bounding box center [268, 272] width 13 height 13
click at [271, 276] on input "Select an option" at bounding box center [268, 272] width 13 height 13
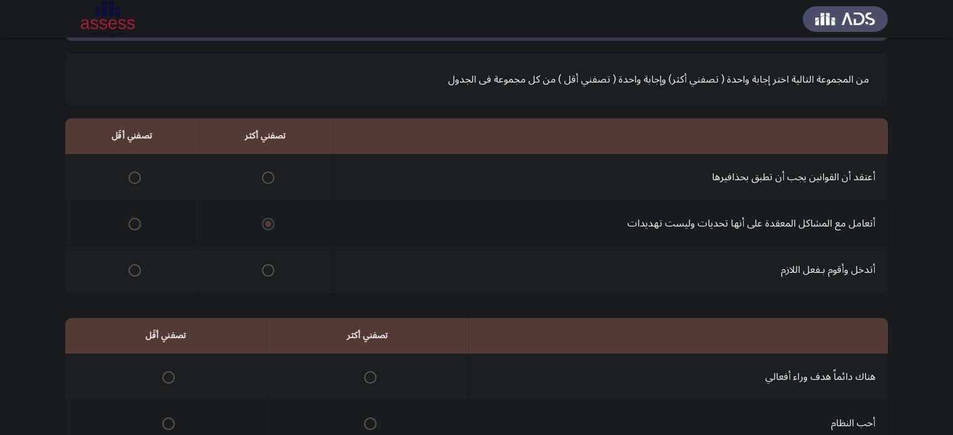
scroll to position [53, 0]
click at [132, 177] on span "Select an option" at bounding box center [134, 177] width 13 height 13
click at [132, 177] on input "Select an option" at bounding box center [134, 177] width 13 height 13
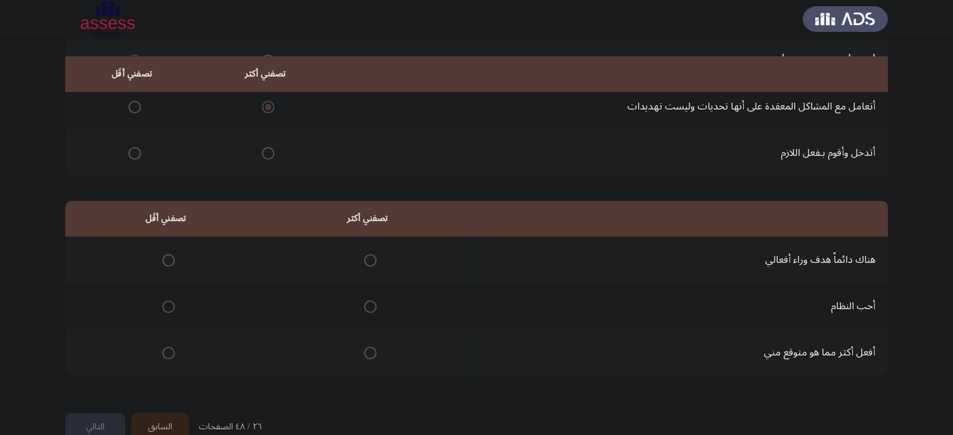
scroll to position [195, 0]
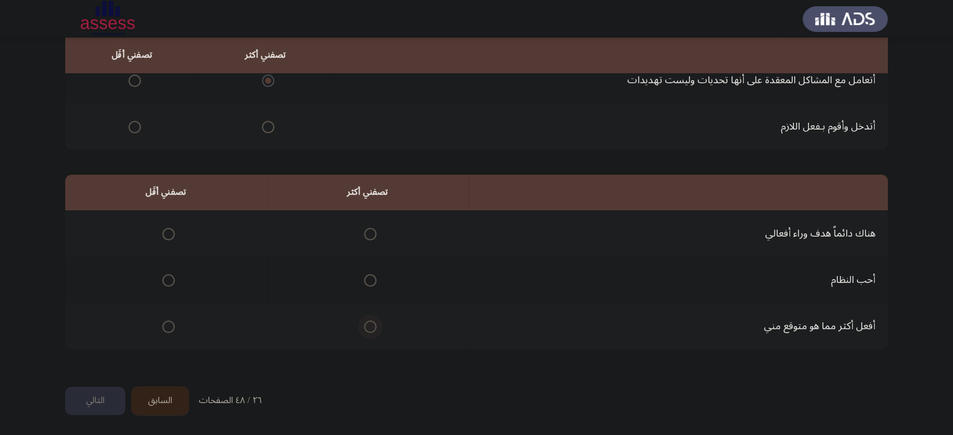
click at [368, 326] on span "Select an option" at bounding box center [370, 327] width 13 height 13
click at [368, 326] on input "Select an option" at bounding box center [370, 327] width 13 height 13
click at [167, 233] on span "Select an option" at bounding box center [168, 234] width 13 height 13
click at [167, 233] on input "Select an option" at bounding box center [168, 234] width 13 height 13
click at [83, 400] on button "التالي" at bounding box center [95, 401] width 60 height 28
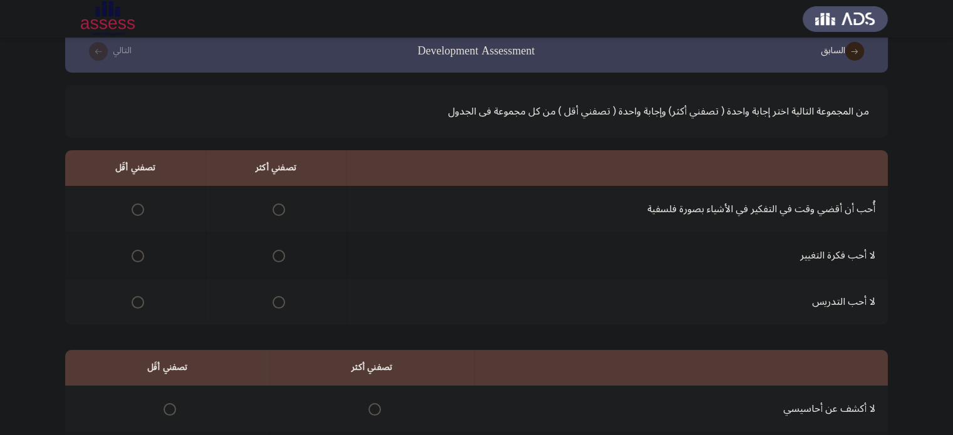
scroll to position [21, 0]
click at [277, 301] on span "Select an option" at bounding box center [278, 301] width 13 height 13
click at [277, 301] on input "Select an option" at bounding box center [278, 301] width 13 height 13
click at [134, 257] on span "Select an option" at bounding box center [138, 255] width 13 height 13
click at [134, 257] on input "Select an option" at bounding box center [138, 255] width 13 height 13
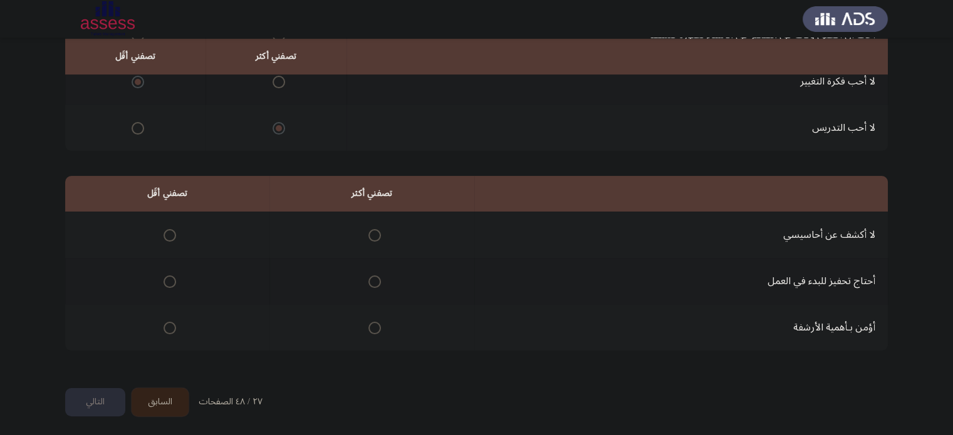
scroll to position [195, 0]
click at [368, 237] on span "Select an option" at bounding box center [374, 234] width 13 height 13
click at [368, 237] on input "Select an option" at bounding box center [374, 234] width 13 height 13
click at [170, 278] on span "Select an option" at bounding box center [169, 280] width 13 height 13
click at [170, 278] on input "Select an option" at bounding box center [169, 280] width 13 height 13
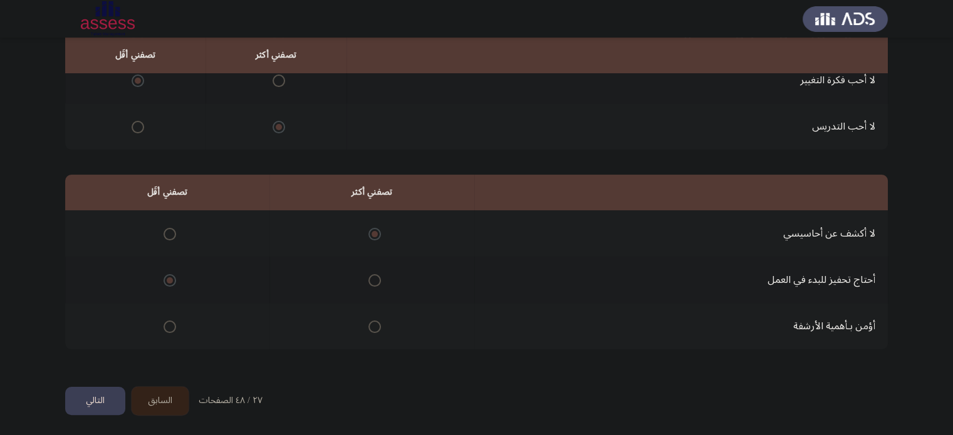
click at [92, 400] on button "التالي" at bounding box center [95, 401] width 60 height 28
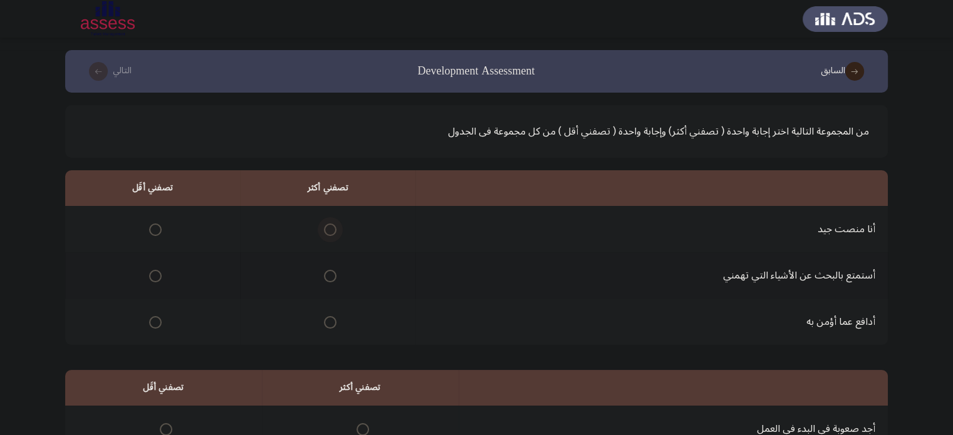
click at [324, 229] on span "Select an option" at bounding box center [330, 230] width 13 height 13
click at [324, 229] on input "Select an option" at bounding box center [330, 230] width 13 height 13
click at [145, 275] on label "Select an option" at bounding box center [153, 276] width 18 height 13
click at [149, 275] on input "Select an option" at bounding box center [155, 276] width 13 height 13
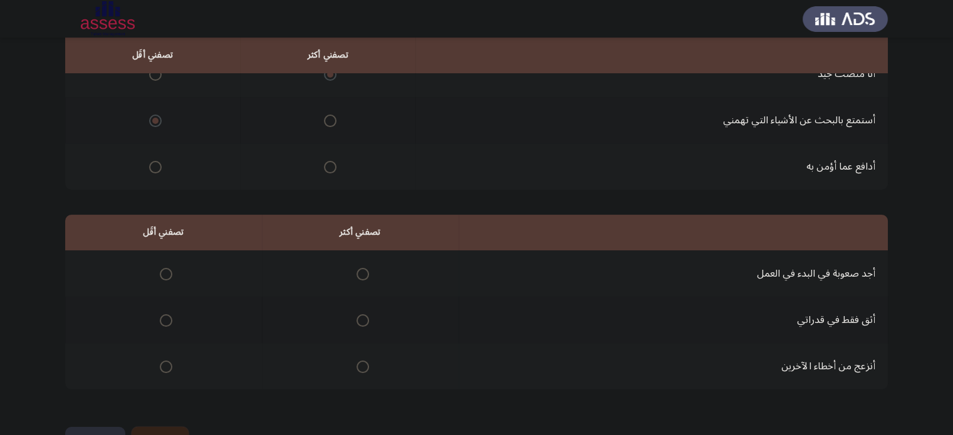
scroll to position [195, 0]
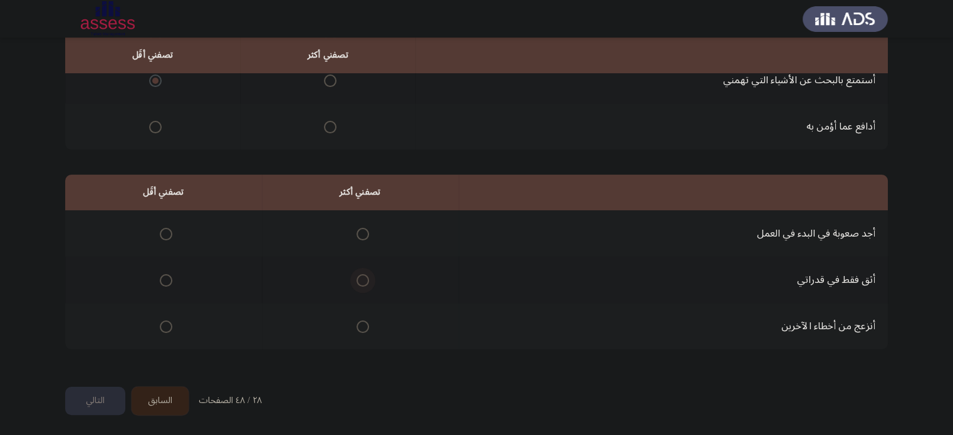
click at [360, 277] on span "Select an option" at bounding box center [362, 280] width 13 height 13
click at [360, 277] on input "Select an option" at bounding box center [362, 280] width 13 height 13
click at [161, 228] on span "Select an option" at bounding box center [166, 234] width 13 height 13
click at [161, 228] on input "Select an option" at bounding box center [166, 234] width 13 height 13
click at [89, 395] on button "التالي" at bounding box center [95, 401] width 60 height 28
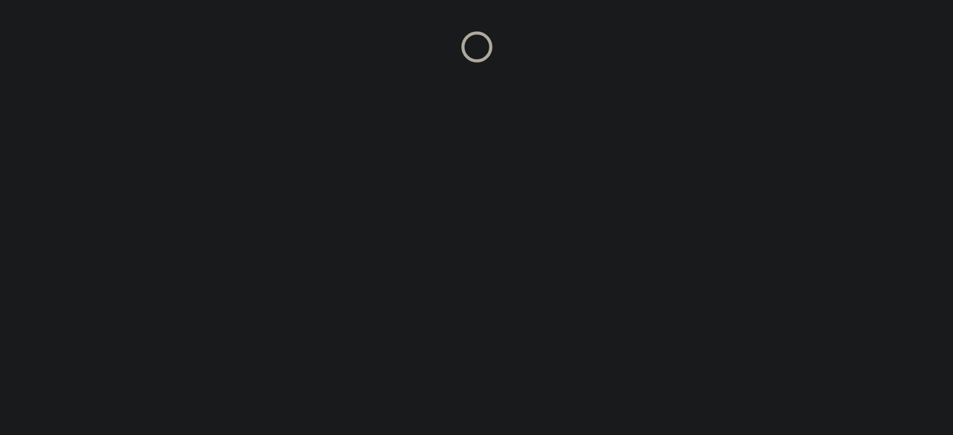
scroll to position [0, 0]
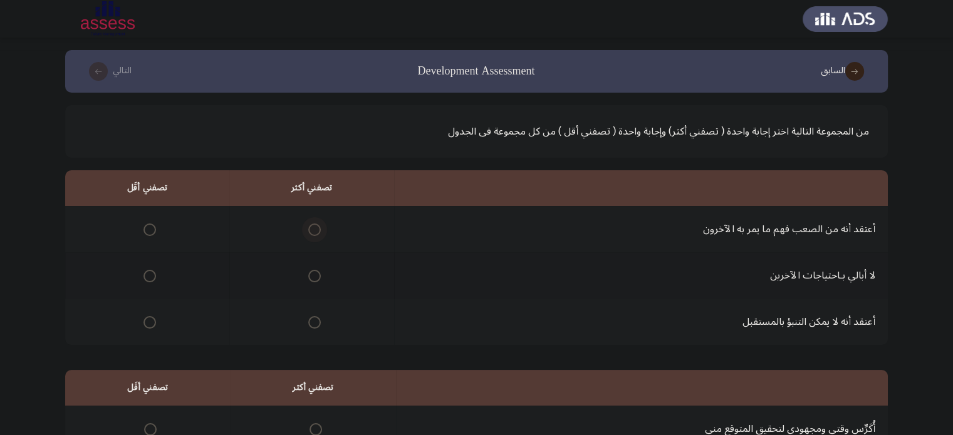
click at [309, 230] on span "Select an option" at bounding box center [314, 230] width 13 height 13
click at [309, 230] on input "Select an option" at bounding box center [314, 230] width 13 height 13
click at [152, 271] on span "Select an option" at bounding box center [149, 276] width 13 height 13
click at [152, 271] on input "Select an option" at bounding box center [149, 276] width 13 height 13
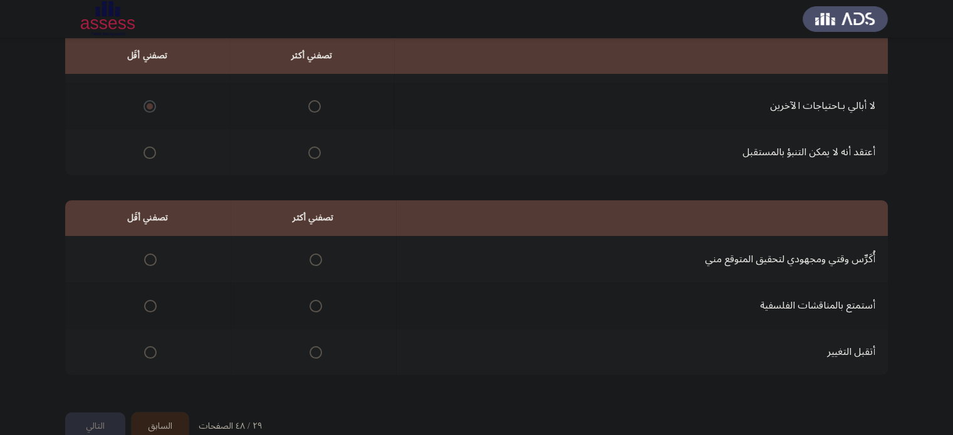
scroll to position [170, 0]
click at [311, 257] on span "Select an option" at bounding box center [315, 259] width 13 height 13
click at [311, 257] on input "Select an option" at bounding box center [315, 259] width 13 height 13
click at [153, 299] on span "Select an option" at bounding box center [150, 305] width 13 height 13
click at [153, 299] on input "Select an option" at bounding box center [150, 305] width 13 height 13
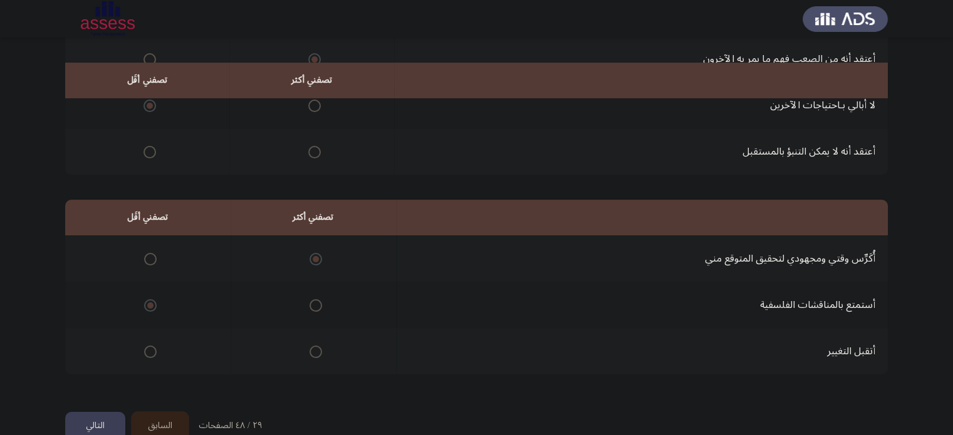
scroll to position [195, 0]
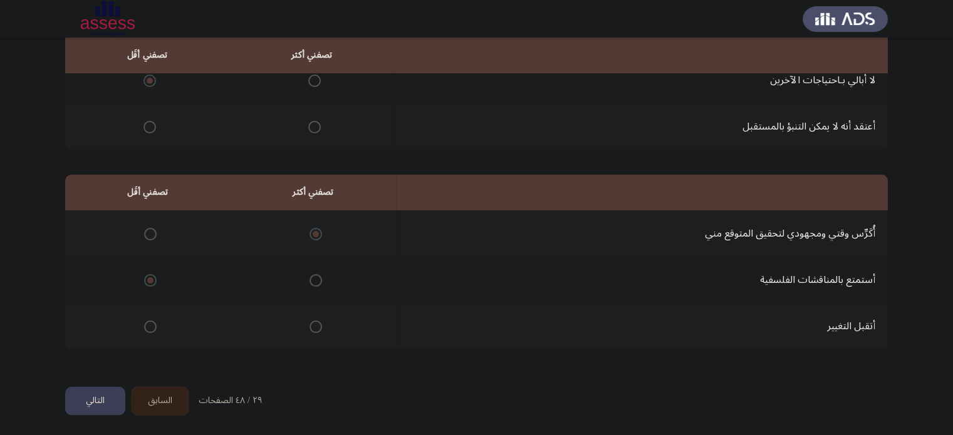
click at [99, 395] on button "التالي" at bounding box center [95, 401] width 60 height 28
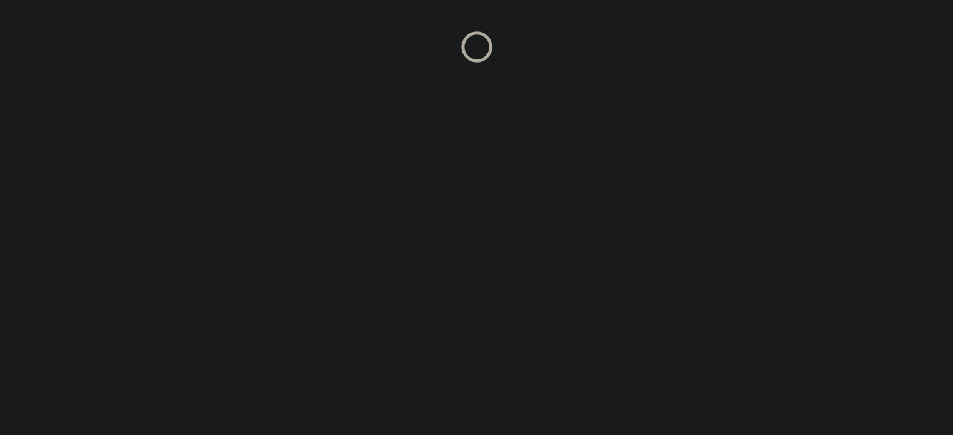
scroll to position [0, 0]
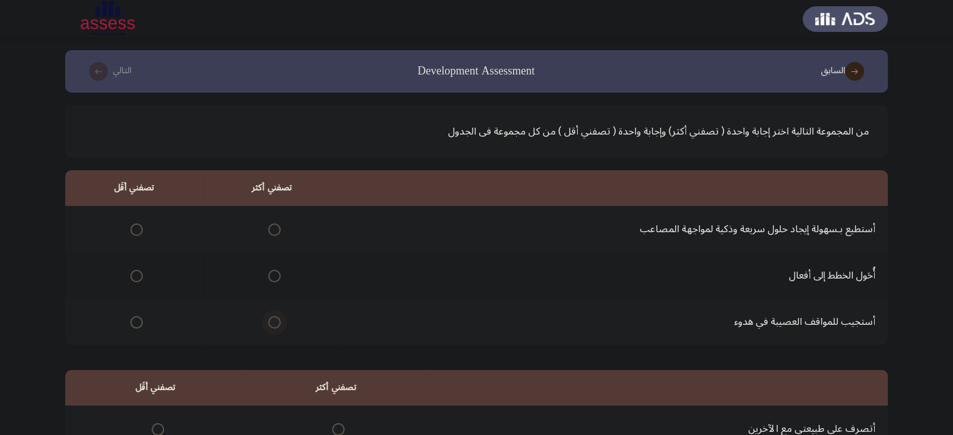
click at [268, 318] on span "Select an option" at bounding box center [274, 322] width 13 height 13
click at [268, 318] on input "Select an option" at bounding box center [274, 322] width 13 height 13
click at [132, 231] on span "Select an option" at bounding box center [136, 230] width 13 height 13
click at [132, 231] on input "Select an option" at bounding box center [136, 230] width 13 height 13
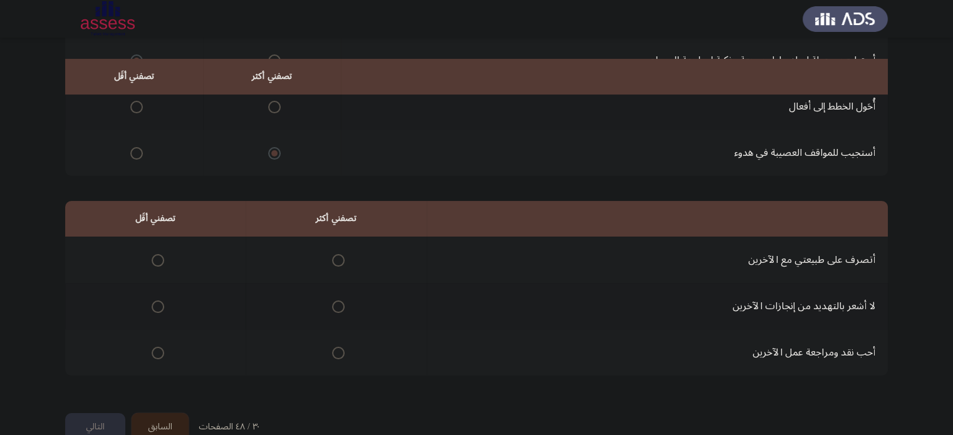
scroll to position [195, 0]
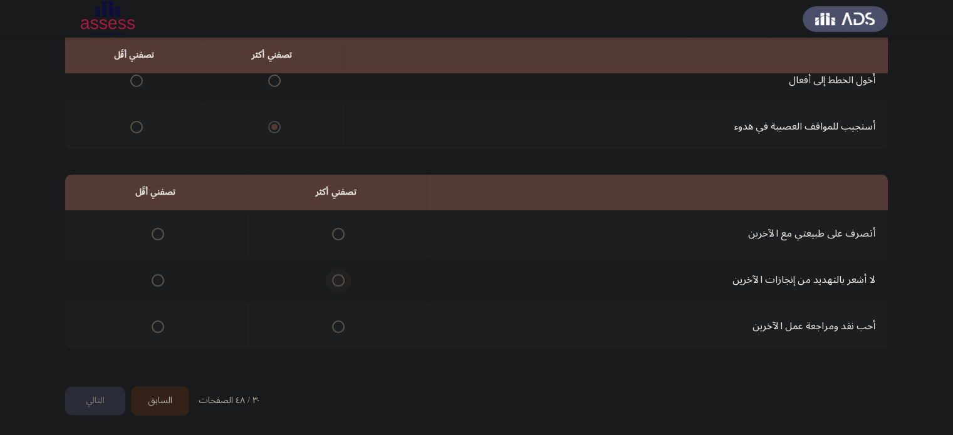
click at [332, 277] on span "Select an option" at bounding box center [338, 280] width 13 height 13
click at [332, 277] on input "Select an option" at bounding box center [338, 280] width 13 height 13
click at [158, 232] on span "Select an option" at bounding box center [158, 234] width 13 height 13
click at [158, 232] on input "Select an option" at bounding box center [158, 234] width 13 height 13
click at [96, 393] on button "التالي" at bounding box center [95, 401] width 60 height 28
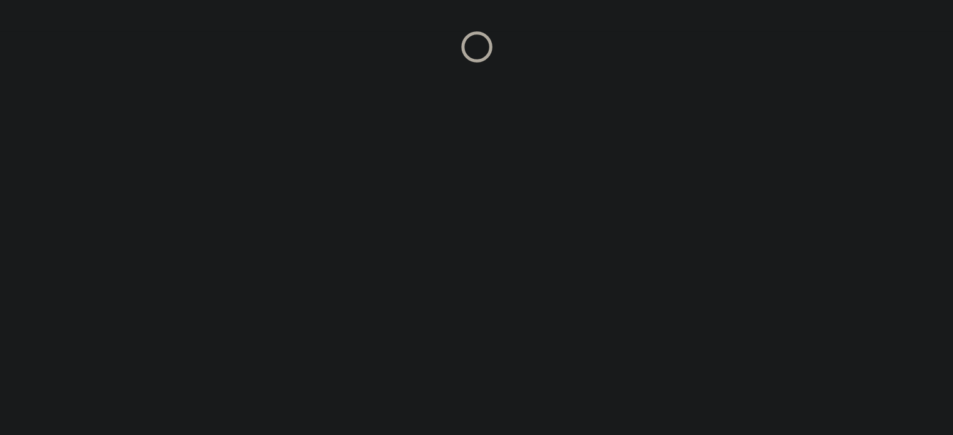
scroll to position [0, 0]
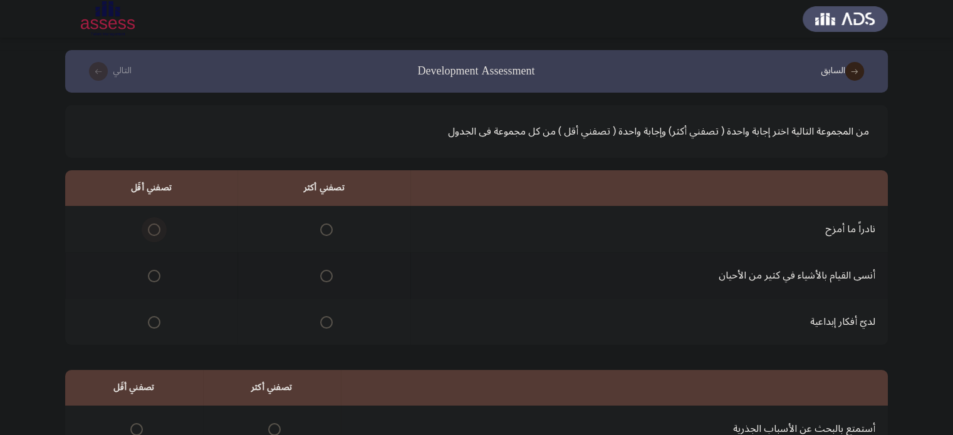
click at [154, 230] on span "Select an option" at bounding box center [154, 230] width 13 height 13
click at [154, 230] on input "Select an option" at bounding box center [154, 230] width 13 height 13
click at [324, 317] on span "Select an option" at bounding box center [326, 322] width 13 height 13
click at [324, 317] on input "Select an option" at bounding box center [326, 322] width 13 height 13
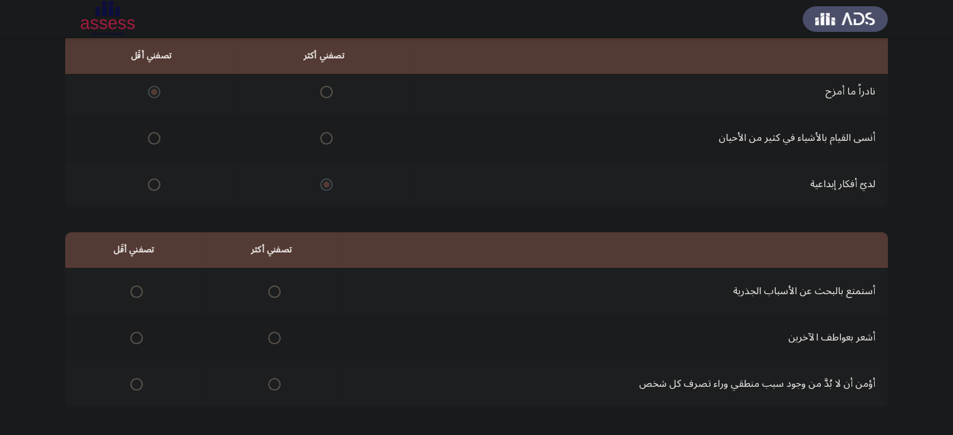
scroll to position [195, 0]
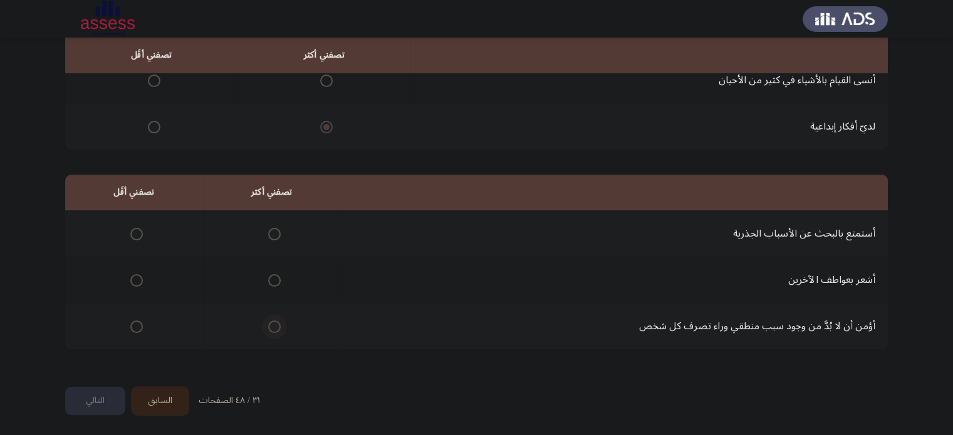
click at [272, 322] on span "Select an option" at bounding box center [274, 327] width 13 height 13
click at [272, 322] on input "Select an option" at bounding box center [274, 327] width 13 height 13
click at [135, 234] on span "Select an option" at bounding box center [136, 234] width 13 height 13
click at [135, 234] on input "Select an option" at bounding box center [136, 234] width 13 height 13
click at [272, 234] on span "Select an option" at bounding box center [274, 234] width 13 height 13
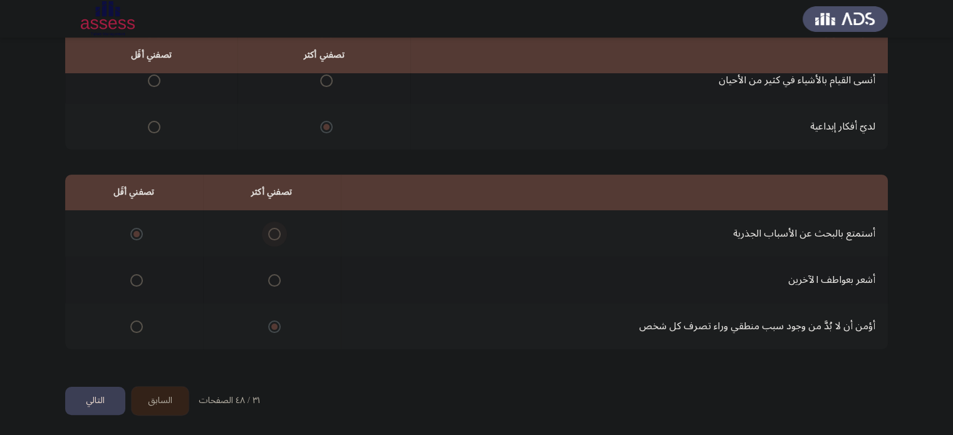
click at [272, 234] on input "Select an option" at bounding box center [274, 234] width 13 height 13
click at [134, 325] on span "Select an option" at bounding box center [136, 327] width 13 height 13
click at [134, 325] on input "Select an option" at bounding box center [136, 327] width 13 height 13
click at [85, 408] on button "التالي" at bounding box center [95, 401] width 60 height 28
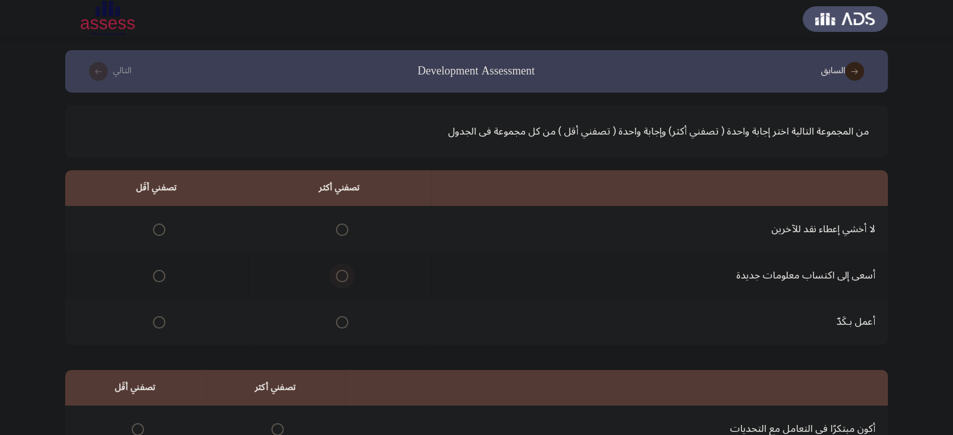
click at [341, 276] on span "Select an option" at bounding box center [342, 276] width 13 height 13
click at [341, 276] on input "Select an option" at bounding box center [342, 276] width 13 height 13
click at [158, 230] on span "Select an option" at bounding box center [159, 230] width 13 height 13
click at [158, 230] on input "Select an option" at bounding box center [159, 230] width 13 height 13
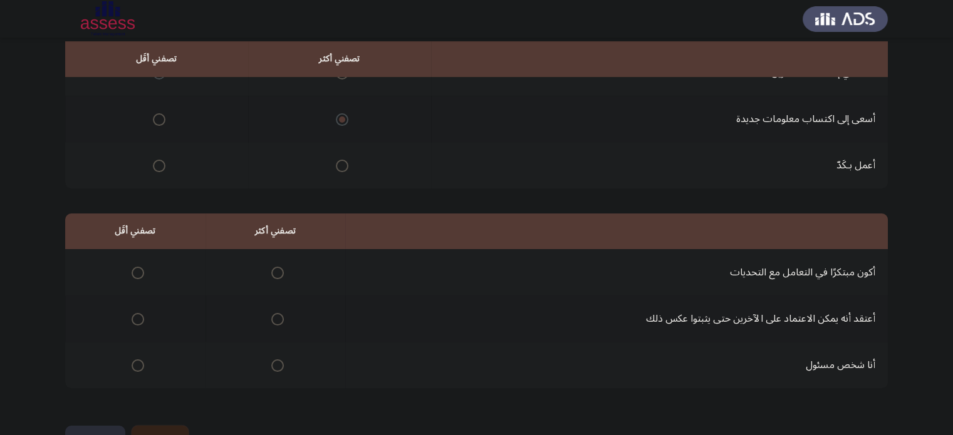
scroll to position [160, 0]
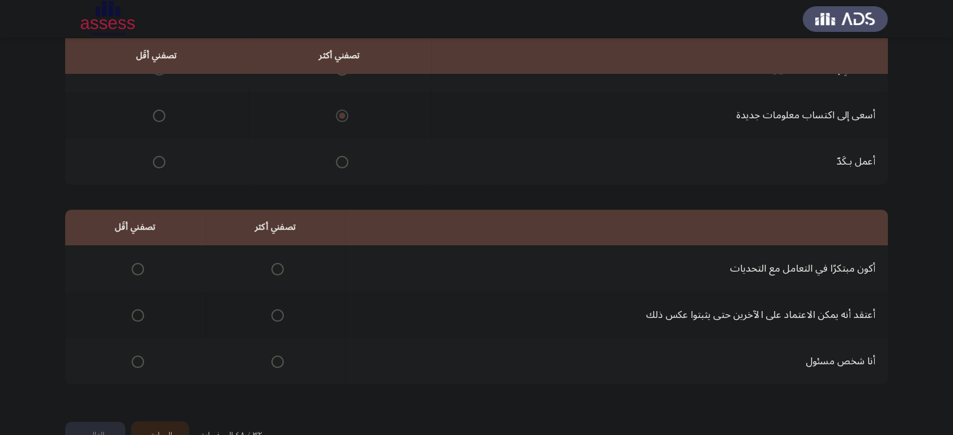
click at [280, 318] on span "Select an option" at bounding box center [277, 315] width 13 height 13
click at [280, 318] on input "Select an option" at bounding box center [277, 315] width 13 height 13
click at [274, 269] on span "Select an option" at bounding box center [277, 269] width 13 height 13
click at [274, 269] on input "Select an option" at bounding box center [277, 269] width 13 height 13
click at [138, 331] on th at bounding box center [135, 315] width 140 height 46
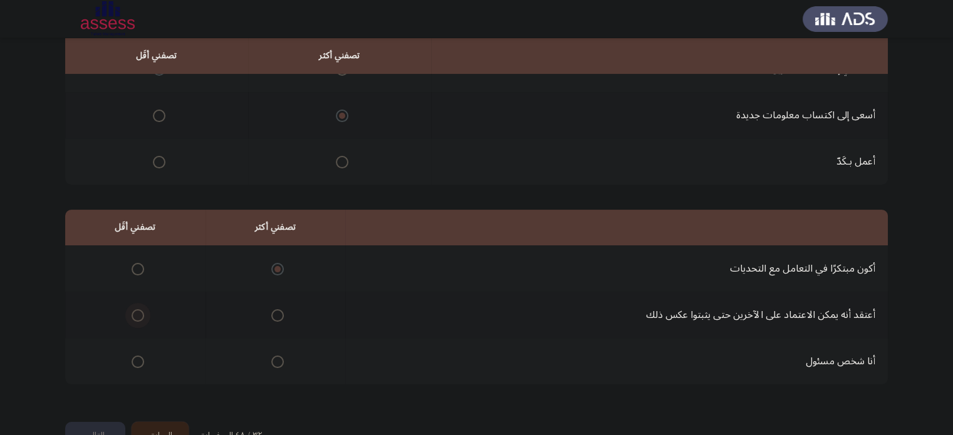
click at [138, 309] on span "Select an option" at bounding box center [138, 315] width 13 height 13
click at [138, 309] on input "Select an option" at bounding box center [138, 315] width 13 height 13
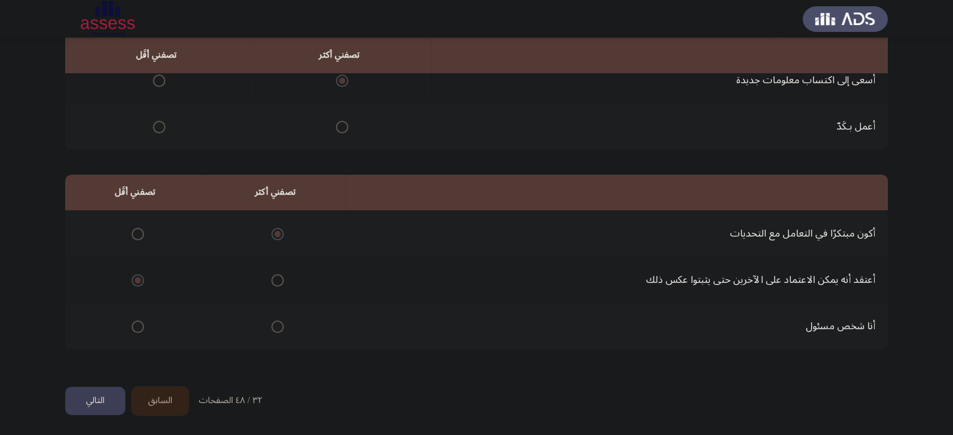
click at [91, 408] on button "التالي" at bounding box center [95, 401] width 60 height 28
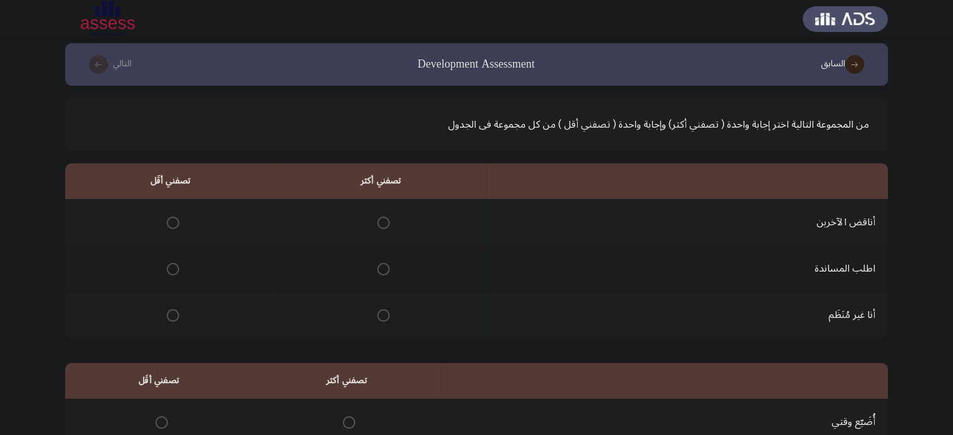
scroll to position [8, 0]
click at [173, 315] on span "Select an option" at bounding box center [173, 315] width 13 height 13
click at [173, 315] on input "Select an option" at bounding box center [173, 315] width 13 height 13
click at [381, 267] on span "Select an option" at bounding box center [383, 268] width 13 height 13
click at [381, 267] on input "Select an option" at bounding box center [383, 268] width 13 height 13
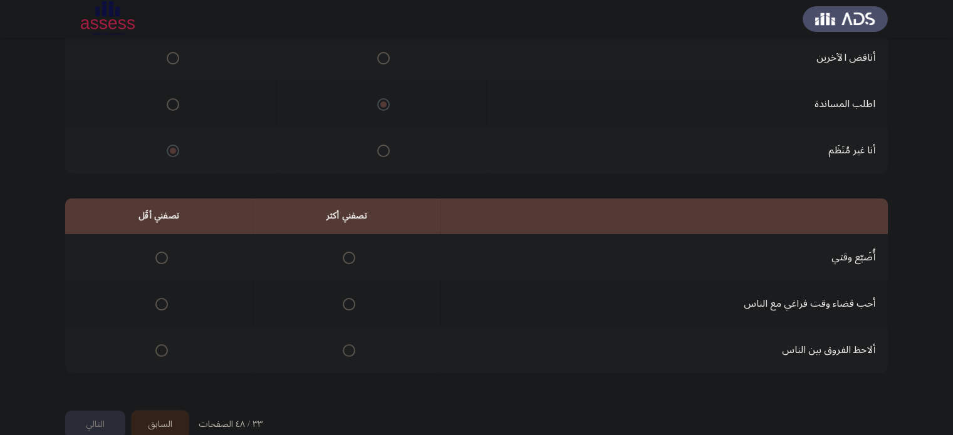
scroll to position [173, 0]
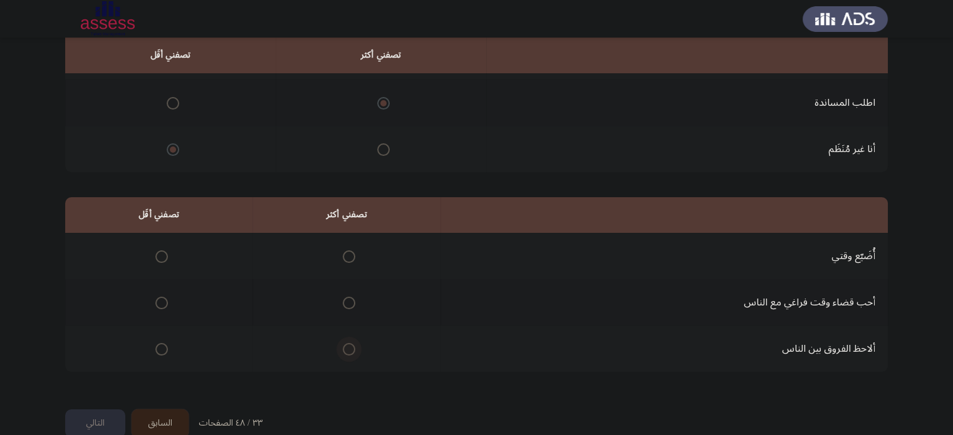
click at [339, 345] on label "Select an option" at bounding box center [347, 349] width 18 height 13
click at [343, 345] on input "Select an option" at bounding box center [349, 349] width 13 height 13
click at [157, 252] on span "Select an option" at bounding box center [161, 257] width 13 height 13
click at [157, 252] on input "Select an option" at bounding box center [161, 257] width 13 height 13
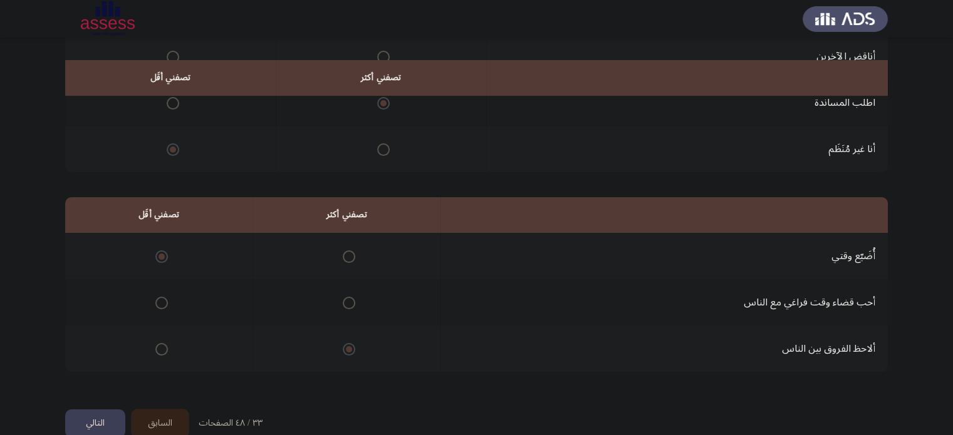
scroll to position [195, 0]
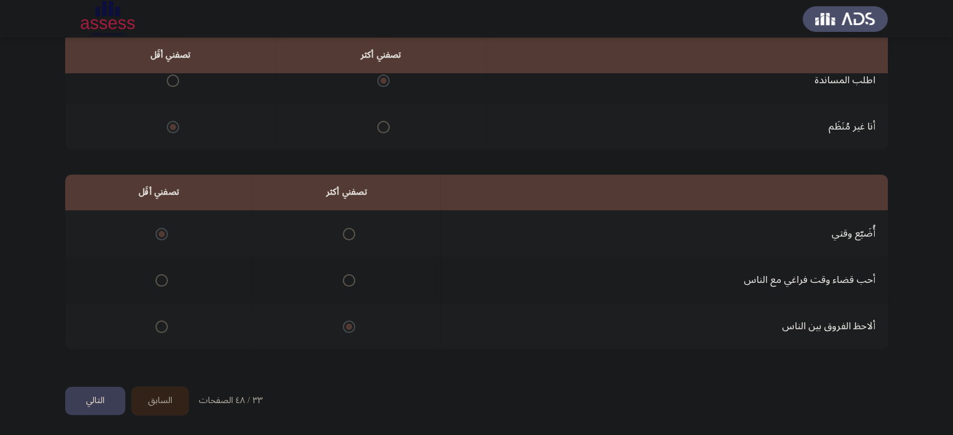
click at [96, 397] on button "التالي" at bounding box center [95, 401] width 60 height 28
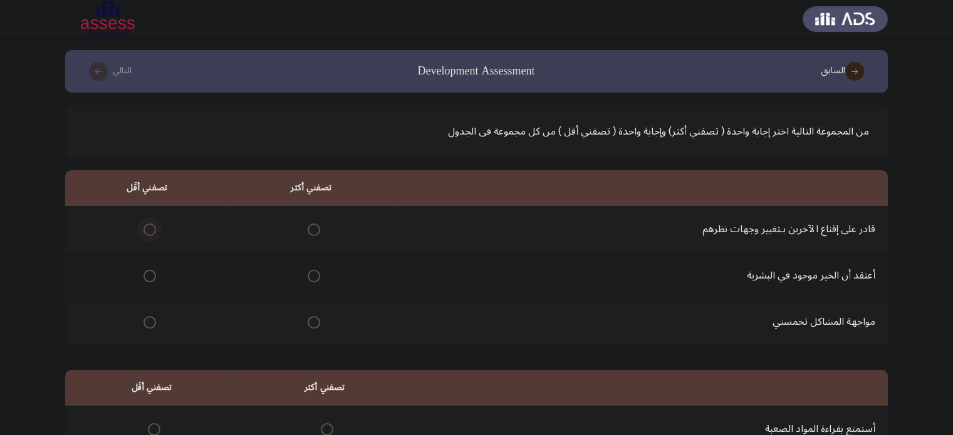
click at [147, 232] on span "Select an option" at bounding box center [149, 230] width 13 height 13
click at [147, 232] on input "Select an option" at bounding box center [149, 230] width 13 height 13
click at [313, 277] on span "Select an option" at bounding box center [314, 276] width 13 height 13
click at [313, 277] on input "Select an option" at bounding box center [314, 276] width 13 height 13
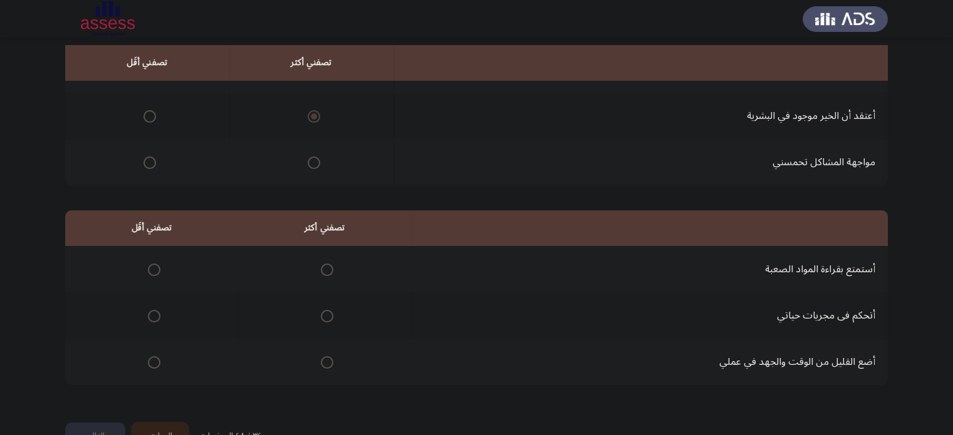
scroll to position [167, 0]
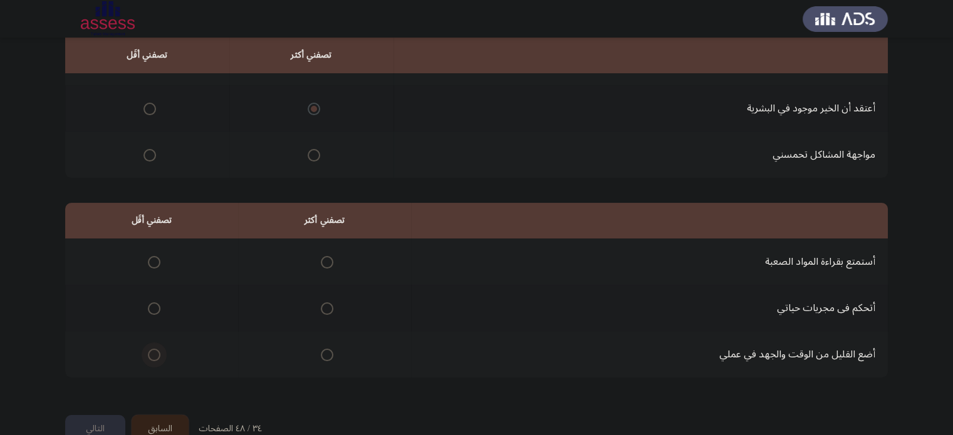
click at [150, 354] on span "Select an option" at bounding box center [154, 355] width 13 height 13
click at [150, 354] on input "Select an option" at bounding box center [154, 355] width 13 height 13
click at [328, 264] on span "Select an option" at bounding box center [327, 262] width 13 height 13
click at [328, 264] on input "Select an option" at bounding box center [327, 262] width 13 height 13
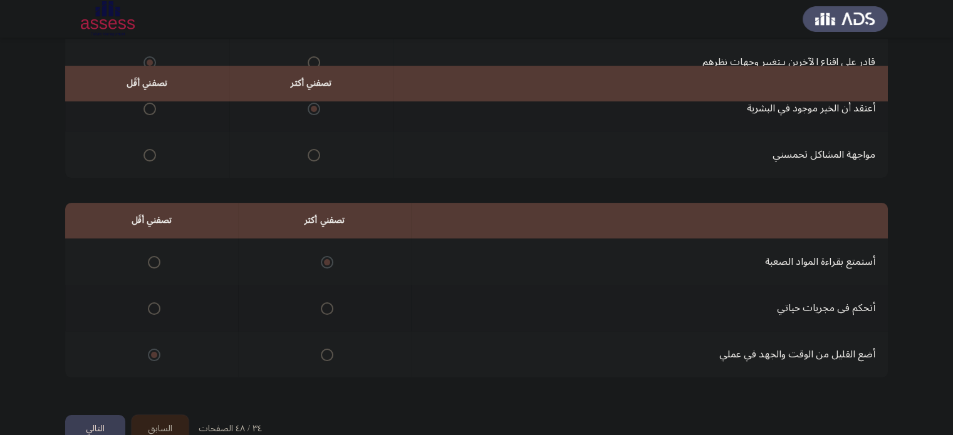
scroll to position [195, 0]
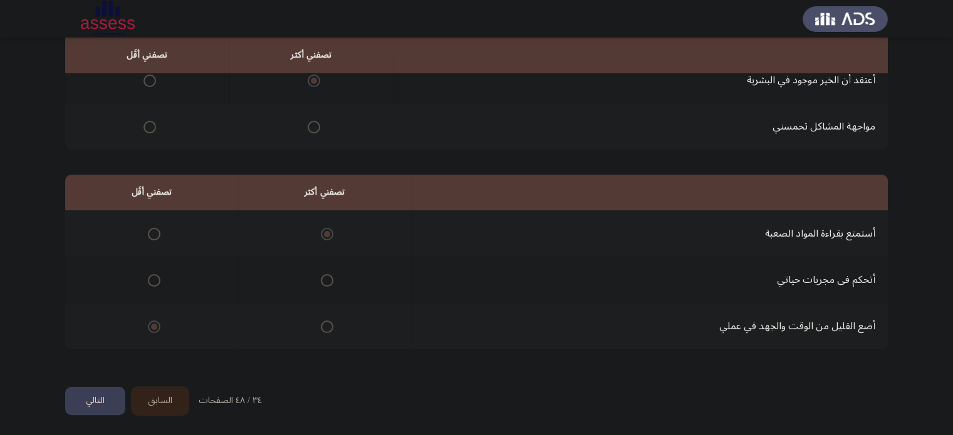
click at [101, 391] on button "التالي" at bounding box center [95, 401] width 60 height 28
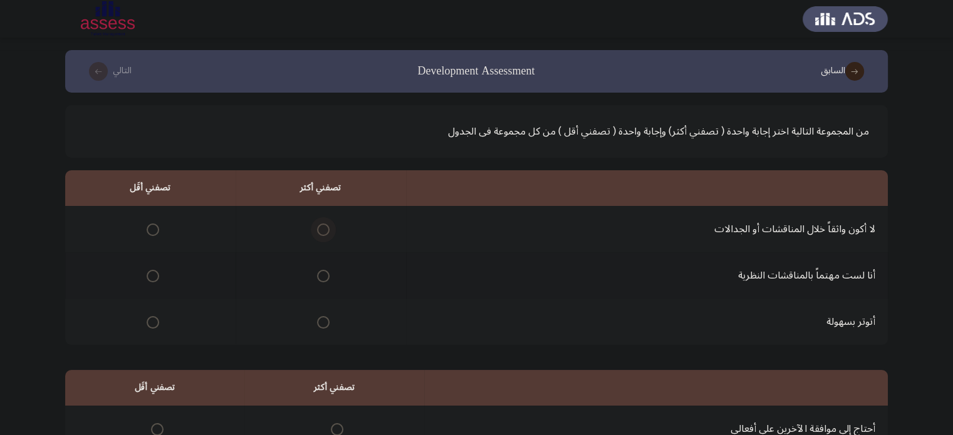
click at [323, 225] on span "Select an option" at bounding box center [323, 230] width 13 height 13
click at [323, 225] on input "Select an option" at bounding box center [323, 230] width 13 height 13
click at [319, 321] on span "Select an option" at bounding box center [323, 322] width 13 height 13
click at [319, 321] on input "Select an option" at bounding box center [323, 322] width 13 height 13
click at [149, 224] on span "Select an option" at bounding box center [153, 230] width 13 height 13
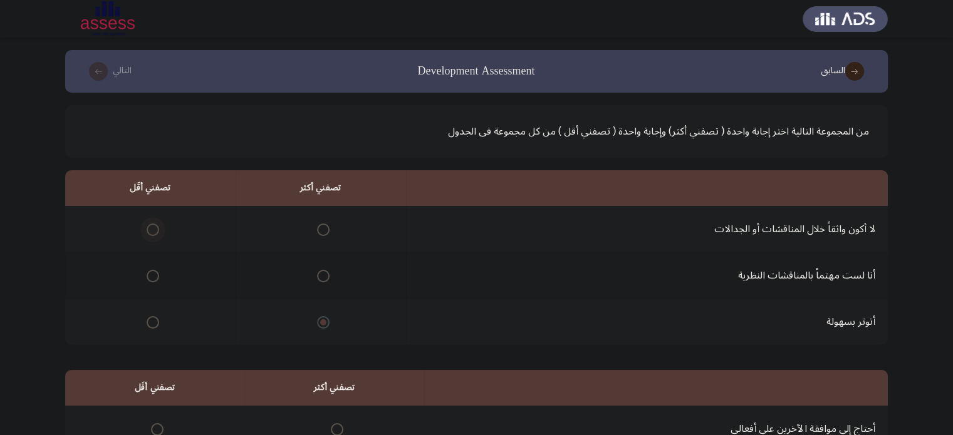
click at [149, 224] on input "Select an option" at bounding box center [153, 230] width 13 height 13
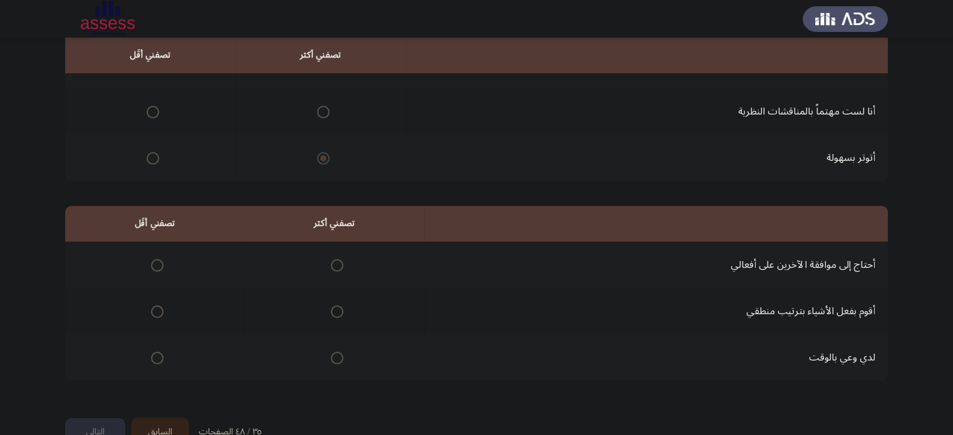
scroll to position [195, 0]
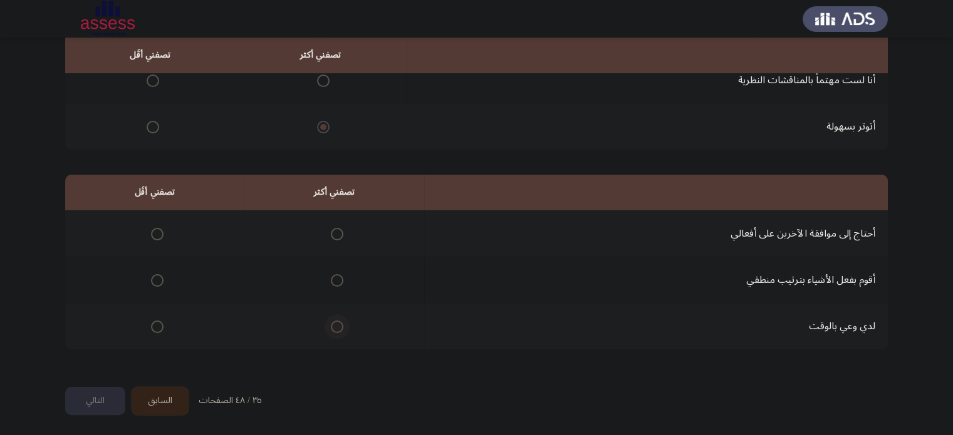
click at [338, 329] on span "Select an option" at bounding box center [337, 327] width 13 height 13
click at [338, 329] on input "Select an option" at bounding box center [337, 327] width 13 height 13
click at [155, 231] on span "Select an option" at bounding box center [157, 234] width 13 height 13
click at [155, 231] on input "Select an option" at bounding box center [157, 234] width 13 height 13
click at [105, 393] on button "التالي" at bounding box center [95, 401] width 60 height 28
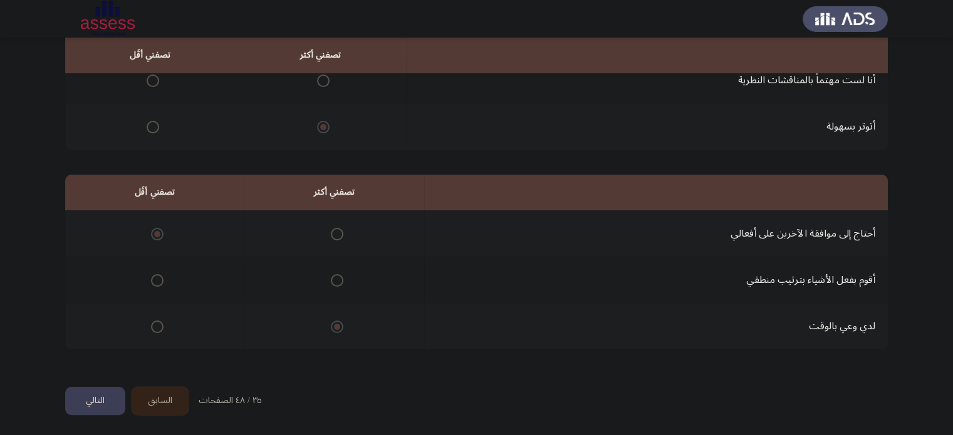
scroll to position [0, 0]
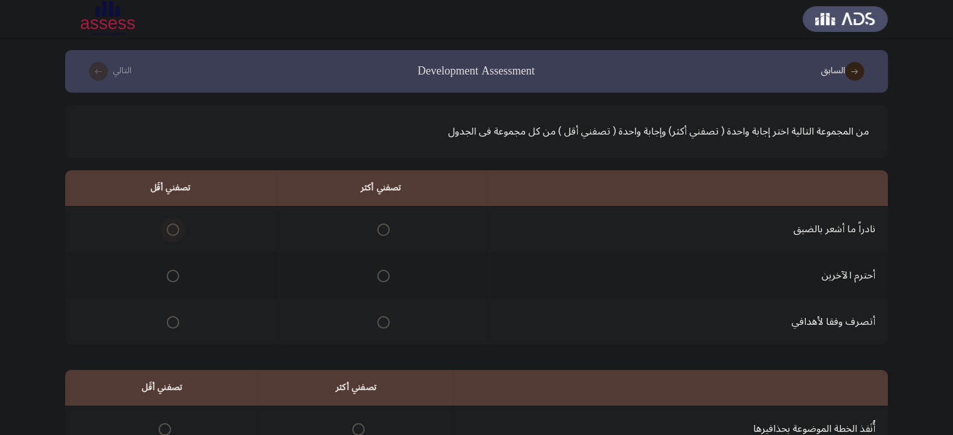
click at [175, 229] on span "Select an option" at bounding box center [173, 230] width 13 height 13
click at [175, 229] on input "Select an option" at bounding box center [173, 230] width 13 height 13
click at [378, 274] on span "Select an option" at bounding box center [383, 276] width 13 height 13
click at [378, 274] on input "Select an option" at bounding box center [383, 276] width 13 height 13
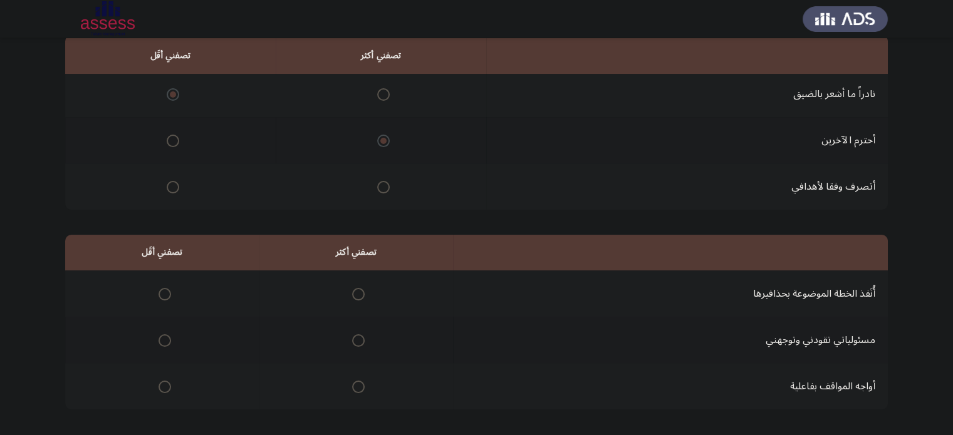
scroll to position [160, 0]
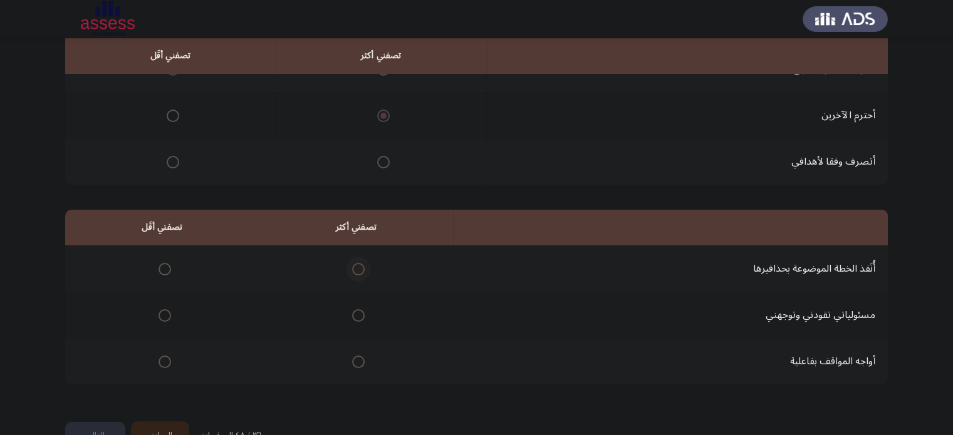
click at [355, 263] on span "Select an option" at bounding box center [358, 269] width 13 height 13
click at [355, 263] on input "Select an option" at bounding box center [358, 269] width 13 height 13
click at [165, 358] on span "Select an option" at bounding box center [164, 362] width 13 height 13
click at [165, 358] on input "Select an option" at bounding box center [164, 362] width 13 height 13
click at [88, 427] on button "التالي" at bounding box center [95, 436] width 60 height 28
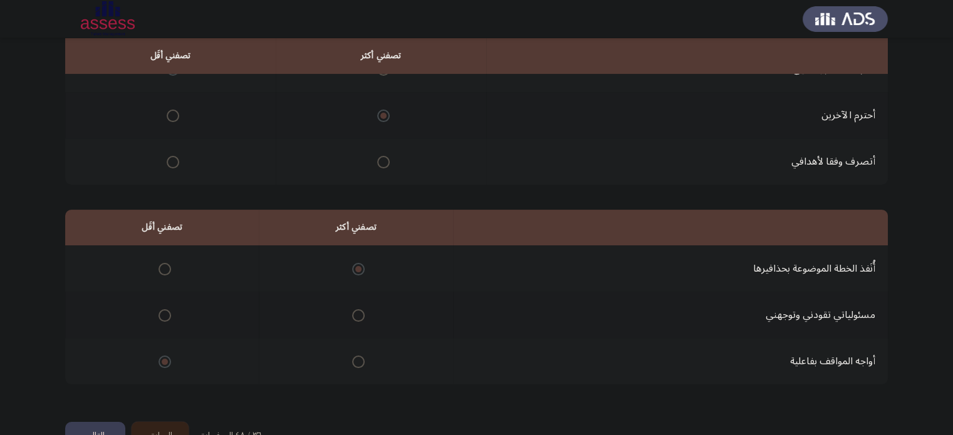
scroll to position [0, 0]
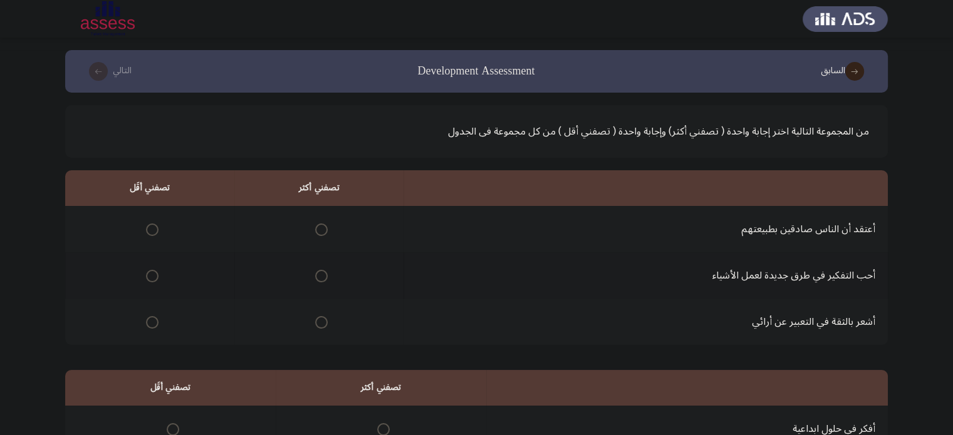
click at [318, 282] on mat-radio-group "Select an option" at bounding box center [319, 275] width 18 height 21
click at [318, 276] on span "Select an option" at bounding box center [321, 276] width 13 height 13
click at [318, 276] on input "Select an option" at bounding box center [321, 276] width 13 height 13
click at [147, 318] on span "Select an option" at bounding box center [152, 322] width 13 height 13
click at [147, 318] on input "Select an option" at bounding box center [152, 322] width 13 height 13
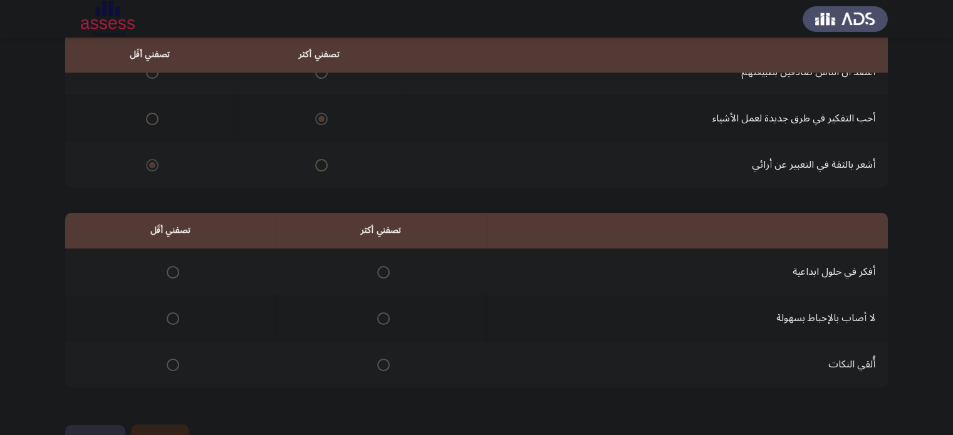
scroll to position [158, 0]
click at [381, 316] on span "Select an option" at bounding box center [383, 318] width 13 height 13
click at [381, 316] on input "Select an option" at bounding box center [383, 318] width 13 height 13
click at [173, 363] on span "Select an option" at bounding box center [173, 364] width 13 height 13
click at [173, 363] on input "Select an option" at bounding box center [173, 364] width 13 height 13
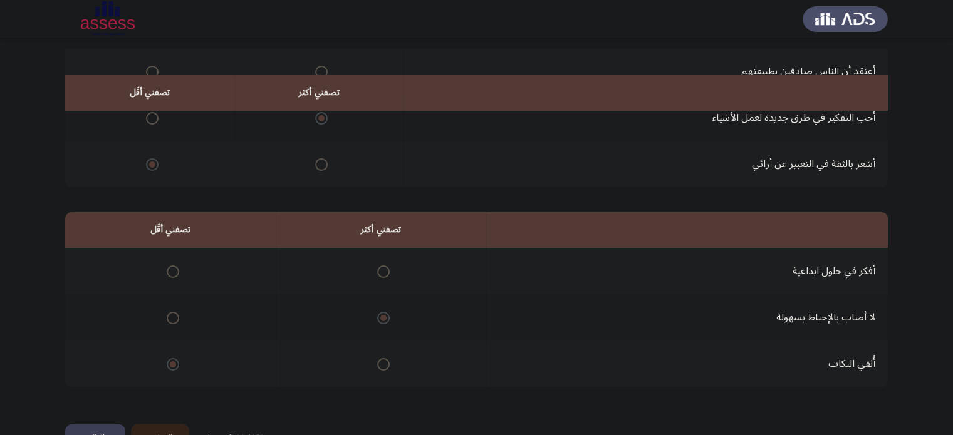
scroll to position [195, 0]
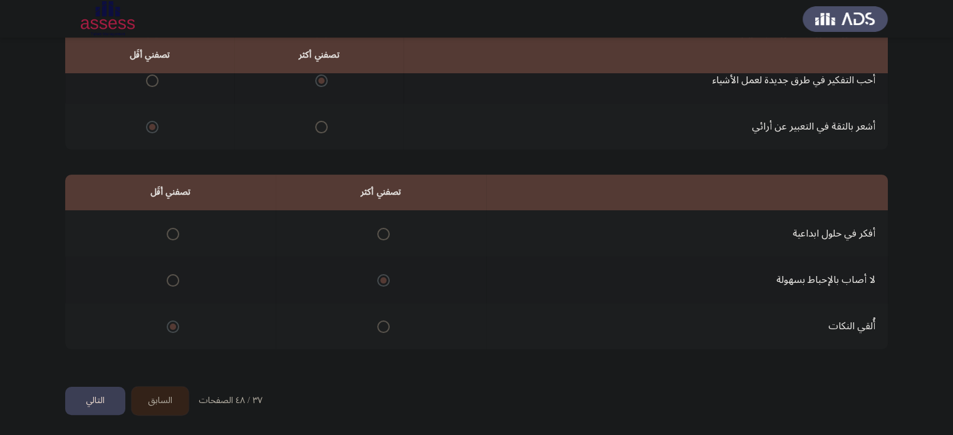
click at [90, 406] on button "التالي" at bounding box center [95, 401] width 60 height 28
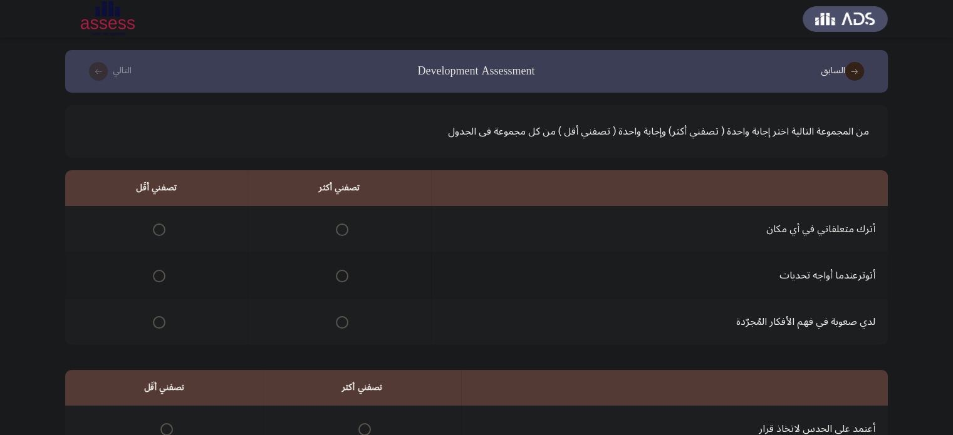
click at [156, 229] on span "Select an option" at bounding box center [159, 230] width 13 height 13
click at [156, 229] on input "Select an option" at bounding box center [159, 230] width 13 height 13
click at [342, 319] on span "Select an option" at bounding box center [342, 322] width 13 height 13
click at [342, 319] on input "Select an option" at bounding box center [342, 322] width 13 height 13
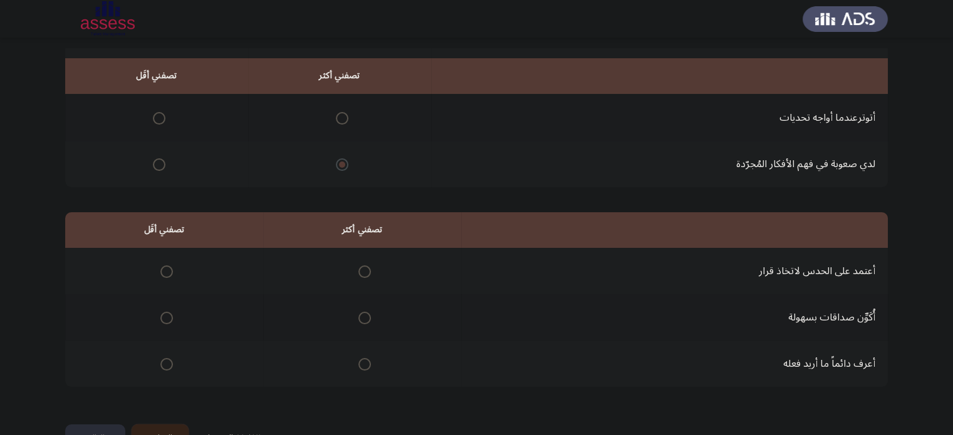
scroll to position [195, 0]
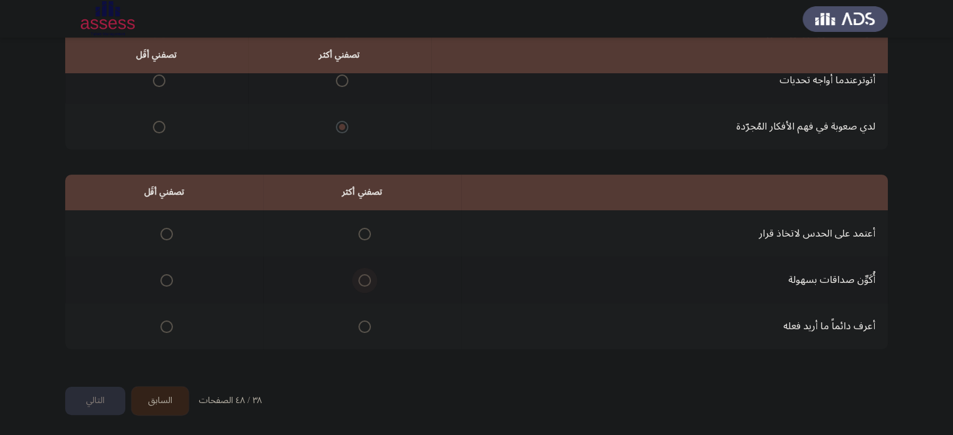
click at [362, 282] on span "Select an option" at bounding box center [364, 280] width 13 height 13
click at [362, 282] on input "Select an option" at bounding box center [364, 280] width 13 height 13
click at [163, 232] on span "Select an option" at bounding box center [166, 234] width 13 height 13
click at [163, 232] on input "Select an option" at bounding box center [166, 234] width 13 height 13
click at [90, 402] on button "التالي" at bounding box center [95, 401] width 60 height 28
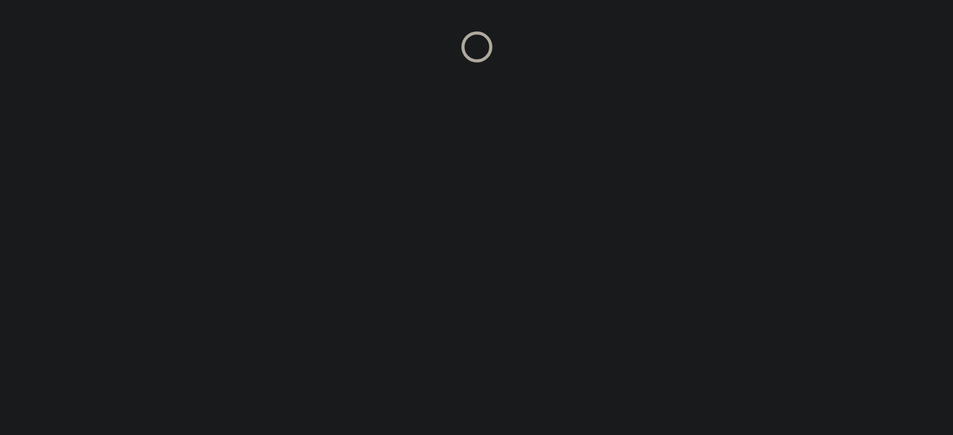
scroll to position [0, 0]
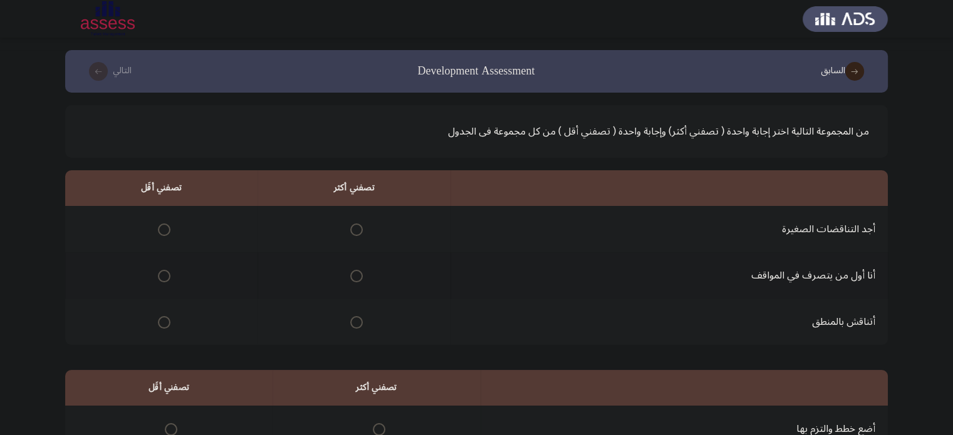
click at [364, 225] on th at bounding box center [353, 229] width 193 height 46
click at [353, 230] on span "Select an option" at bounding box center [356, 230] width 13 height 13
click at [353, 230] on input "Select an option" at bounding box center [356, 230] width 13 height 13
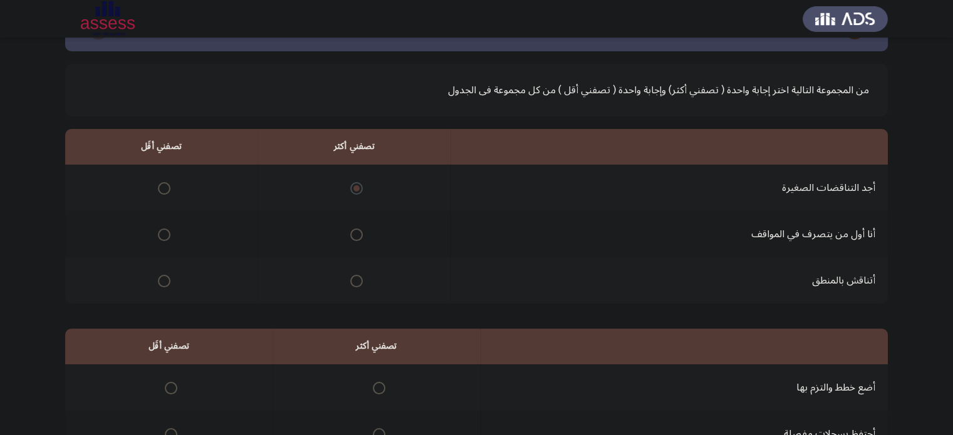
drag, startPoint x: 352, startPoint y: 230, endPoint x: 155, endPoint y: 282, distance: 203.6
click at [155, 282] on tbody "أجد التناقضات الصغيرة أنا أول من يتصرف في المواقف أتناقش بالمنطق" at bounding box center [476, 234] width 822 height 139
click at [159, 281] on span "Select an option" at bounding box center [164, 281] width 13 height 13
click at [159, 281] on input "Select an option" at bounding box center [164, 281] width 13 height 13
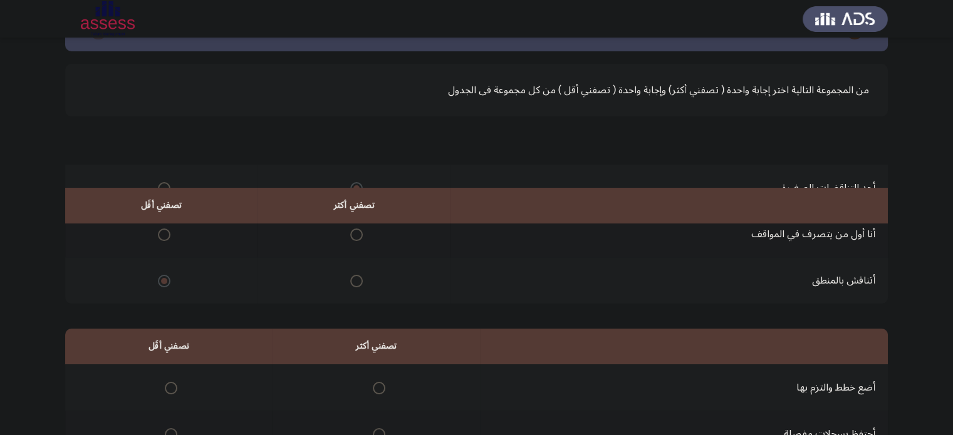
scroll to position [195, 0]
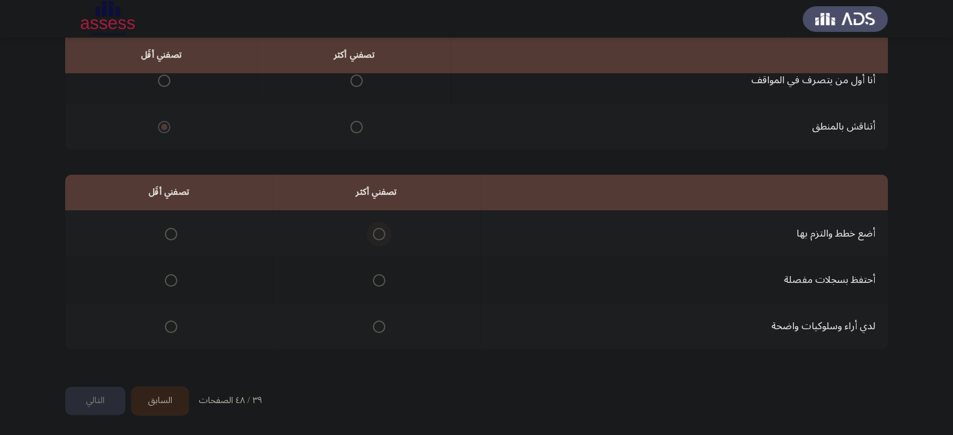
click at [381, 231] on span "Select an option" at bounding box center [379, 234] width 13 height 13
click at [381, 231] on input "Select an option" at bounding box center [379, 234] width 13 height 13
click at [170, 284] on span "Select an option" at bounding box center [171, 280] width 13 height 13
click at [170, 284] on input "Select an option" at bounding box center [171, 280] width 13 height 13
click at [90, 393] on button "التالي" at bounding box center [95, 401] width 60 height 28
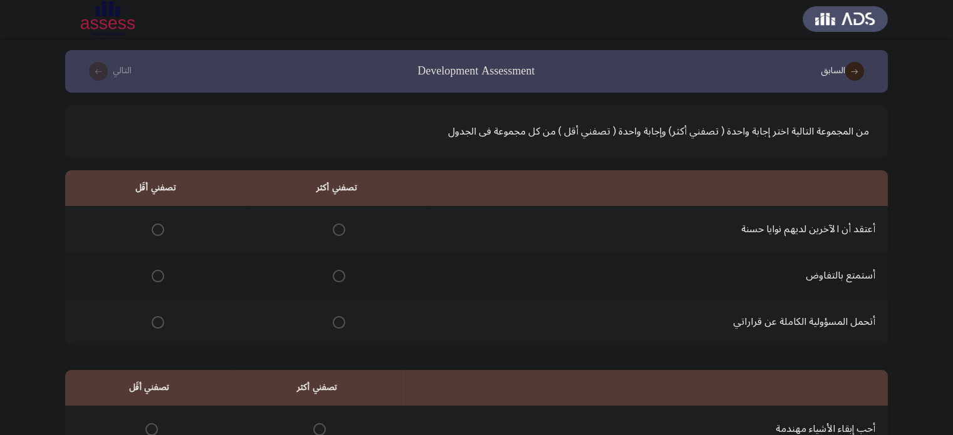
scroll to position [43, 0]
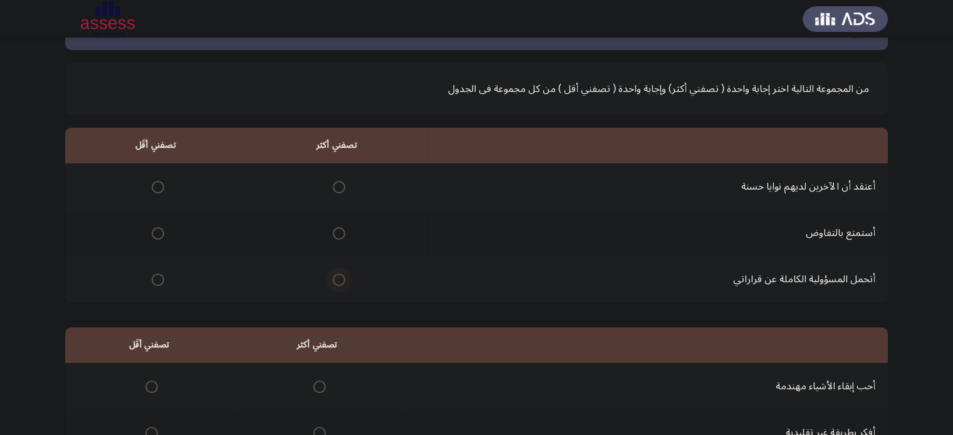
click at [341, 279] on span "Select an option" at bounding box center [339, 280] width 13 height 13
click at [341, 279] on input "Select an option" at bounding box center [339, 280] width 13 height 13
click at [159, 230] on span "Select an option" at bounding box center [158, 233] width 13 height 13
click at [159, 230] on input "Select an option" at bounding box center [158, 233] width 13 height 13
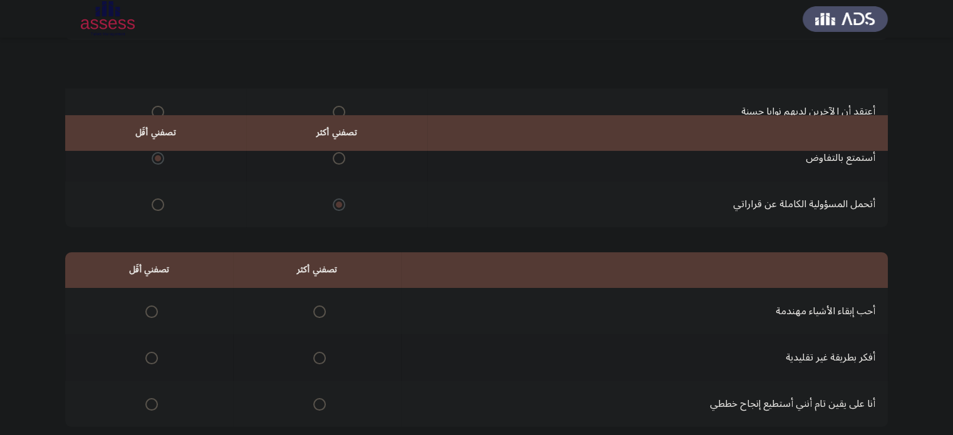
scroll to position [195, 0]
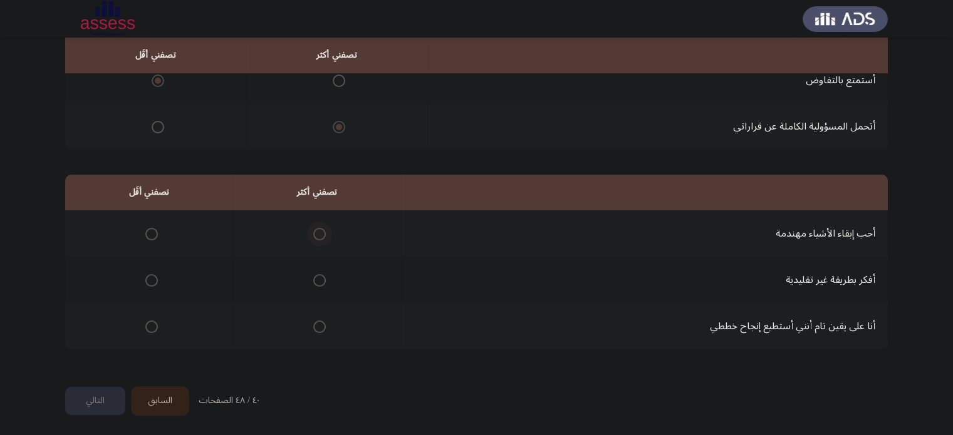
click at [315, 234] on span "Select an option" at bounding box center [319, 234] width 13 height 13
click at [315, 234] on input "Select an option" at bounding box center [319, 234] width 13 height 13
click at [145, 276] on span "Select an option" at bounding box center [151, 280] width 13 height 13
click at [145, 276] on input "Select an option" at bounding box center [151, 280] width 13 height 13
click at [97, 393] on button "التالي" at bounding box center [95, 401] width 60 height 28
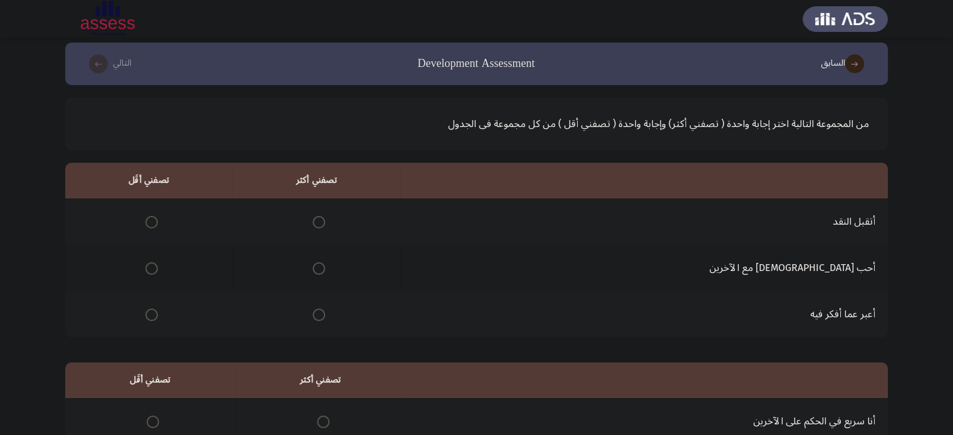
scroll to position [9, 0]
click at [325, 220] on span "Select an option" at bounding box center [319, 221] width 13 height 13
click at [325, 220] on input "Select an option" at bounding box center [319, 221] width 13 height 13
click at [158, 266] on span "Select an option" at bounding box center [151, 267] width 13 height 13
click at [158, 266] on input "Select an option" at bounding box center [151, 267] width 13 height 13
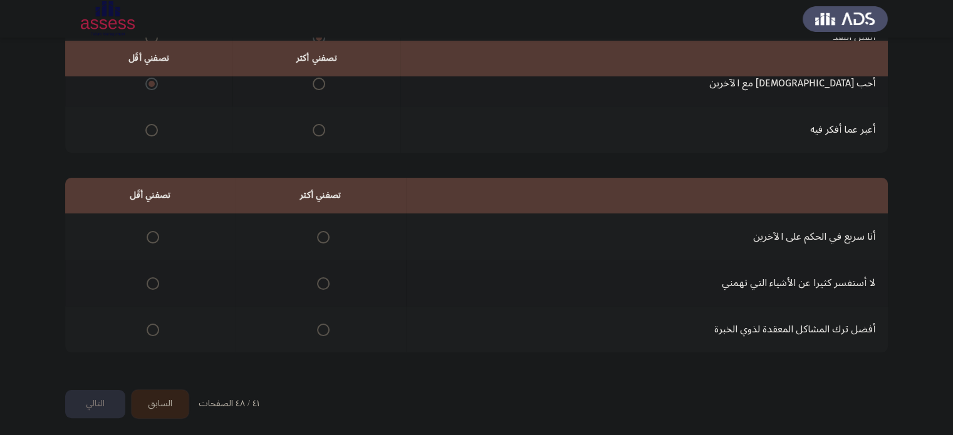
scroll to position [195, 0]
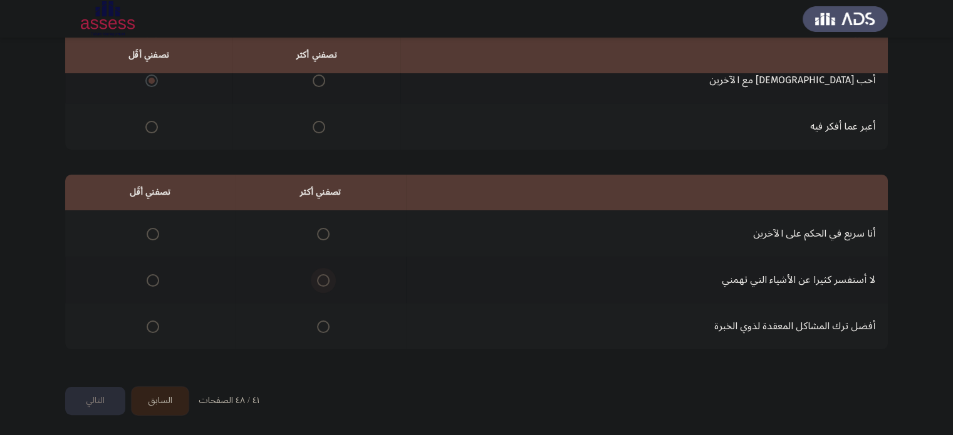
click at [326, 279] on span "Select an option" at bounding box center [323, 280] width 13 height 13
click at [326, 279] on input "Select an option" at bounding box center [323, 280] width 13 height 13
click at [143, 326] on label "Select an option" at bounding box center [151, 327] width 18 height 13
click at [147, 326] on input "Select an option" at bounding box center [153, 327] width 13 height 13
click at [93, 401] on button "التالي" at bounding box center [95, 401] width 60 height 28
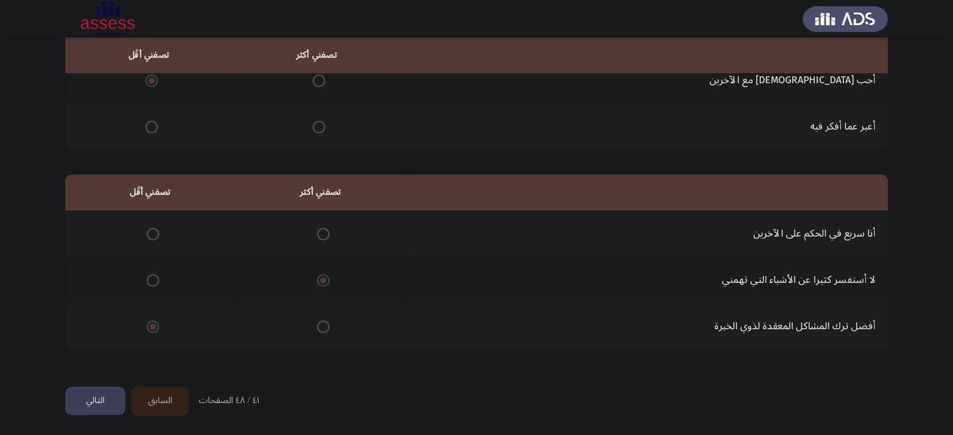
scroll to position [0, 0]
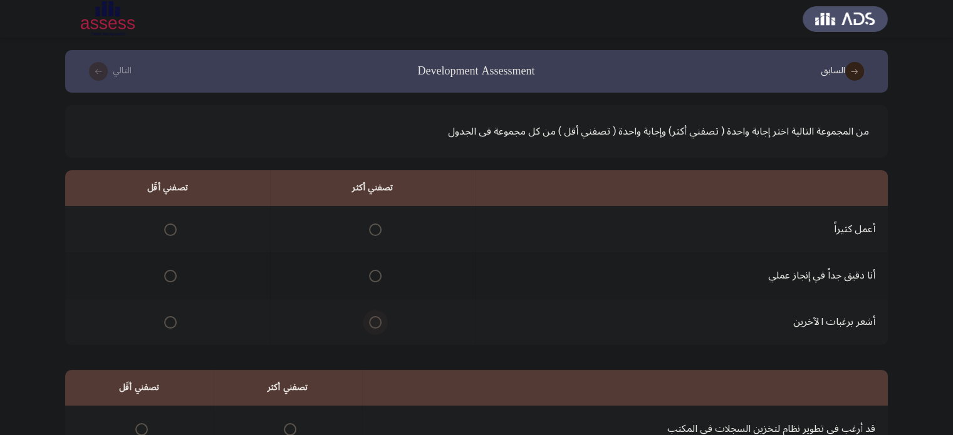
click at [370, 323] on span "Select an option" at bounding box center [375, 322] width 13 height 13
click at [370, 323] on input "Select an option" at bounding box center [375, 322] width 13 height 13
click at [168, 229] on span "Select an option" at bounding box center [170, 230] width 13 height 13
click at [168, 229] on input "Select an option" at bounding box center [170, 230] width 13 height 13
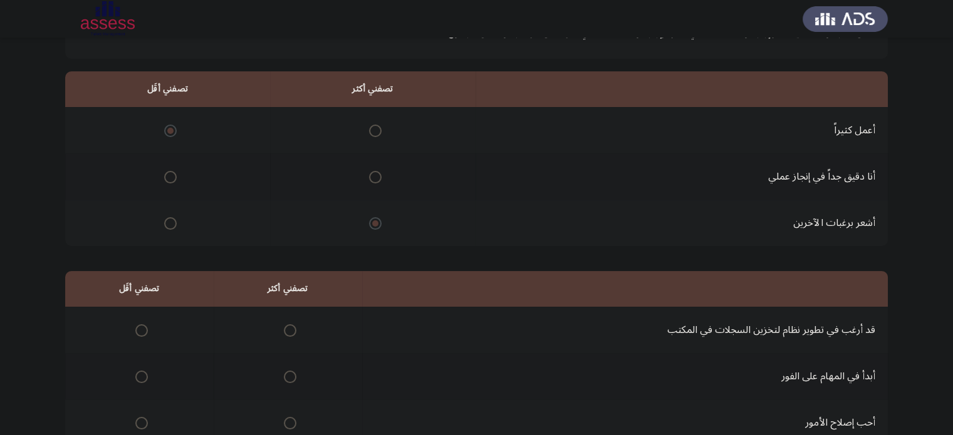
scroll to position [100, 0]
click at [371, 172] on span "Select an option" at bounding box center [375, 176] width 13 height 13
click at [371, 172] on input "Select an option" at bounding box center [375, 176] width 13 height 13
click at [173, 225] on span "Select an option" at bounding box center [170, 223] width 13 height 13
click at [173, 225] on input "Select an option" at bounding box center [170, 223] width 13 height 13
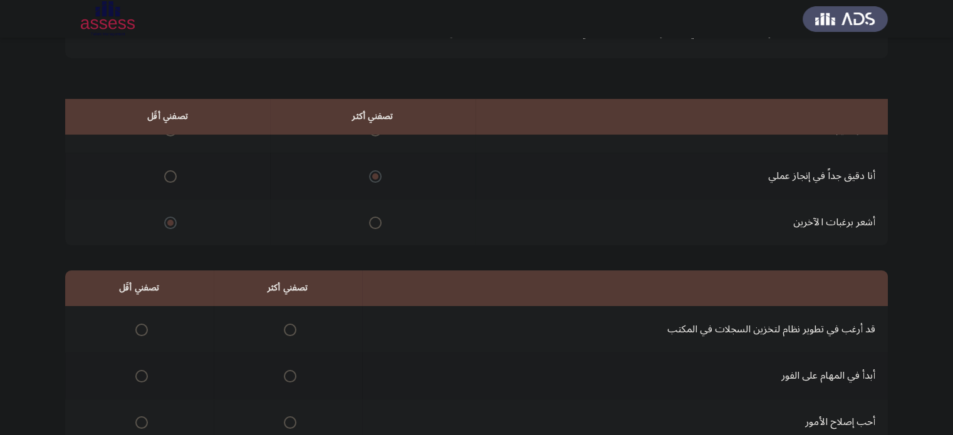
scroll to position [195, 0]
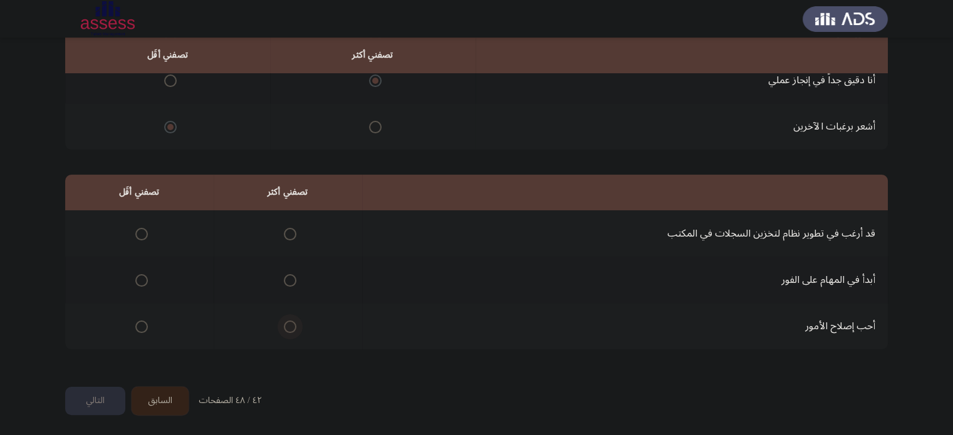
click at [284, 326] on span "Select an option" at bounding box center [290, 327] width 13 height 13
click at [284, 326] on input "Select an option" at bounding box center [290, 327] width 13 height 13
click at [133, 235] on label "Select an option" at bounding box center [139, 234] width 18 height 13
click at [135, 235] on input "Select an option" at bounding box center [141, 234] width 13 height 13
click at [88, 395] on button "التالي" at bounding box center [95, 401] width 60 height 28
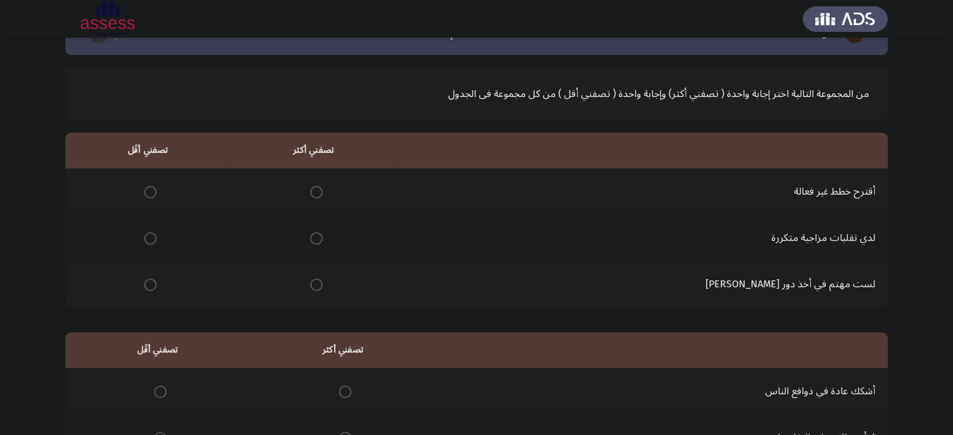
scroll to position [43, 0]
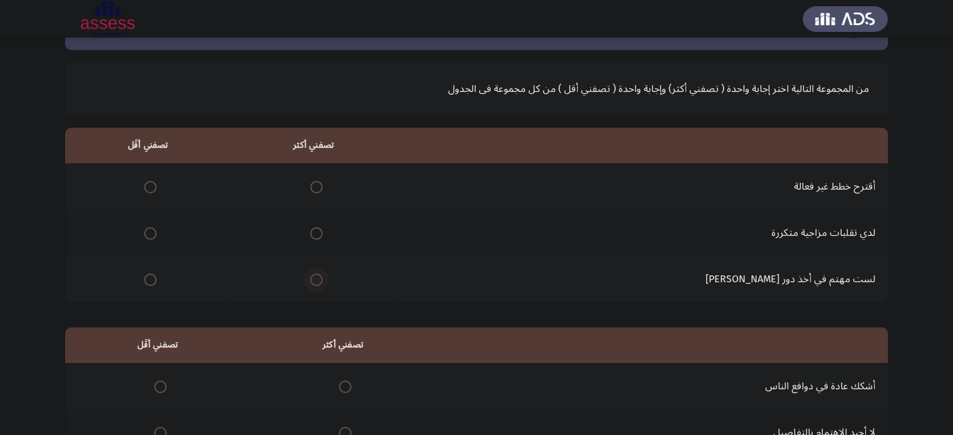
click at [323, 281] on span "Select an option" at bounding box center [316, 280] width 13 height 13
click at [323, 281] on input "Select an option" at bounding box center [316, 280] width 13 height 13
click at [157, 187] on span "Select an option" at bounding box center [150, 187] width 13 height 13
click at [157, 187] on input "Select an option" at bounding box center [150, 187] width 13 height 13
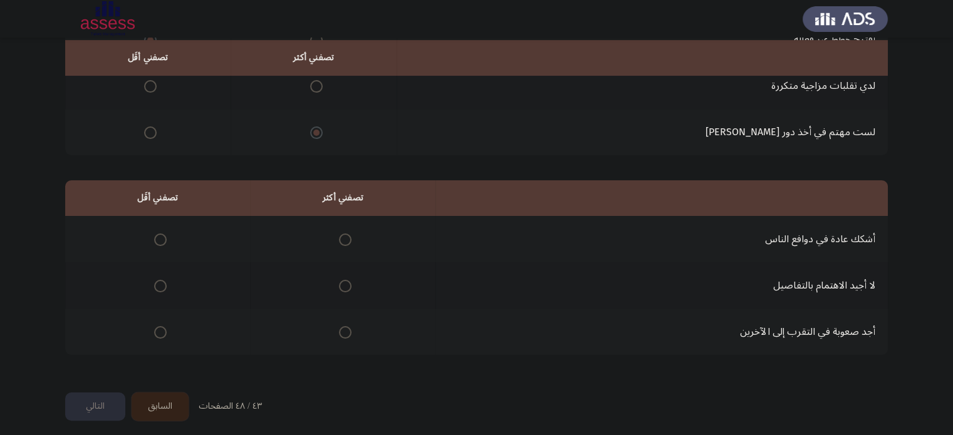
scroll to position [192, 0]
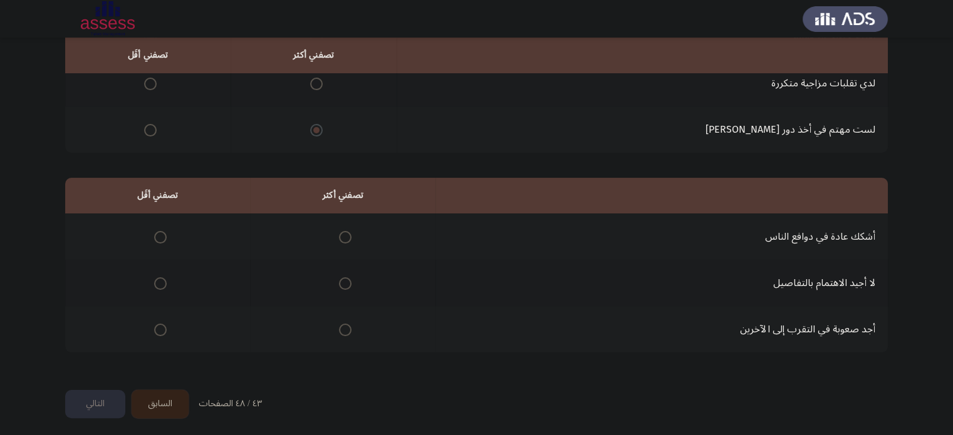
click at [157, 283] on span "Select an option" at bounding box center [160, 283] width 13 height 13
click at [157, 283] on input "Select an option" at bounding box center [160, 283] width 13 height 13
click at [339, 239] on span "Select an option" at bounding box center [345, 237] width 13 height 13
click at [339, 239] on input "Select an option" at bounding box center [345, 237] width 13 height 13
click at [343, 330] on span "Select an option" at bounding box center [345, 330] width 13 height 13
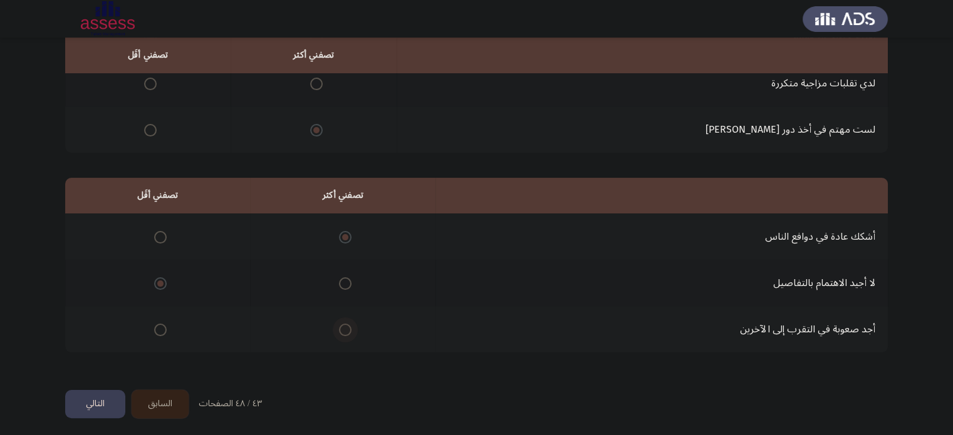
click at [343, 330] on input "Select an option" at bounding box center [345, 330] width 13 height 13
click at [93, 397] on button "التالي" at bounding box center [95, 404] width 60 height 28
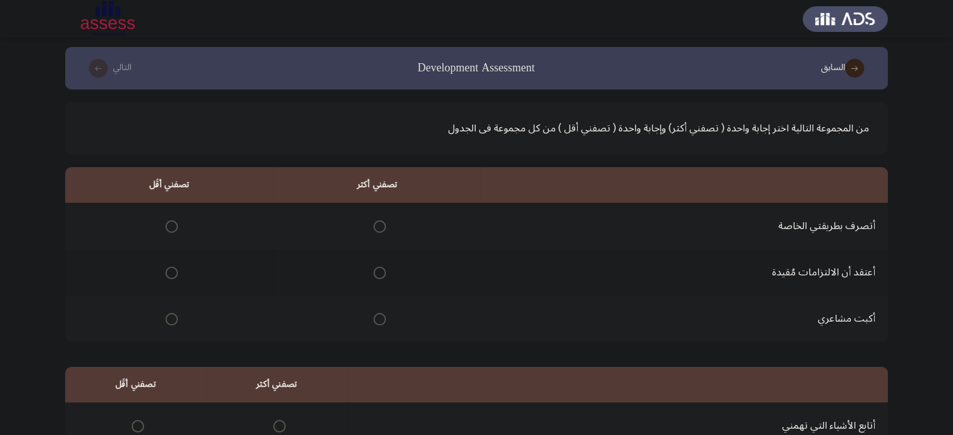
scroll to position [4, 0]
click at [376, 223] on span "Select an option" at bounding box center [379, 225] width 13 height 13
click at [376, 223] on input "Select an option" at bounding box center [379, 225] width 13 height 13
click at [172, 320] on span "Select an option" at bounding box center [171, 318] width 13 height 13
click at [172, 320] on input "Select an option" at bounding box center [171, 318] width 13 height 13
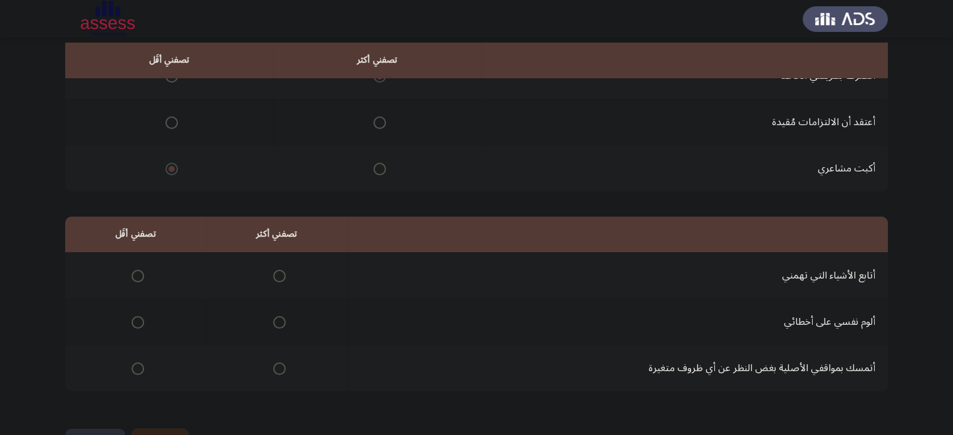
scroll to position [160, 0]
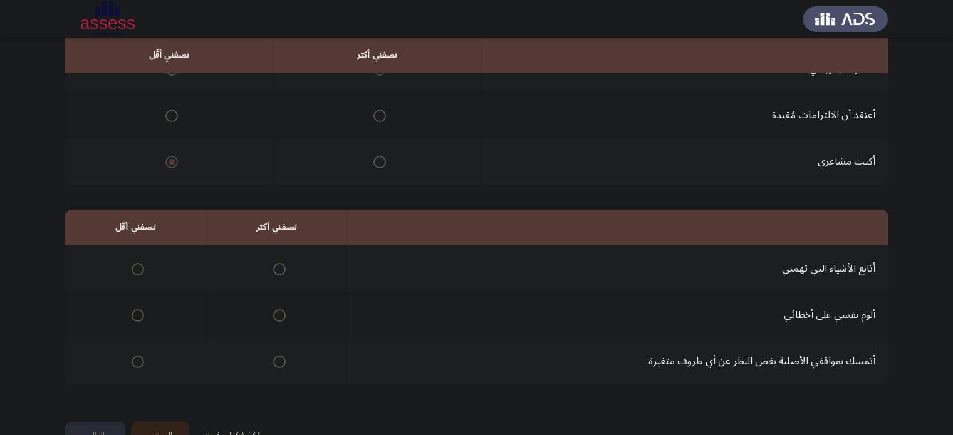
click at [276, 309] on span "Select an option" at bounding box center [279, 315] width 13 height 13
click at [276, 309] on input "Select an option" at bounding box center [279, 315] width 13 height 13
click at [135, 356] on span "Select an option" at bounding box center [138, 362] width 13 height 13
click at [135, 356] on input "Select an option" at bounding box center [138, 362] width 13 height 13
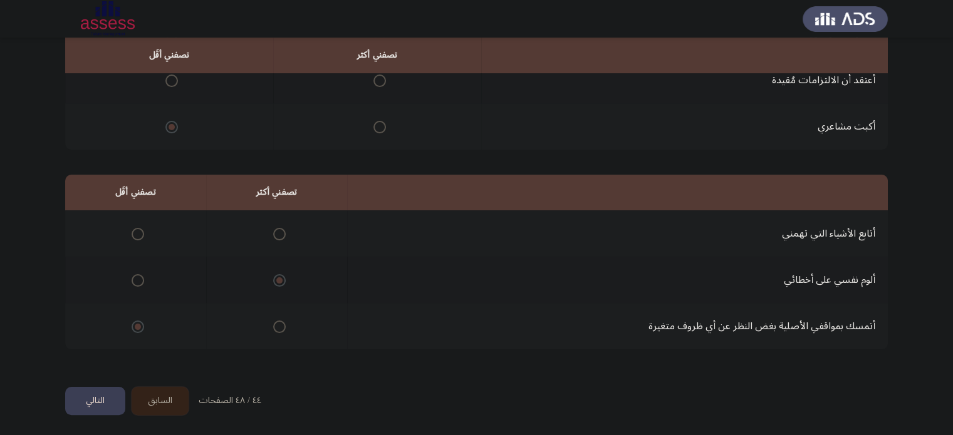
click at [76, 403] on button "التالي" at bounding box center [95, 401] width 60 height 28
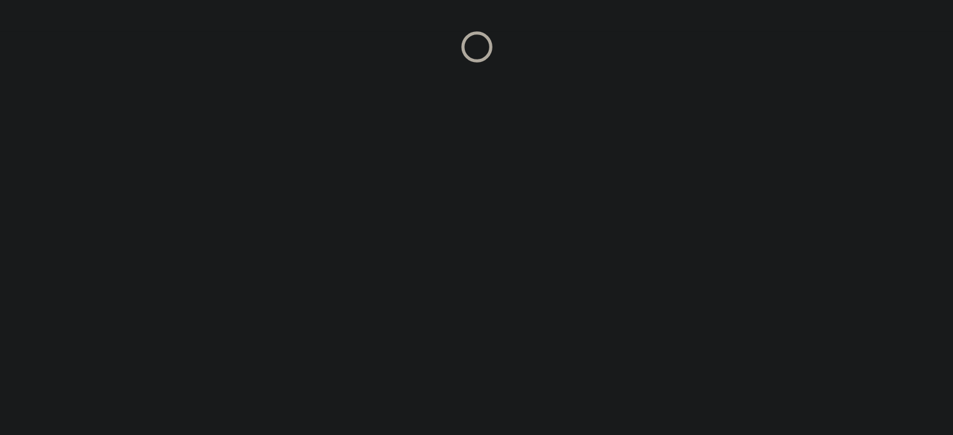
scroll to position [0, 0]
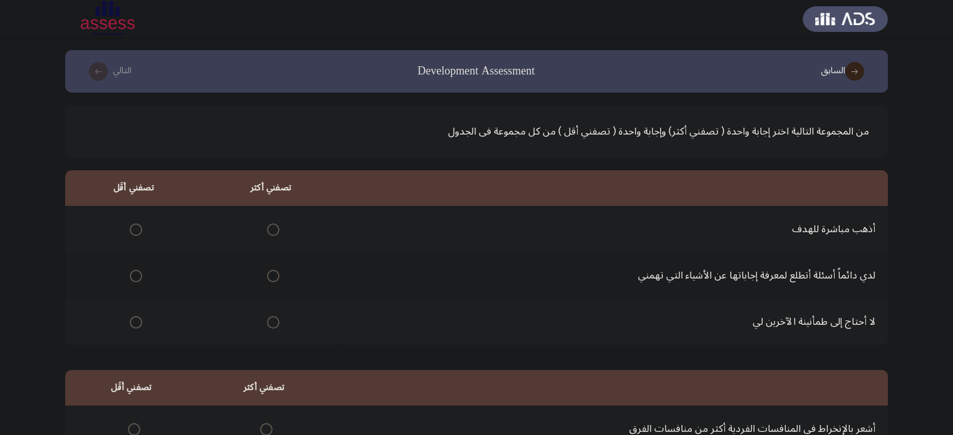
click at [267, 320] on span "Select an option" at bounding box center [273, 322] width 13 height 13
click at [267, 320] on input "Select an option" at bounding box center [273, 322] width 13 height 13
click at [134, 277] on span "Select an option" at bounding box center [136, 276] width 13 height 13
click at [134, 277] on input "Select an option" at bounding box center [136, 276] width 13 height 13
click at [132, 228] on span "Select an option" at bounding box center [136, 230] width 13 height 13
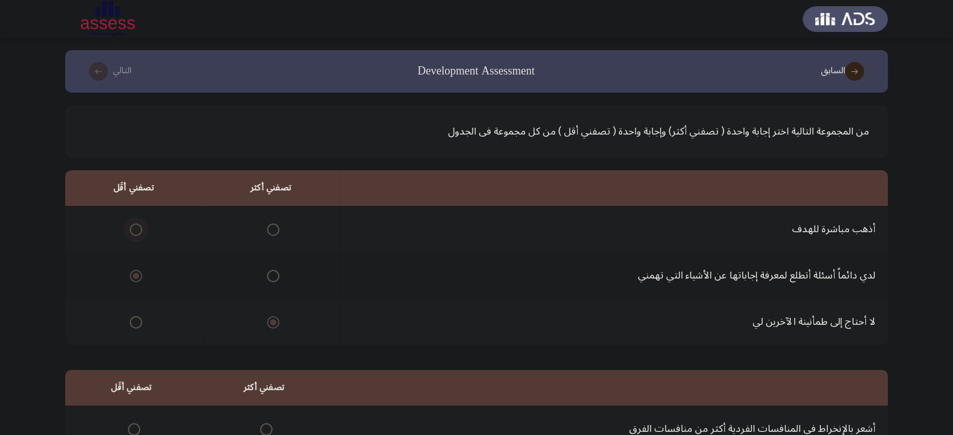
click at [132, 228] on input "Select an option" at bounding box center [136, 230] width 13 height 13
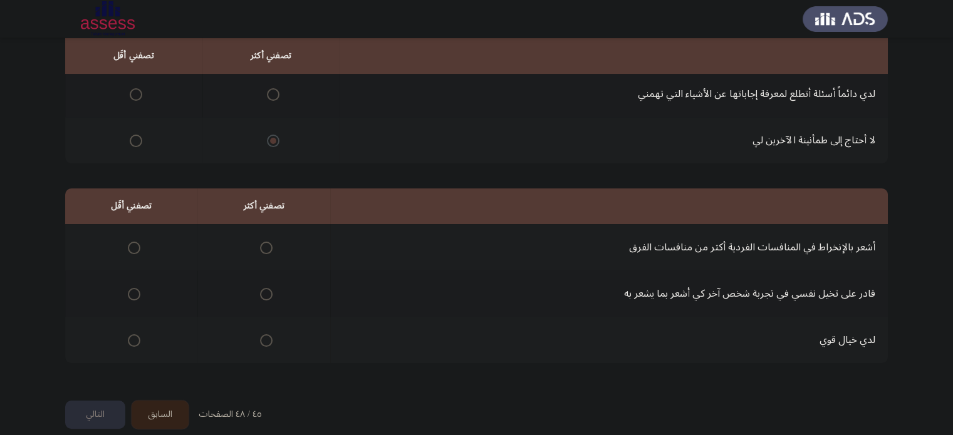
scroll to position [182, 0]
click at [264, 335] on span "Select an option" at bounding box center [266, 340] width 13 height 13
click at [264, 335] on input "Select an option" at bounding box center [266, 340] width 13 height 13
click at [132, 244] on span "Select an option" at bounding box center [134, 247] width 13 height 13
click at [132, 244] on input "Select an option" at bounding box center [134, 247] width 13 height 13
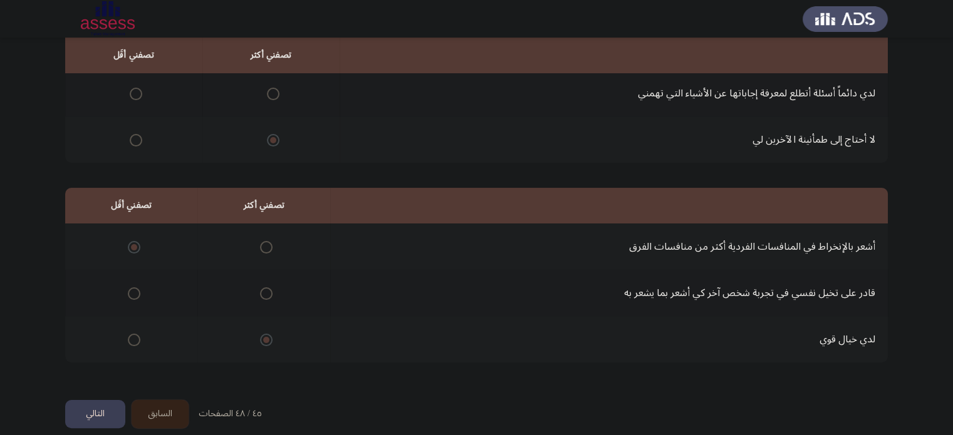
click at [90, 413] on button "التالي" at bounding box center [95, 414] width 60 height 28
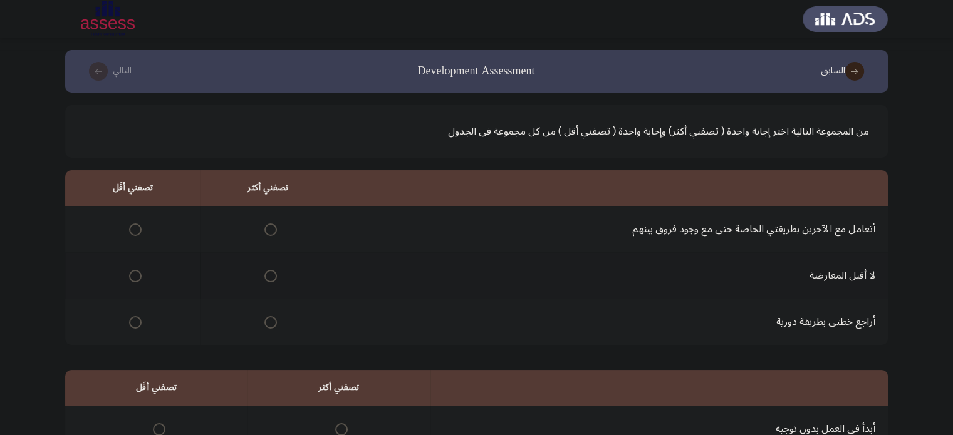
click at [266, 234] on span "Select an option" at bounding box center [270, 230] width 13 height 13
click at [266, 234] on input "Select an option" at bounding box center [270, 230] width 13 height 13
click at [142, 277] on th at bounding box center [132, 275] width 135 height 46
click at [129, 277] on span "Select an option" at bounding box center [135, 276] width 13 height 13
click at [129, 277] on input "Select an option" at bounding box center [135, 276] width 13 height 13
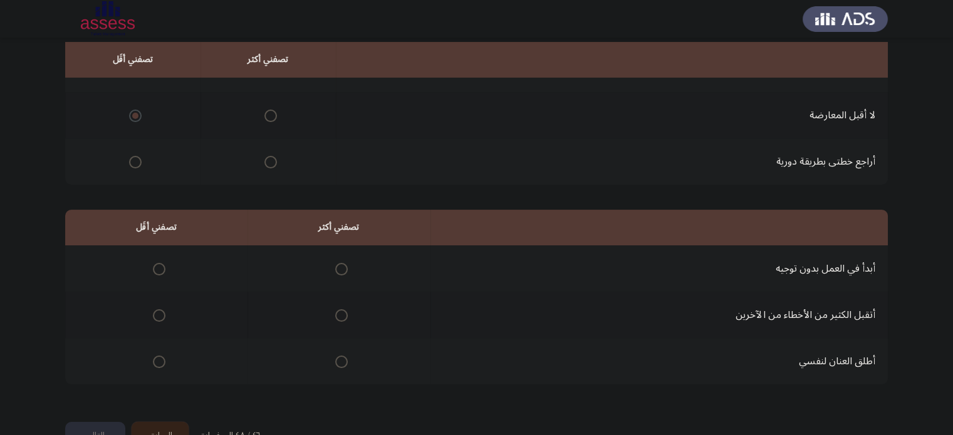
scroll to position [187, 0]
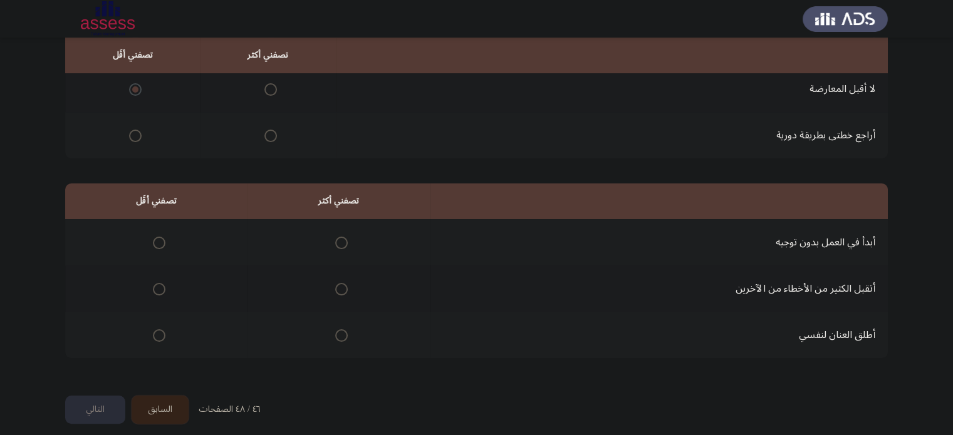
click at [336, 236] on mat-radio-button "Select an option" at bounding box center [339, 242] width 18 height 13
click at [160, 339] on span "Select an option" at bounding box center [159, 335] width 13 height 13
click at [160, 339] on input "Select an option" at bounding box center [159, 335] width 13 height 13
click at [338, 242] on span "Select an option" at bounding box center [341, 243] width 13 height 13
click at [338, 242] on input "Select an option" at bounding box center [341, 243] width 13 height 13
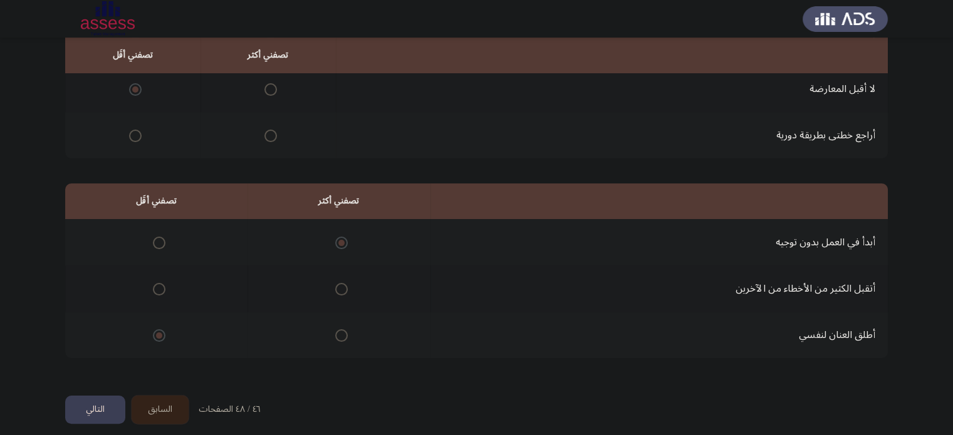
click at [102, 410] on button "التالي" at bounding box center [95, 410] width 60 height 28
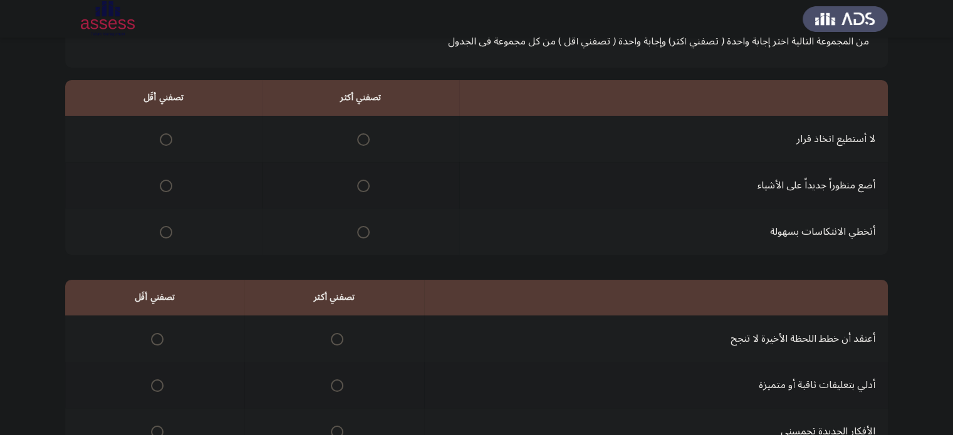
scroll to position [80, 0]
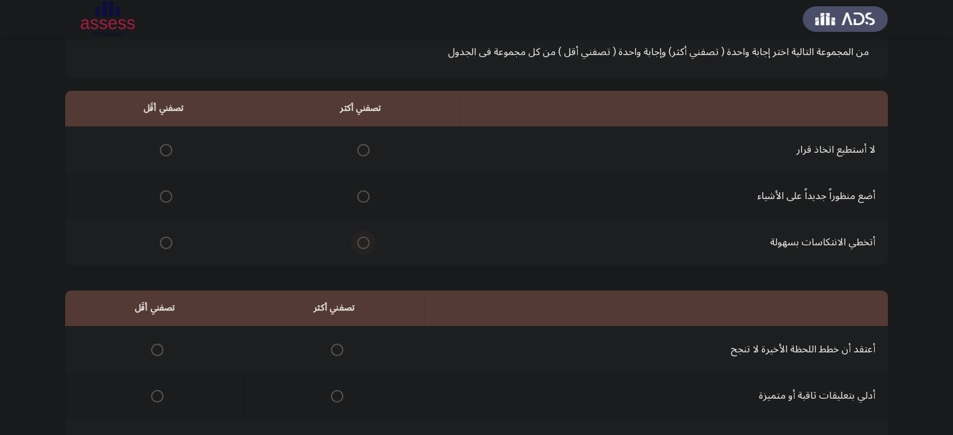
click at [361, 242] on span "Select an option" at bounding box center [363, 243] width 13 height 13
click at [361, 242] on input "Select an option" at bounding box center [363, 243] width 13 height 13
click at [157, 155] on label "Select an option" at bounding box center [164, 150] width 18 height 13
click at [160, 155] on input "Select an option" at bounding box center [166, 150] width 13 height 13
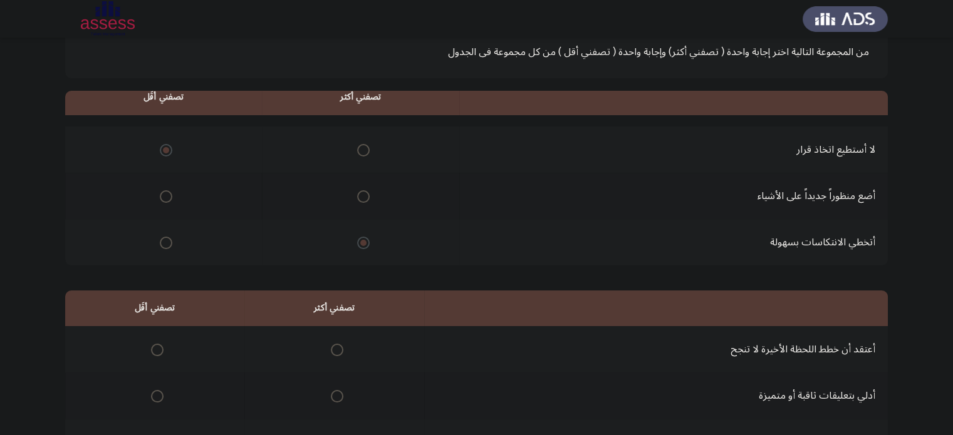
scroll to position [195, 0]
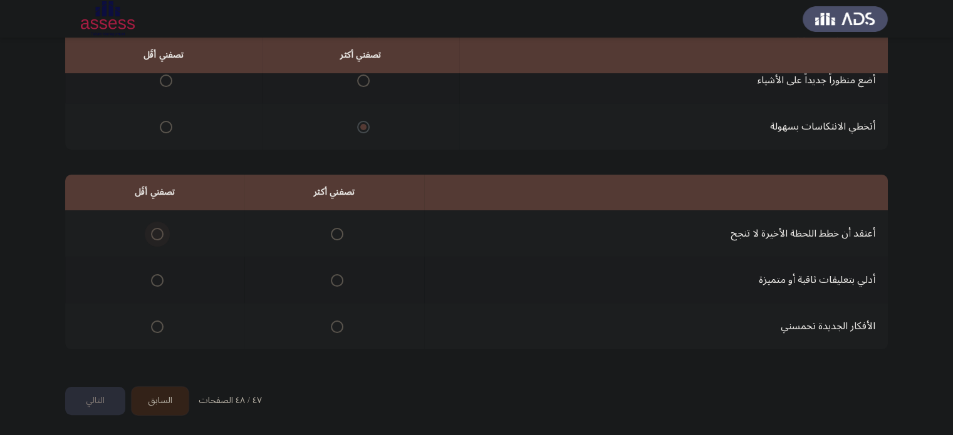
click at [159, 230] on span "Select an option" at bounding box center [157, 234] width 13 height 13
click at [159, 230] on input "Select an option" at bounding box center [157, 234] width 13 height 13
click at [331, 276] on span "Select an option" at bounding box center [337, 280] width 13 height 13
click at [331, 276] on input "Select an option" at bounding box center [337, 280] width 13 height 13
click at [95, 393] on button "التالي" at bounding box center [95, 401] width 60 height 28
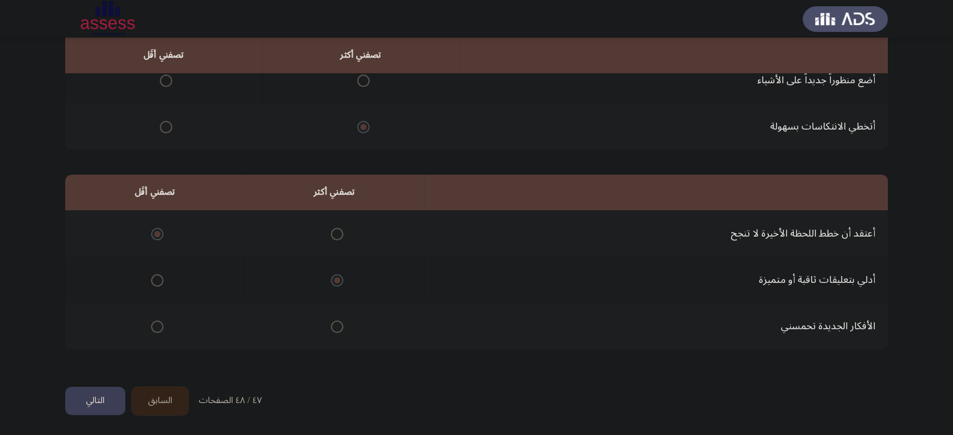
scroll to position [0, 0]
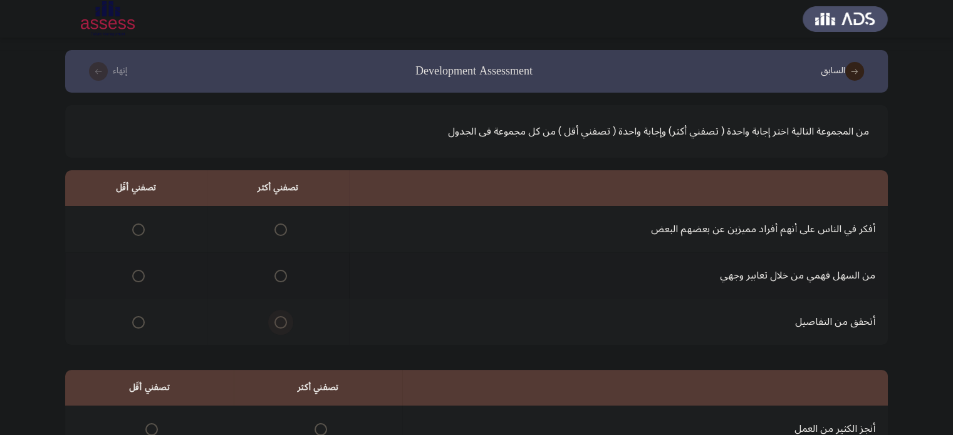
click at [278, 320] on span "Select an option" at bounding box center [280, 322] width 13 height 13
click at [278, 320] on input "Select an option" at bounding box center [280, 322] width 13 height 13
click at [137, 272] on span "Select an option" at bounding box center [138, 276] width 13 height 13
click at [137, 272] on input "Select an option" at bounding box center [138, 276] width 13 height 13
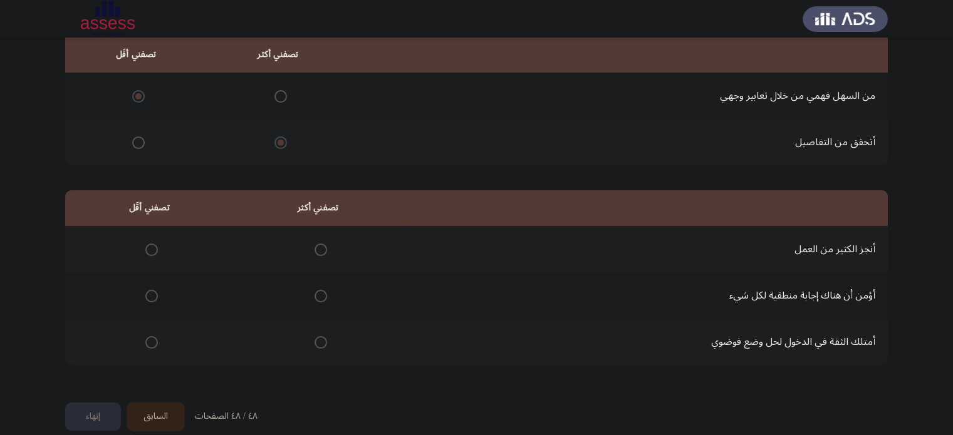
scroll to position [180, 0]
click at [315, 299] on span "Select an option" at bounding box center [320, 295] width 13 height 13
click at [315, 299] on input "Select an option" at bounding box center [320, 295] width 13 height 13
click at [319, 338] on span "Select an option" at bounding box center [320, 342] width 13 height 13
click at [319, 338] on input "Select an option" at bounding box center [320, 342] width 13 height 13
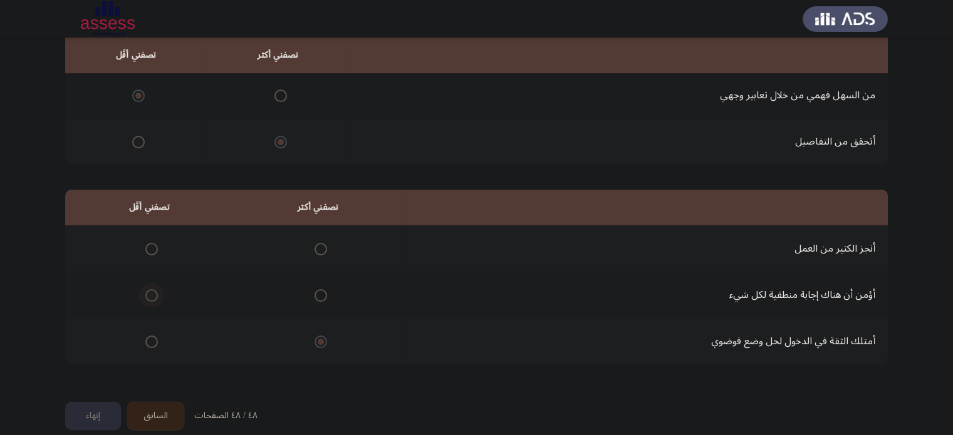
click at [148, 292] on span "Select an option" at bounding box center [151, 295] width 13 height 13
click at [148, 292] on input "Select an option" at bounding box center [151, 295] width 13 height 13
click at [90, 415] on button "إنهاء" at bounding box center [93, 416] width 56 height 28
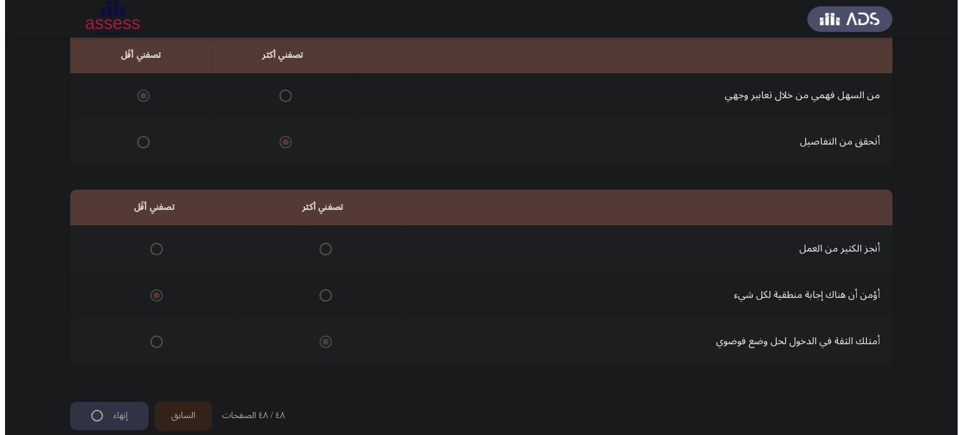
scroll to position [0, 0]
